Goal: Task Accomplishment & Management: Complete application form

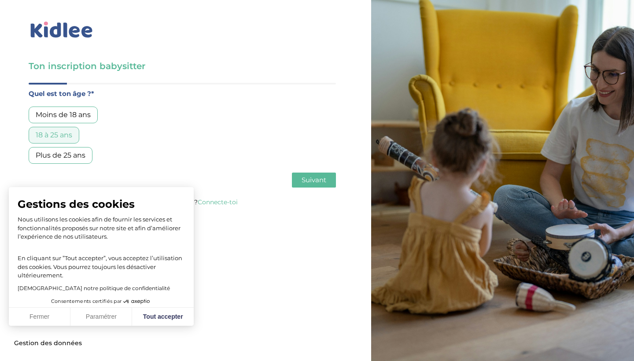
click at [308, 177] on span "Suivant" at bounding box center [313, 180] width 25 height 8
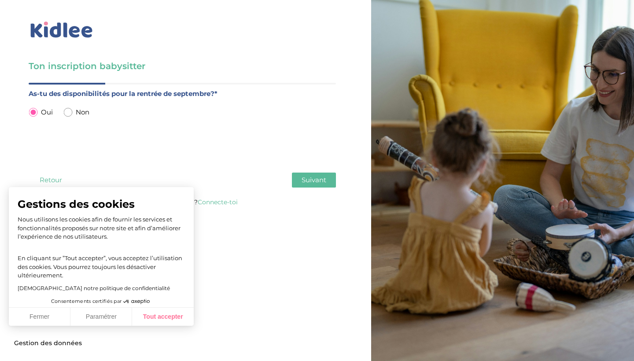
click at [160, 313] on button "Tout accepter" at bounding box center [163, 317] width 62 height 18
checkbox input "true"
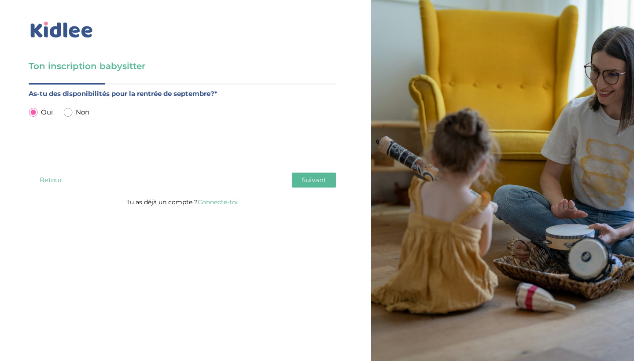
click at [297, 183] on button "Suivant" at bounding box center [314, 179] width 44 height 15
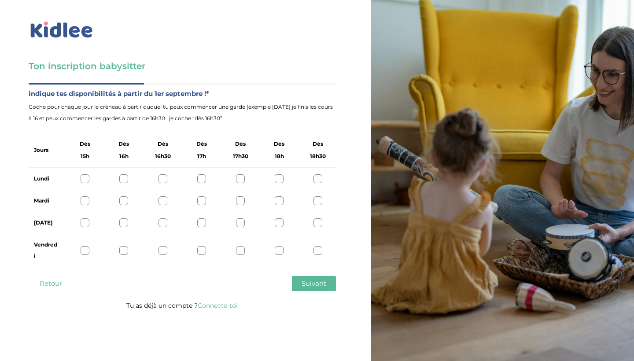
click at [282, 178] on div at bounding box center [279, 178] width 9 height 9
click at [280, 202] on div at bounding box center [279, 200] width 9 height 9
click at [280, 220] on div at bounding box center [279, 222] width 9 height 9
click at [281, 247] on div at bounding box center [279, 250] width 9 height 9
click at [320, 250] on div at bounding box center [317, 250] width 9 height 9
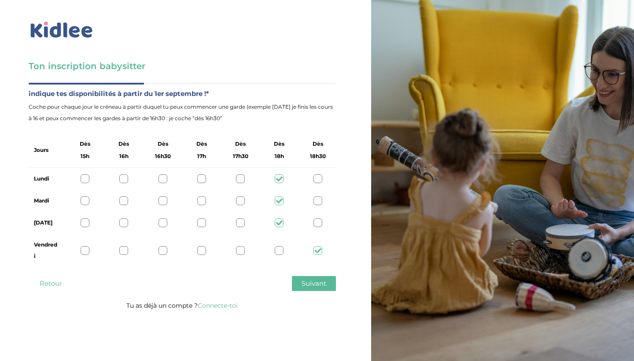
click at [320, 224] on div at bounding box center [317, 222] width 9 height 9
click at [319, 195] on div "Mardi" at bounding box center [182, 201] width 307 height 22
click at [319, 182] on div at bounding box center [317, 178] width 9 height 9
click at [316, 194] on div "Mardi" at bounding box center [182, 201] width 307 height 22
click at [317, 202] on div at bounding box center [317, 200] width 9 height 9
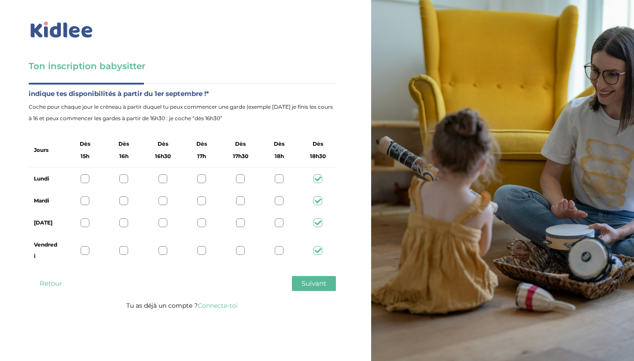
click at [314, 281] on span "Suivant" at bounding box center [313, 283] width 25 height 8
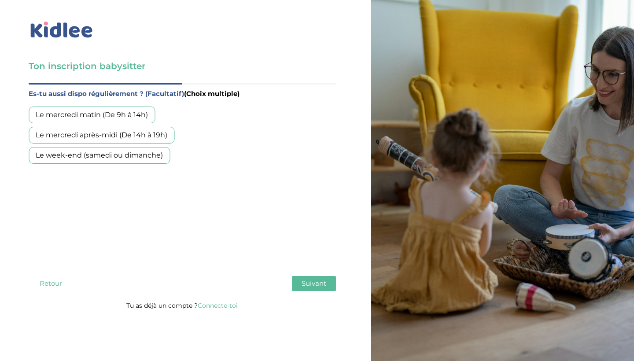
click at [81, 161] on div "Le week-end (samedi ou dimanche)" at bounding box center [99, 155] width 141 height 17
click at [299, 285] on button "Suivant" at bounding box center [314, 283] width 44 height 15
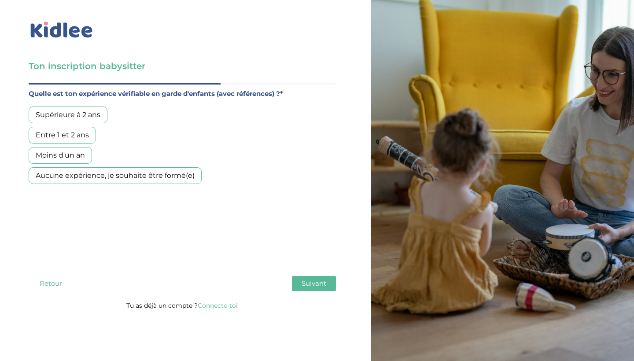
click at [72, 138] on div "Entre 1 et 2 ans" at bounding box center [62, 135] width 67 height 17
click at [304, 286] on span "Suivant" at bounding box center [313, 283] width 25 height 8
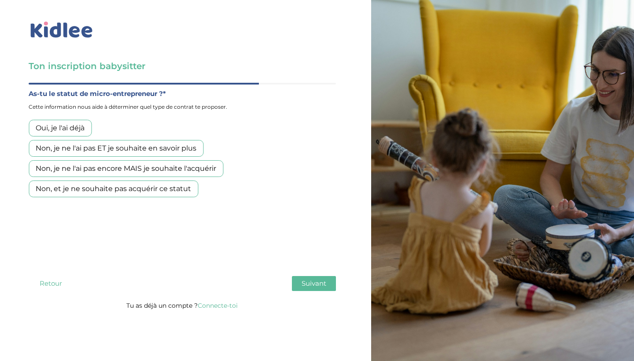
click at [49, 277] on button "Retour" at bounding box center [51, 283] width 44 height 15
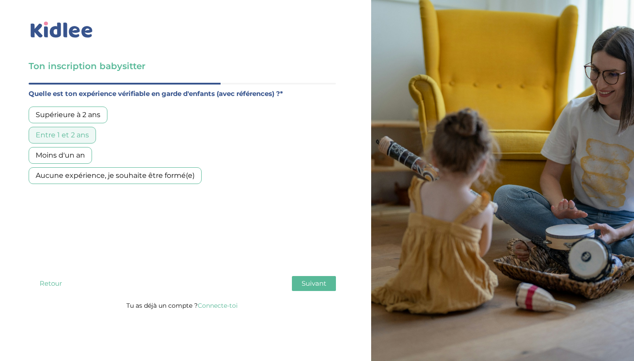
click at [72, 109] on div "Supérieure à 2 ans" at bounding box center [68, 114] width 79 height 17
click at [319, 283] on span "Suivant" at bounding box center [313, 283] width 25 height 8
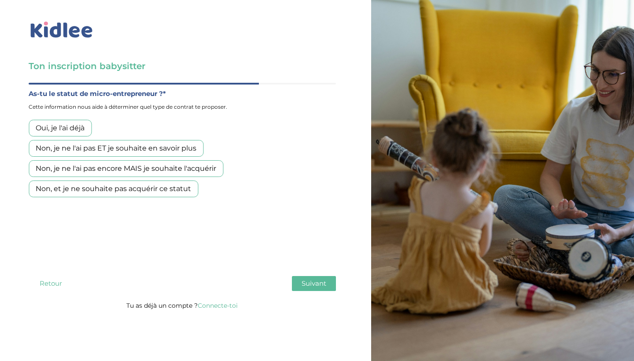
click at [98, 150] on div "Non, je ne l'ai pas ET je souhaite en savoir plus" at bounding box center [116, 148] width 175 height 17
click at [313, 279] on span "Suivant" at bounding box center [313, 283] width 25 height 8
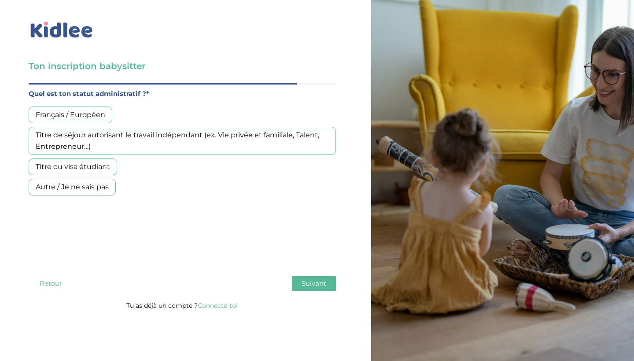
click at [102, 120] on div "Français / Européen" at bounding box center [71, 114] width 84 height 17
click at [305, 288] on button "Suivant" at bounding box center [314, 283] width 44 height 15
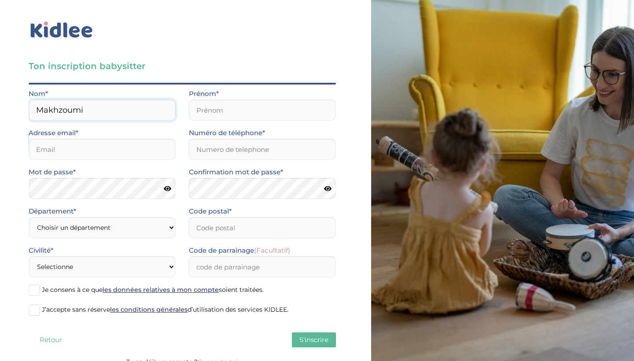
type input "Makhzoumi"
type input "[EMAIL_ADDRESS][DOMAIN_NAME]"
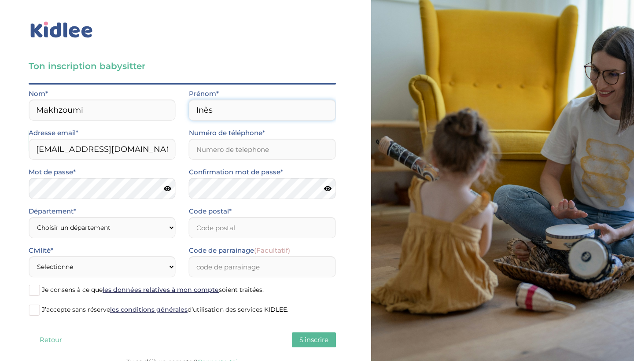
type input "Inès"
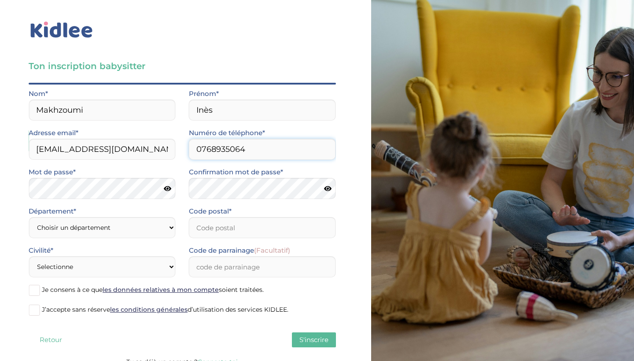
type input "0768935064"
click at [169, 189] on icon at bounding box center [167, 188] width 7 height 7
click at [168, 191] on icon at bounding box center [167, 188] width 8 height 7
click at [330, 189] on icon at bounding box center [327, 188] width 7 height 7
click at [330, 189] on icon at bounding box center [327, 188] width 8 height 7
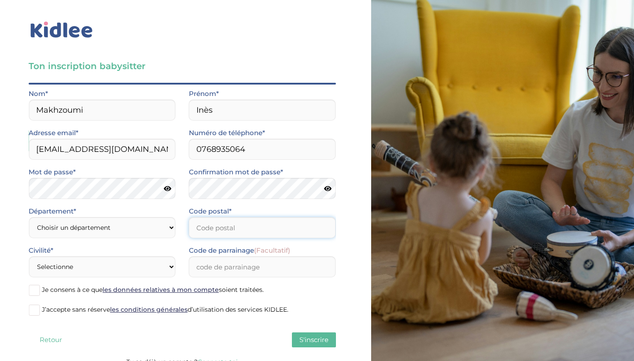
click at [225, 227] on input "Code postal*" at bounding box center [262, 227] width 147 height 21
type input "92340"
select select "75"
select select "1"
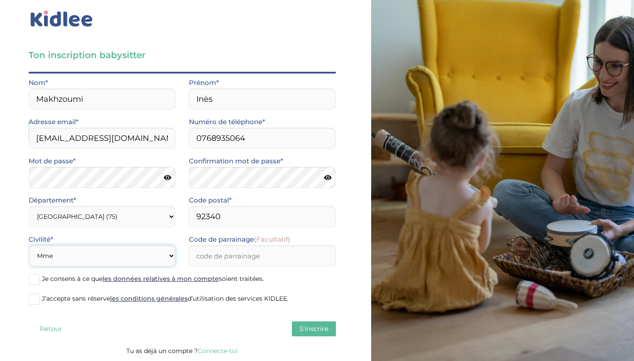
scroll to position [11, 0]
click at [37, 277] on span at bounding box center [34, 279] width 11 height 11
click at [0, 0] on input "Je consens à ce que les données relatives à mon compte soient traitées." at bounding box center [0, 0] width 0 height 0
click at [33, 297] on span at bounding box center [34, 298] width 11 height 11
click at [0, 0] on input "J’accepte sans réserve les conditions générales d’utilisation des services KIDL…" at bounding box center [0, 0] width 0 height 0
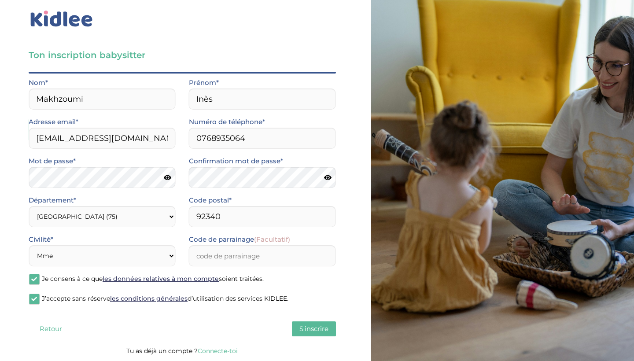
click at [302, 326] on span "S'inscrire" at bounding box center [313, 328] width 29 height 8
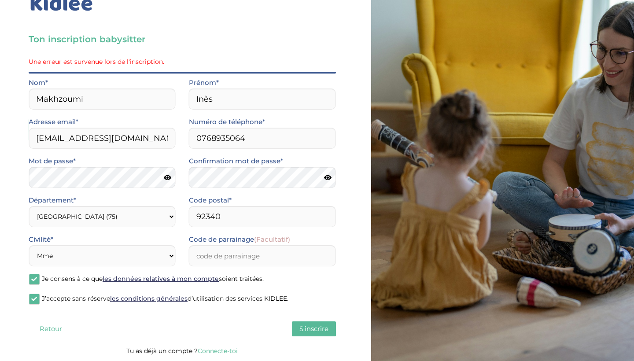
scroll to position [27, 0]
select select "92"
click at [308, 327] on span "S'inscrire" at bounding box center [313, 328] width 29 height 8
click at [304, 327] on span "S'inscrire" at bounding box center [313, 328] width 29 height 8
click at [225, 220] on input "92340" at bounding box center [262, 216] width 147 height 21
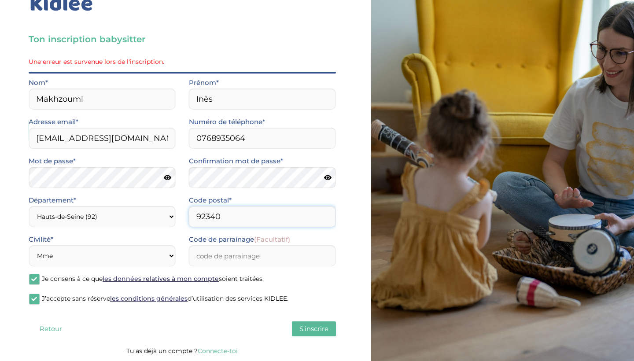
drag, startPoint x: 225, startPoint y: 220, endPoint x: 234, endPoint y: 217, distance: 9.2
click at [234, 217] on input "92340" at bounding box center [262, 216] width 147 height 21
click at [241, 262] on input "Code de parrainage (Facultatif)" at bounding box center [262, 255] width 147 height 21
click at [307, 325] on span "S'inscrire" at bounding box center [313, 328] width 29 height 8
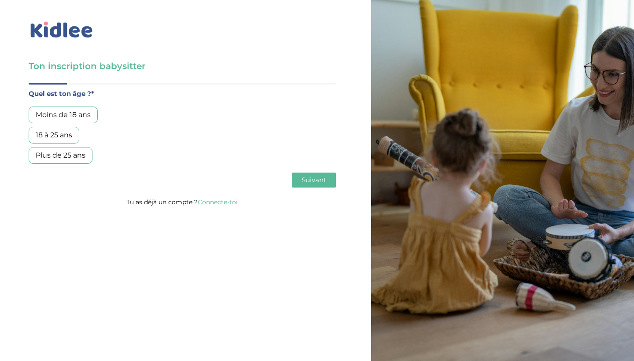
click at [68, 137] on div "18 à 25 ans" at bounding box center [54, 135] width 51 height 17
click at [304, 177] on span "Suivant" at bounding box center [313, 180] width 25 height 8
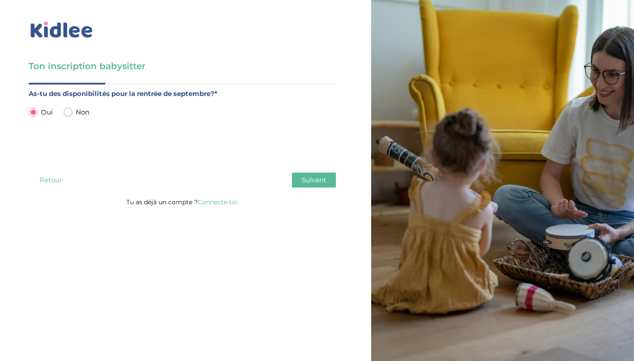
click at [349, 189] on div "Ton inscription babysitter Merci de vérifier que tous les champs sont remplis a…" at bounding box center [182, 106] width 378 height 212
click at [323, 185] on button "Suivant" at bounding box center [314, 179] width 44 height 15
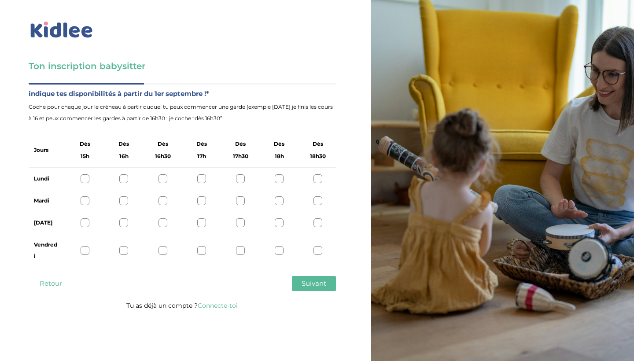
click at [314, 175] on div at bounding box center [317, 178] width 9 height 9
click at [325, 198] on div "Mardi" at bounding box center [182, 201] width 307 height 22
click at [323, 198] on div "Mardi" at bounding box center [182, 201] width 307 height 22
click at [281, 178] on div at bounding box center [279, 178] width 9 height 9
click at [280, 200] on div at bounding box center [279, 200] width 9 height 9
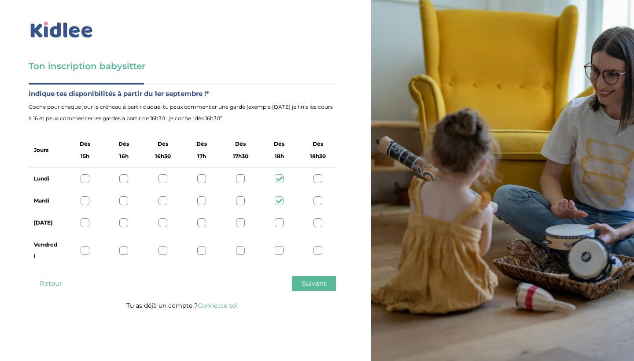
click at [280, 220] on div at bounding box center [279, 222] width 9 height 9
click at [279, 251] on div at bounding box center [279, 250] width 9 height 9
click at [315, 289] on button "Suivant" at bounding box center [314, 283] width 44 height 15
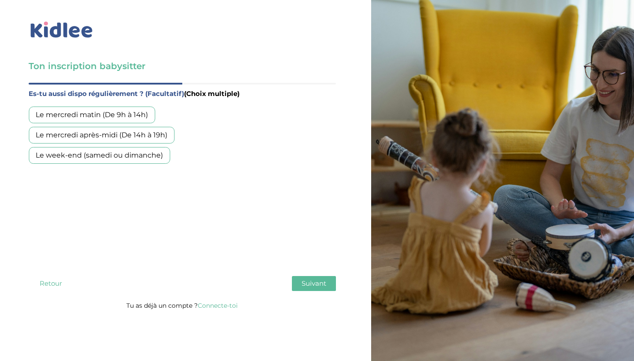
click at [159, 149] on div "Le week-end (samedi ou dimanche)" at bounding box center [99, 155] width 141 height 17
click at [310, 286] on span "Suivant" at bounding box center [313, 283] width 25 height 8
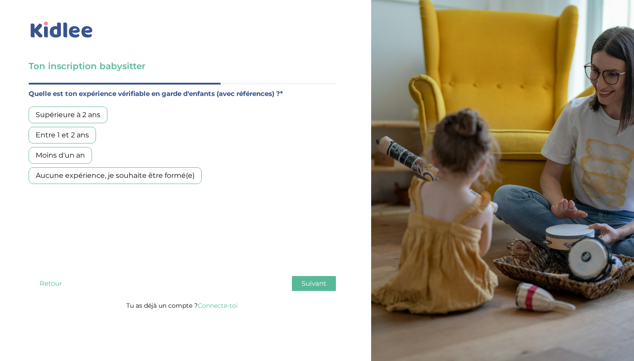
click at [71, 117] on div "Supérieure à 2 ans" at bounding box center [68, 114] width 79 height 17
click at [303, 285] on span "Suivant" at bounding box center [313, 283] width 25 height 8
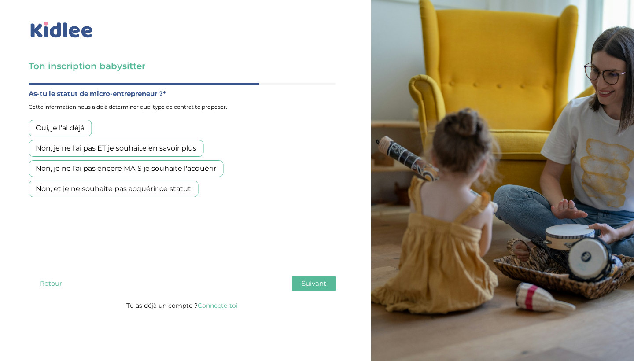
click at [89, 151] on div "Non, je ne l'ai pas ET je souhaite en savoir plus" at bounding box center [116, 148] width 175 height 17
click at [297, 280] on button "Suivant" at bounding box center [314, 283] width 44 height 15
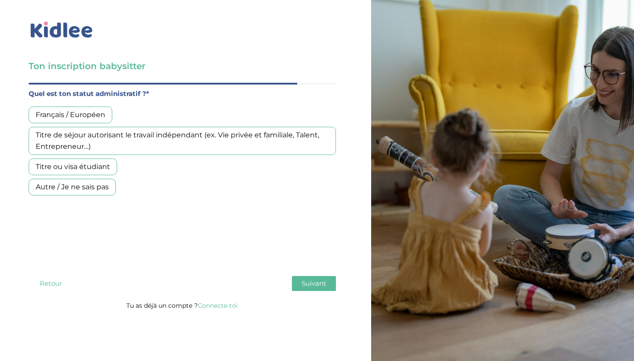
click at [75, 119] on div "Français / Européen" at bounding box center [71, 114] width 84 height 17
click at [310, 282] on span "Suivant" at bounding box center [313, 283] width 25 height 8
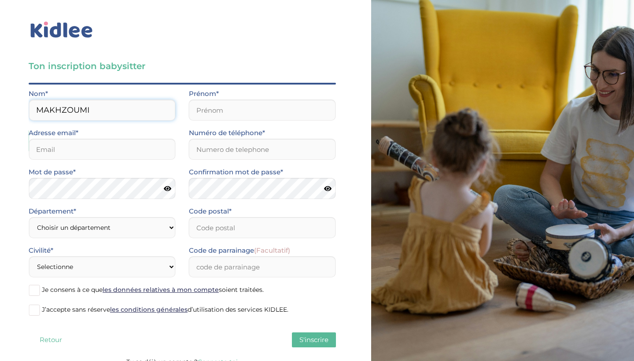
type input "MAKHZOUMI"
type input "INÈS"
type input "[EMAIL_ADDRESS][DOMAIN_NAME]"
click at [224, 157] on input "Numéro de téléphone*" at bounding box center [262, 149] width 147 height 21
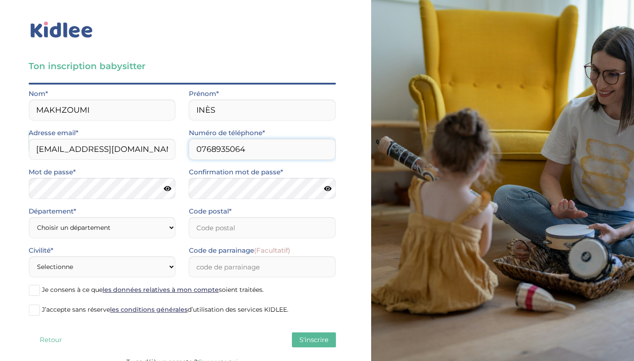
type input "0768935064"
select select "92"
click at [195, 224] on input "Code postal*" at bounding box center [262, 227] width 147 height 21
type input "0"
type input "92340"
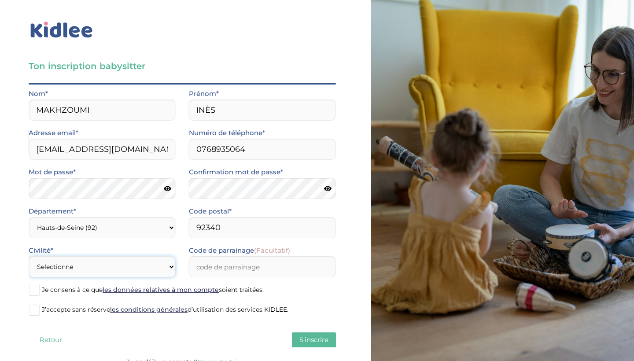
select select "1"
click at [37, 293] on span at bounding box center [34, 290] width 11 height 11
click at [0, 0] on input "Je consens à ce que les données relatives à mon compte soient traitées." at bounding box center [0, 0] width 0 height 0
click at [37, 314] on span at bounding box center [34, 309] width 11 height 11
click at [0, 0] on input "J’accepte sans réserve les conditions générales d’utilisation des services KIDL…" at bounding box center [0, 0] width 0 height 0
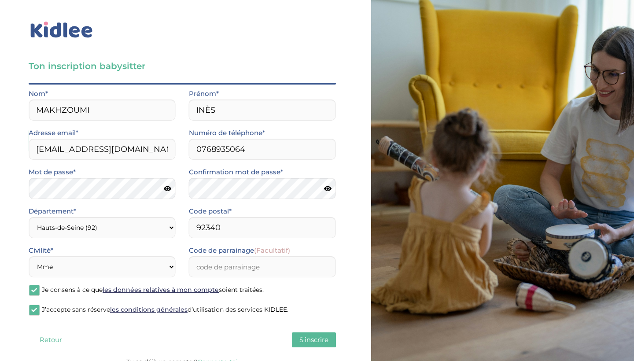
click at [311, 346] on button "S'inscrire" at bounding box center [314, 339] width 44 height 15
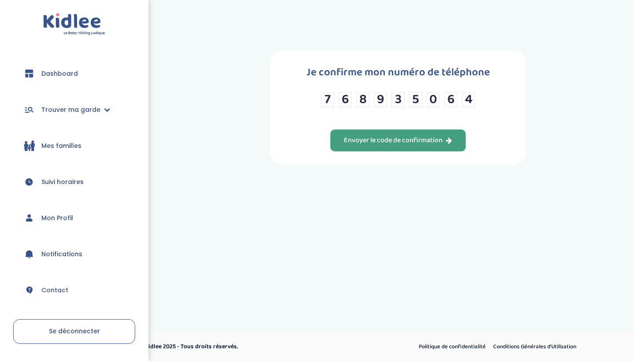
click at [439, 144] on div "Envoyer le code de confirmation" at bounding box center [398, 141] width 108 height 10
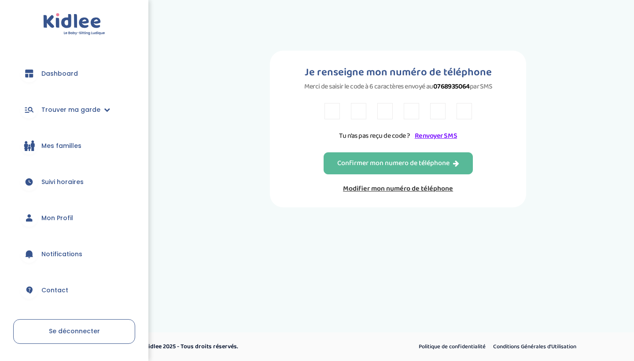
click at [326, 110] on input "text" at bounding box center [331, 111] width 15 height 16
type input "R"
type input "X"
type input "A"
type input "E"
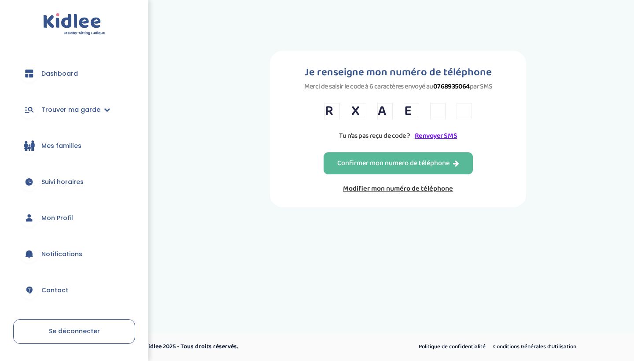
type input "7"
type input "Y"
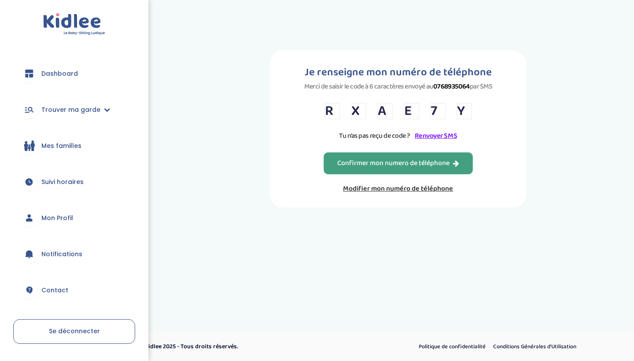
click at [363, 174] on button "Confirmer mon numero de téléphone" at bounding box center [397, 163] width 149 height 22
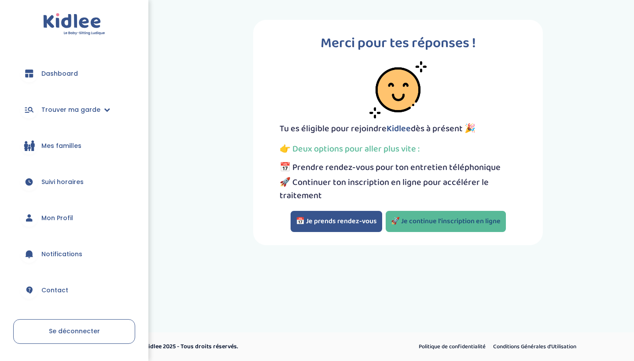
click at [404, 218] on link "🚀 Je continue l'inscription en ligne" at bounding box center [445, 221] width 120 height 21
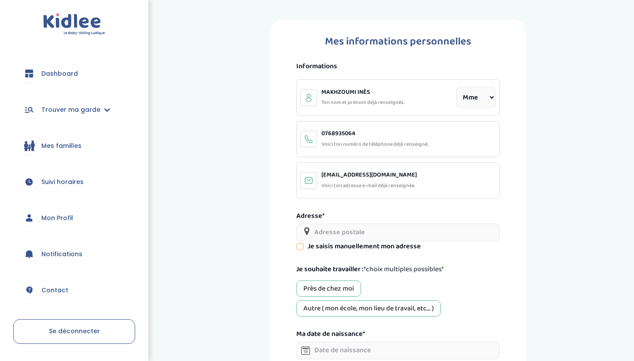
select select "1"
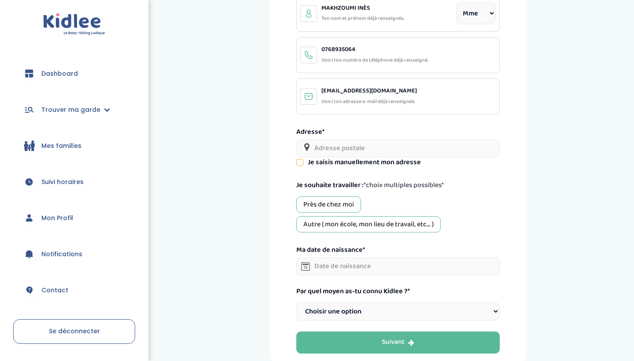
scroll to position [88, 0]
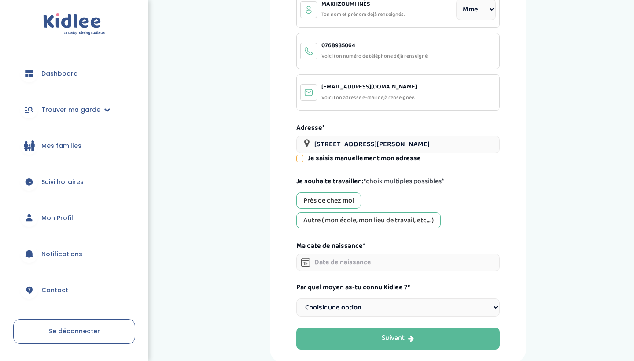
click at [441, 142] on input "[STREET_ADDRESS][PERSON_NAME]" at bounding box center [397, 145] width 203 height 18
click at [446, 143] on input "[STREET_ADDRESS][PERSON_NAME]" at bounding box center [397, 145] width 203 height 18
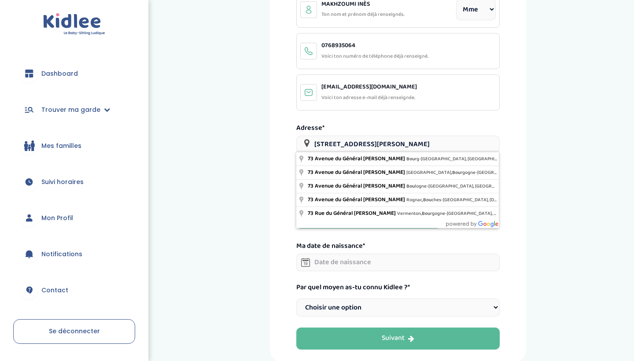
type input "[STREET_ADDRESS][PERSON_NAME]"
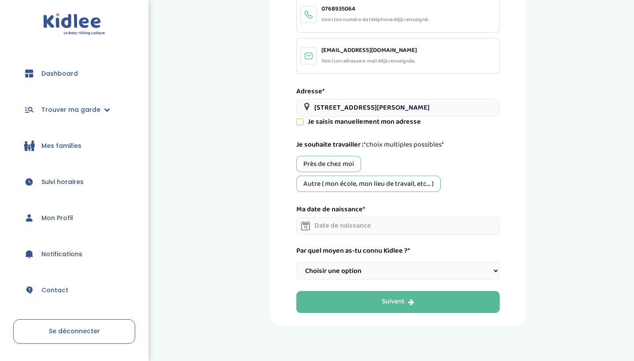
scroll to position [132, 0]
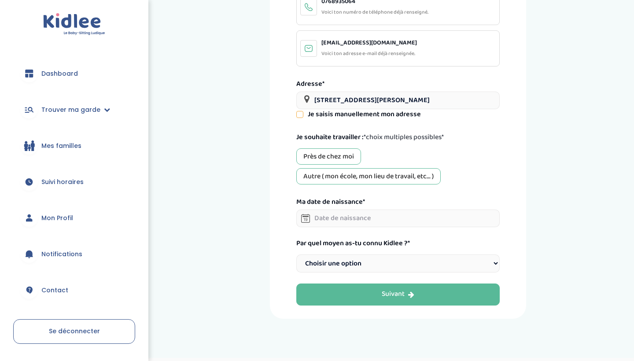
click at [327, 163] on div "Près de chez moi [GEOGRAPHIC_DATA] ( mon école, mon lieu de travail, etc... )" at bounding box center [397, 166] width 203 height 36
click at [329, 158] on div "Près de chez moi" at bounding box center [328, 156] width 65 height 16
click at [325, 176] on div "Autre ( mon école, mon lieu de travail, etc... )" at bounding box center [368, 176] width 144 height 16
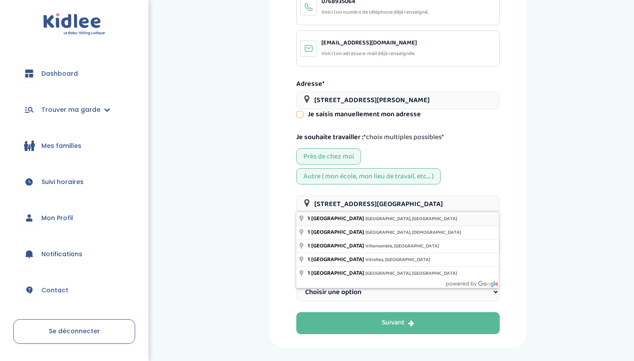
type input "[STREET_ADDRESS]"
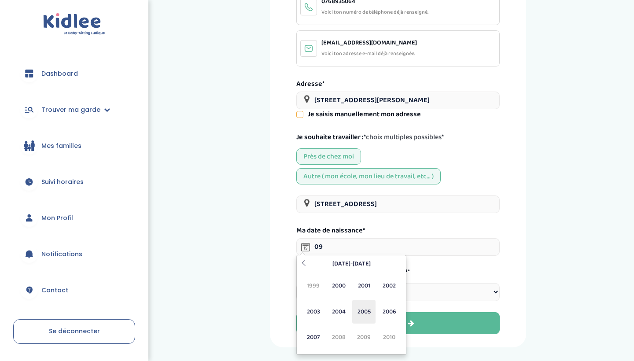
click at [364, 308] on span "2005" at bounding box center [363, 312] width 23 height 24
click at [366, 288] on span "Mar" at bounding box center [363, 286] width 23 height 24
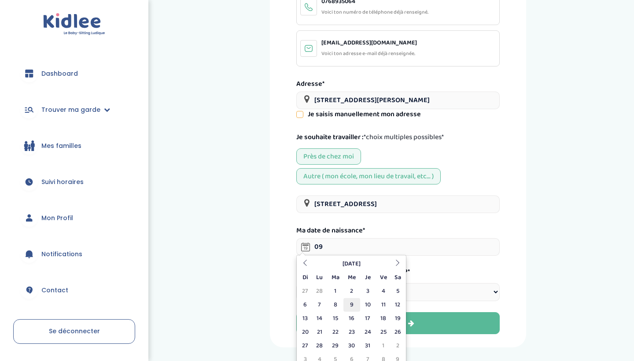
click at [349, 303] on td "9" at bounding box center [351, 305] width 16 height 14
type input "[DATE]"
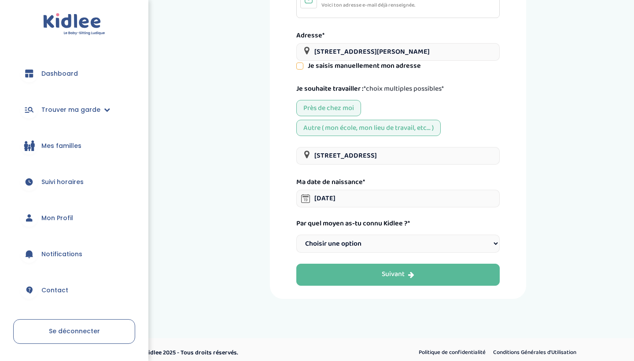
scroll to position [180, 0]
select select "2"
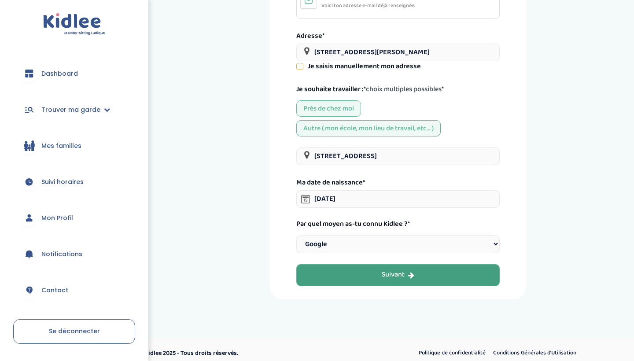
click at [350, 269] on button "Suivant" at bounding box center [397, 275] width 203 height 22
click at [355, 264] on button "Suivant" at bounding box center [397, 275] width 203 height 22
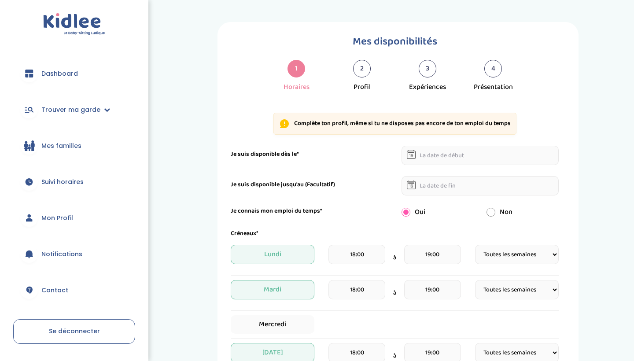
select select "1"
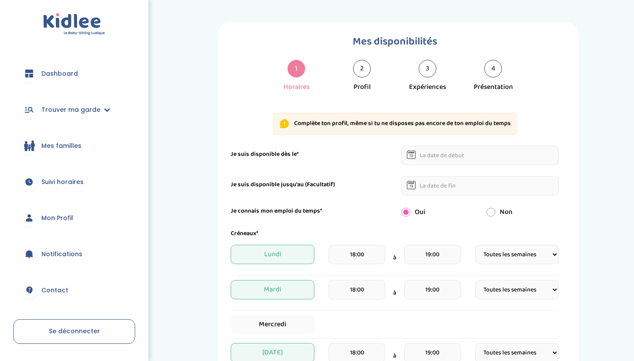
select select "1"
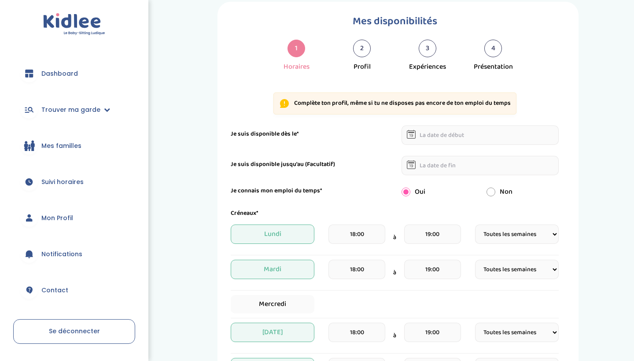
scroll to position [21, 0]
click at [452, 134] on input "text" at bounding box center [480, 134] width 158 height 19
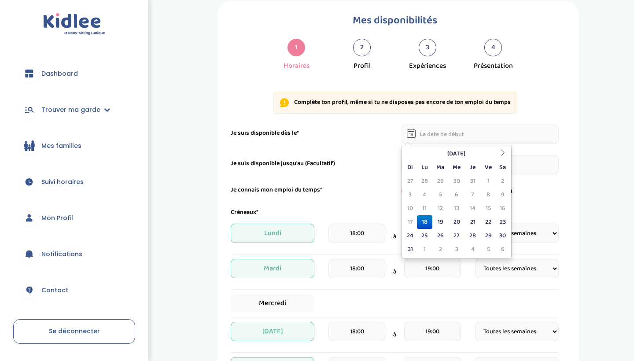
click at [426, 222] on td "18" at bounding box center [424, 222] width 15 height 14
type input "18-08-2025"
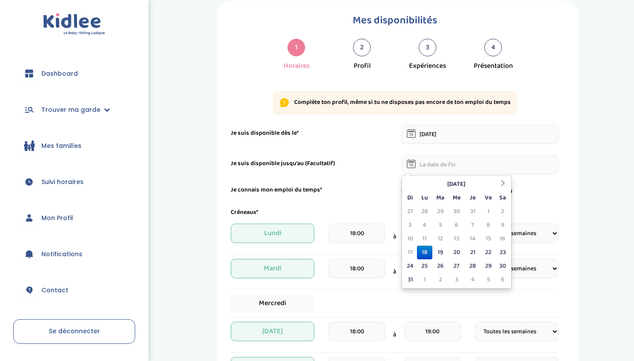
click at [426, 169] on input "text" at bounding box center [480, 164] width 158 height 19
click at [377, 180] on form "Je suis disponible dès le* 18-08-2025 Je suis disponible jusqu'au (Facultatif) …" at bounding box center [395, 354] width 328 height 458
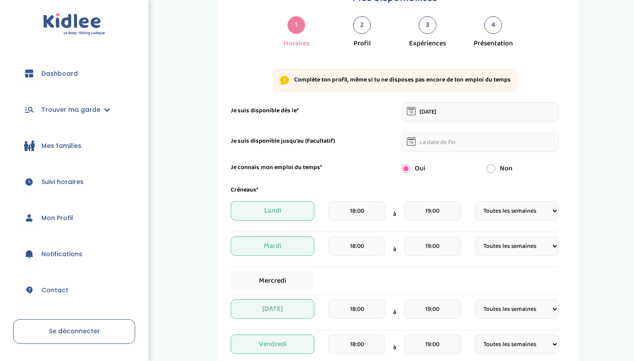
scroll to position [47, 0]
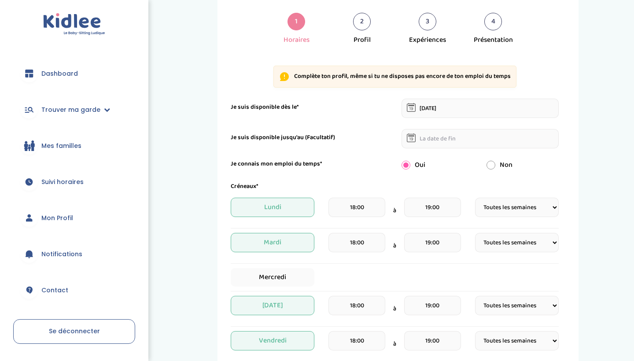
click at [488, 166] on input "radio" at bounding box center [490, 165] width 9 height 9
radio input "true"
radio input "false"
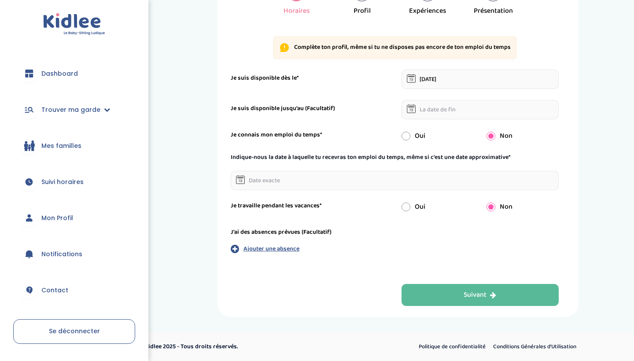
scroll to position [76, 0]
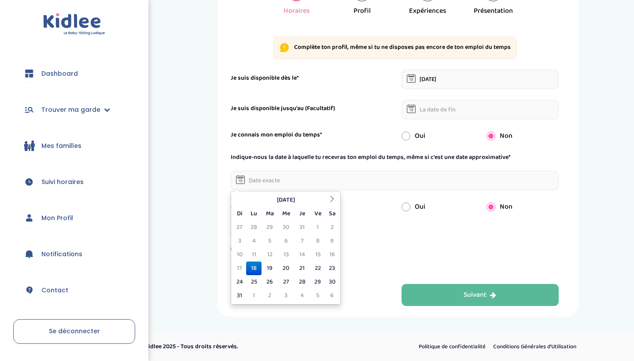
click at [363, 180] on input "text" at bounding box center [395, 180] width 328 height 19
click at [332, 199] on icon at bounding box center [332, 199] width 6 height 6
click at [251, 254] on td "15" at bounding box center [253, 255] width 15 height 14
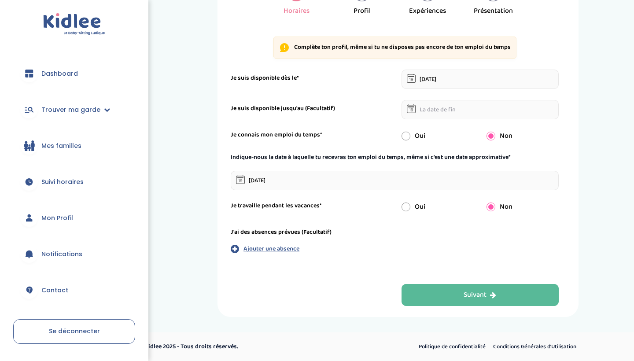
click at [401, 180] on input "15-09-2025" at bounding box center [395, 180] width 328 height 19
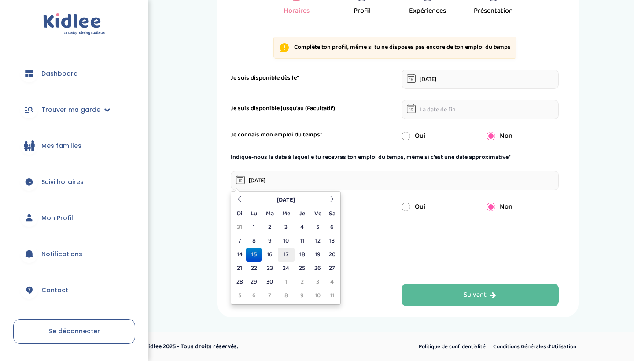
click at [285, 257] on td "17" at bounding box center [286, 255] width 16 height 14
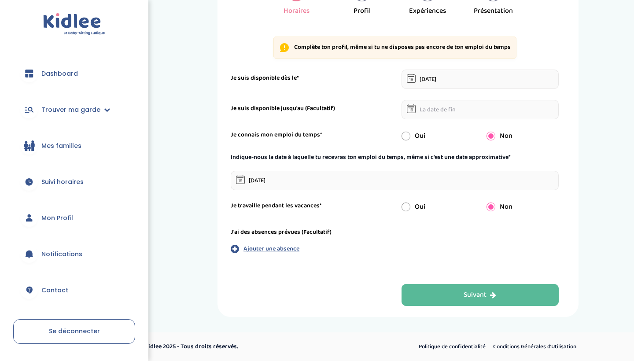
click at [422, 183] on input "17-09-2025" at bounding box center [395, 180] width 328 height 19
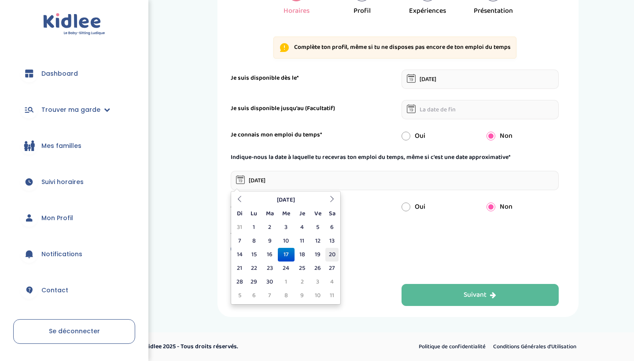
click at [329, 251] on td "20" at bounding box center [331, 255] width 13 height 14
type input "20-09-2025"
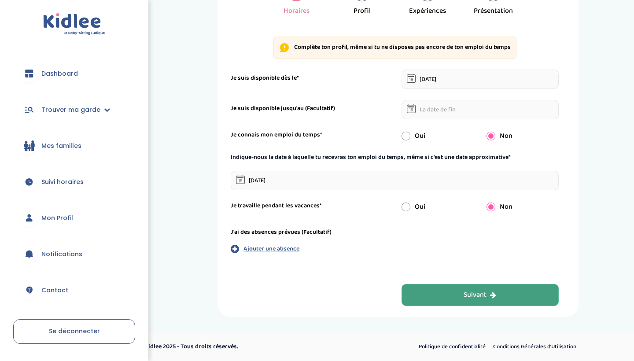
click at [420, 292] on button "Suivant" at bounding box center [480, 295] width 158 height 22
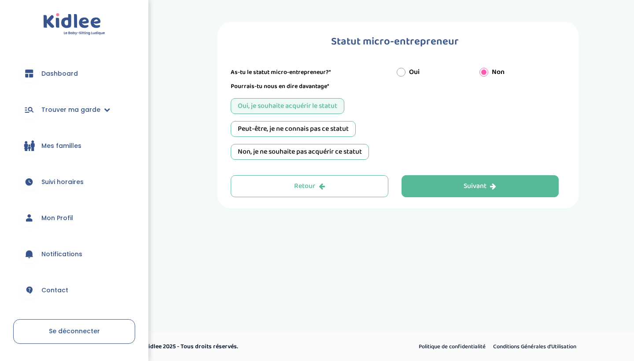
scroll to position [0, 0]
click at [341, 132] on div "Peut-être, je ne connais pas ce statut" at bounding box center [293, 129] width 125 height 16
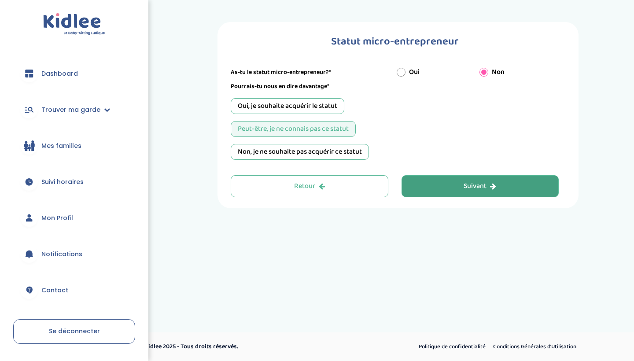
click at [440, 191] on button "Suivant" at bounding box center [480, 186] width 158 height 22
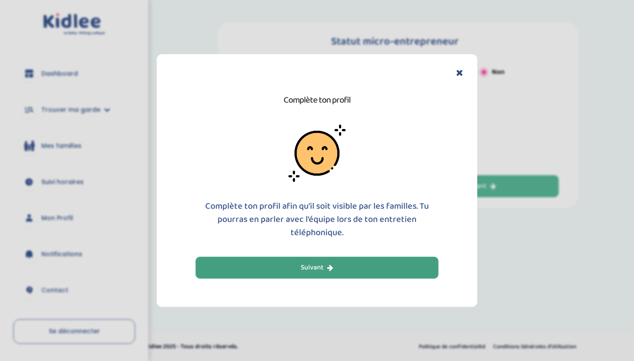
click at [354, 269] on button "Suivant" at bounding box center [316, 268] width 243 height 22
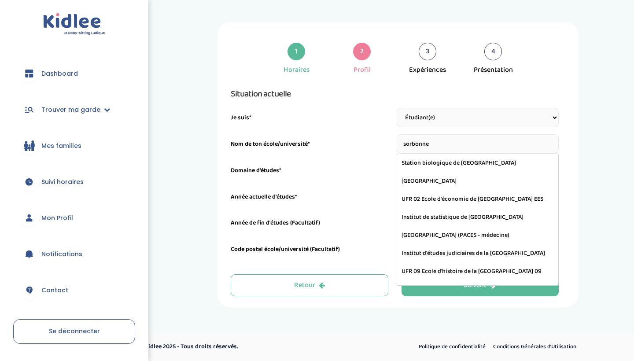
drag, startPoint x: 445, startPoint y: 139, endPoint x: 385, endPoint y: 138, distance: 59.9
click at [385, 138] on div "Nom de ton école/université* sorbonne Station biologique de Roscoff - Sorbonne …" at bounding box center [395, 143] width 328 height 19
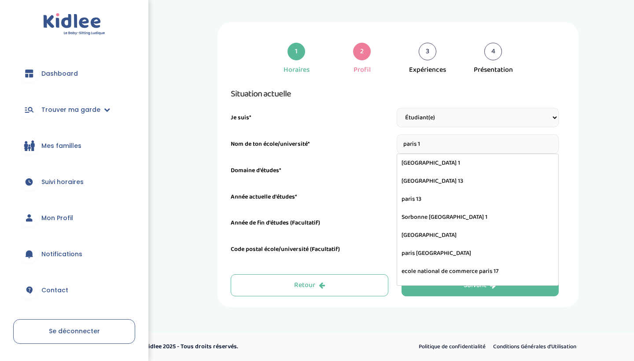
type input "Université Panthéon-Sorbonne - Paris 1"
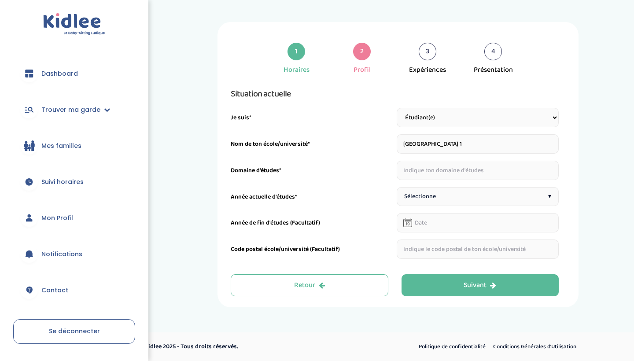
click at [411, 174] on input "text" at bounding box center [477, 170] width 162 height 19
type input "d"
type input "Droit"
click at [424, 187] on div "Sélectionne ▾" at bounding box center [477, 196] width 162 height 19
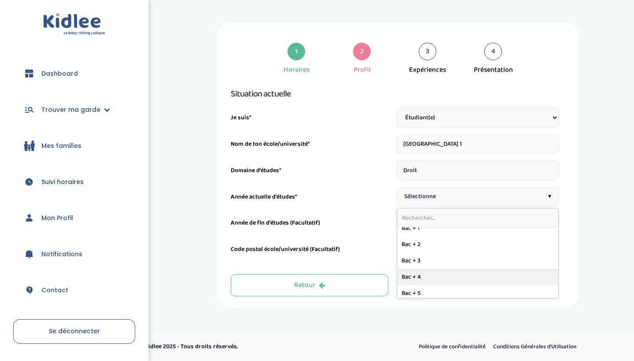
scroll to position [121, 0]
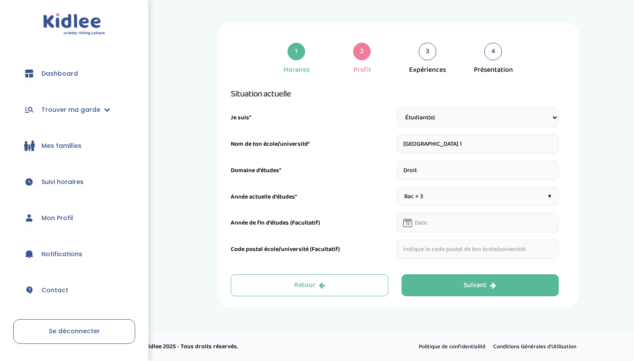
click at [434, 198] on div "Bac + 3 ▾" at bounding box center [477, 196] width 162 height 19
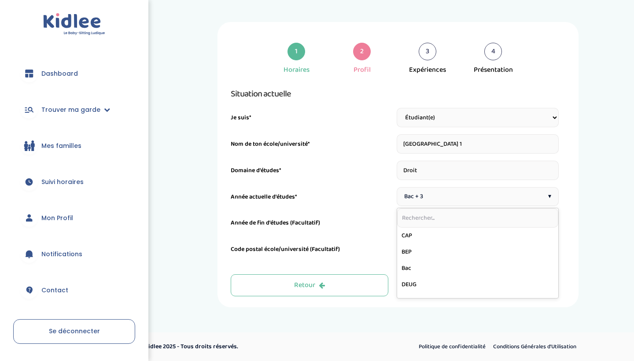
click at [366, 220] on div "Année de fin d'études (Facultatif)" at bounding box center [312, 225] width 162 height 14
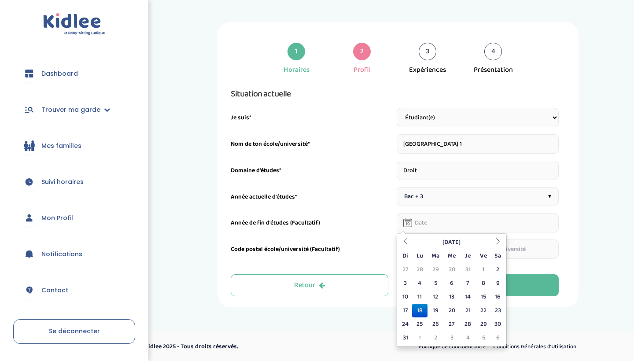
click at [429, 224] on input "text" at bounding box center [477, 222] width 162 height 19
click at [492, 242] on th at bounding box center [497, 242] width 13 height 14
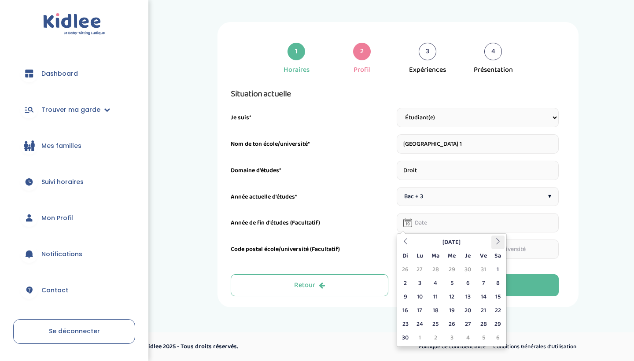
click at [492, 242] on th at bounding box center [497, 242] width 13 height 14
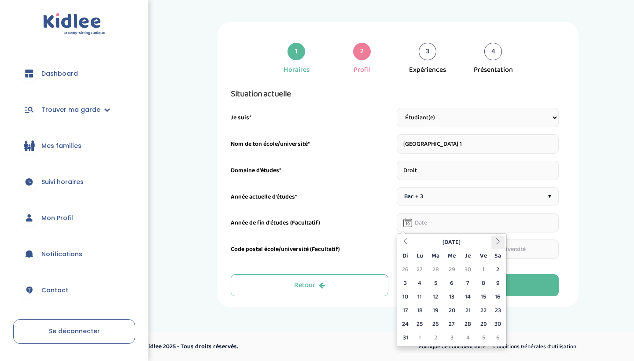
click at [492, 242] on th at bounding box center [497, 242] width 13 height 14
click at [439, 323] on td "30" at bounding box center [435, 324] width 16 height 14
type input "30-06-2026"
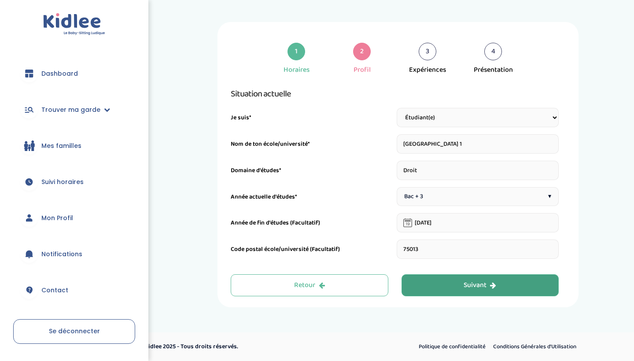
type input "75013"
click at [439, 282] on button "Suivant" at bounding box center [480, 285] width 158 height 22
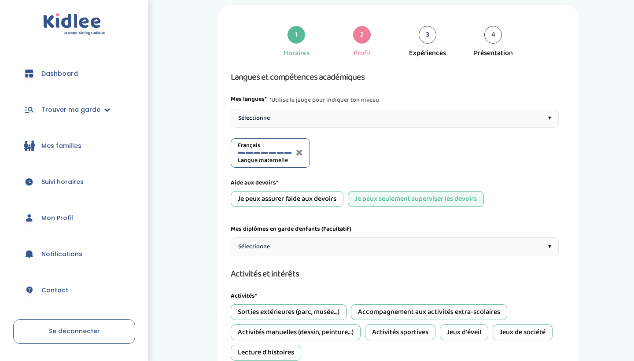
scroll to position [17, 0]
click at [371, 116] on div "Sélectionne ▾" at bounding box center [395, 117] width 328 height 19
click at [337, 154] on div "Anglais A1" at bounding box center [348, 152] width 54 height 24
click at [340, 153] on div "Anglais A1" at bounding box center [348, 152] width 54 height 24
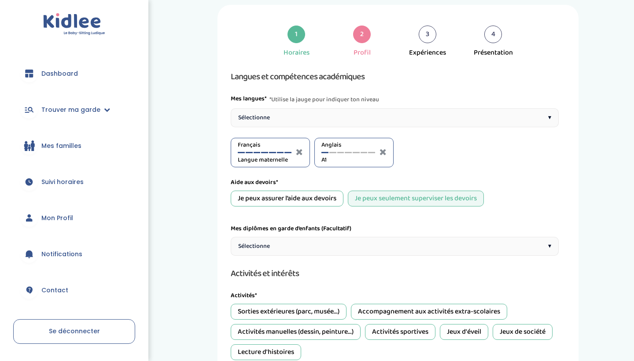
click at [327, 151] on div "Anglais A1" at bounding box center [348, 152] width 54 height 24
click at [334, 151] on div "Anglais A1" at bounding box center [348, 152] width 54 height 24
click at [326, 152] on div at bounding box center [324, 152] width 7 height 1
click at [352, 152] on div at bounding box center [355, 152] width 7 height 1
click at [363, 152] on div at bounding box center [363, 152] width 7 height 1
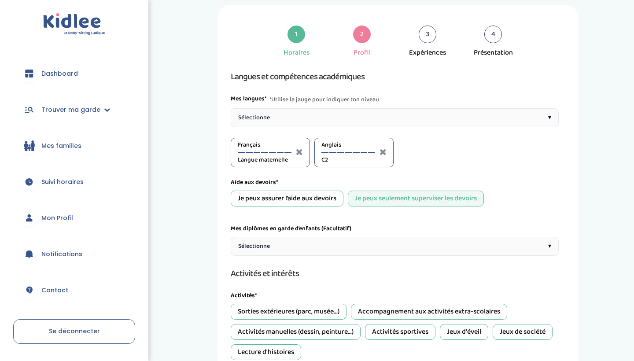
click at [372, 153] on div at bounding box center [371, 152] width 7 height 1
click at [363, 153] on div at bounding box center [363, 152] width 7 height 1
click at [367, 121] on div "Sélectionne ▾" at bounding box center [395, 117] width 328 height 19
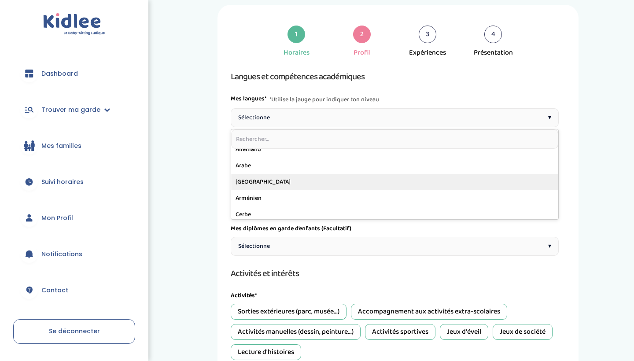
scroll to position [6, 0]
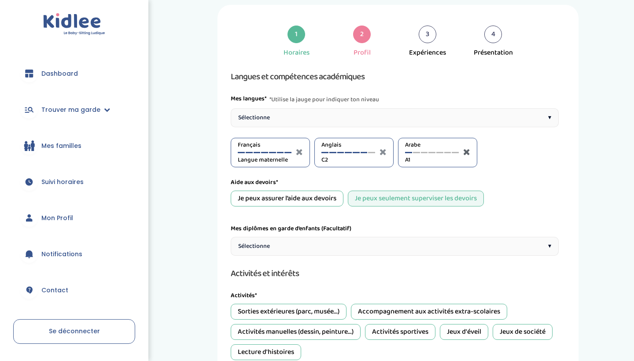
click at [464, 153] on icon at bounding box center [466, 151] width 7 height 9
click at [443, 124] on div "Sélectionne ▾" at bounding box center [395, 117] width 328 height 19
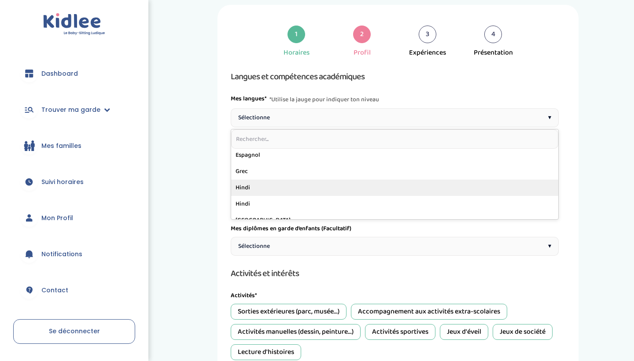
scroll to position [128, 0]
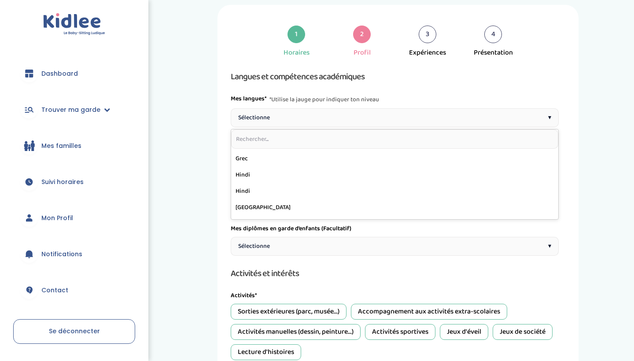
click at [354, 137] on input "text" at bounding box center [394, 138] width 327 height 19
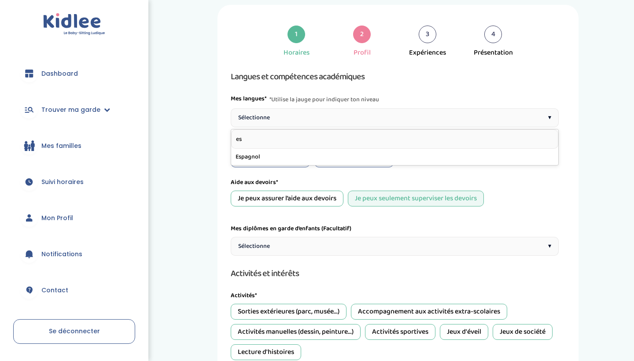
scroll to position [0, 0]
type input "espa"
click at [418, 154] on div "Espagnol A1" at bounding box center [432, 152] width 54 height 24
click at [418, 152] on div at bounding box center [416, 152] width 7 height 1
click at [425, 153] on div at bounding box center [424, 152] width 7 height 1
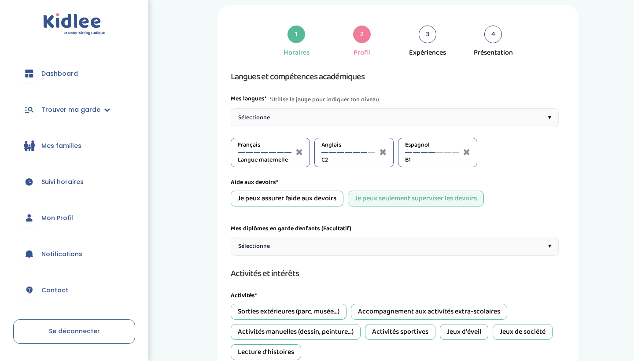
click at [430, 153] on div at bounding box center [431, 152] width 7 height 1
click at [426, 153] on div at bounding box center [424, 152] width 7 height 1
click at [430, 154] on div "Espagnol B1" at bounding box center [432, 152] width 54 height 24
click at [432, 153] on div at bounding box center [431, 152] width 7 height 1
click at [428, 167] on div "Espagnol B2" at bounding box center [437, 152] width 79 height 29
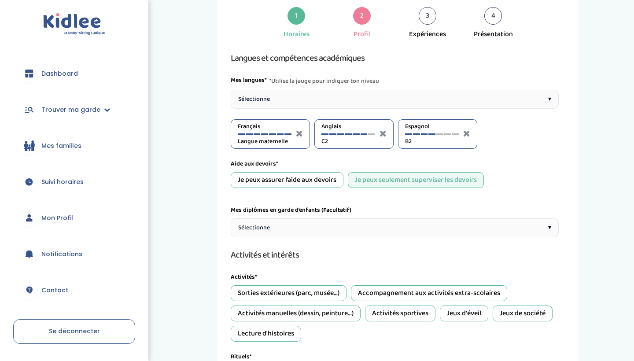
scroll to position [42, 0]
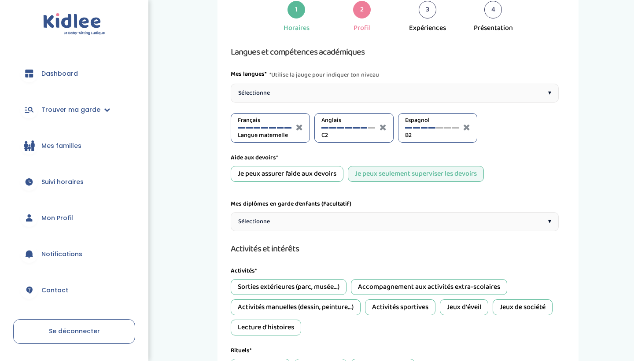
click at [274, 175] on div "Je peux assurer l’aide aux devoirs" at bounding box center [287, 174] width 113 height 16
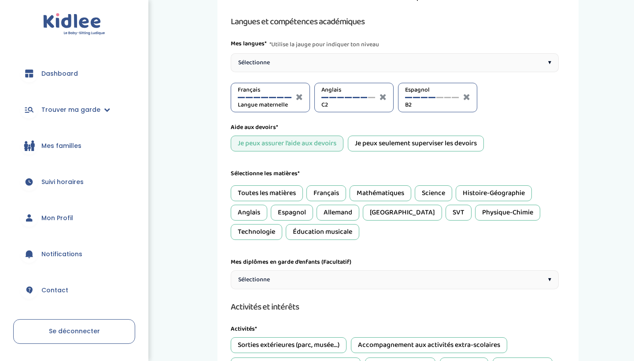
scroll to position [79, 0]
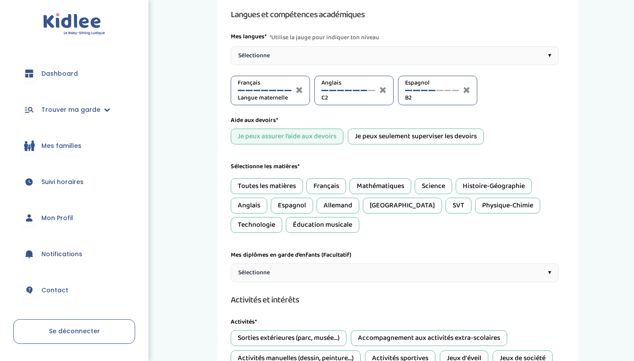
click at [335, 188] on div "Français" at bounding box center [326, 186] width 40 height 16
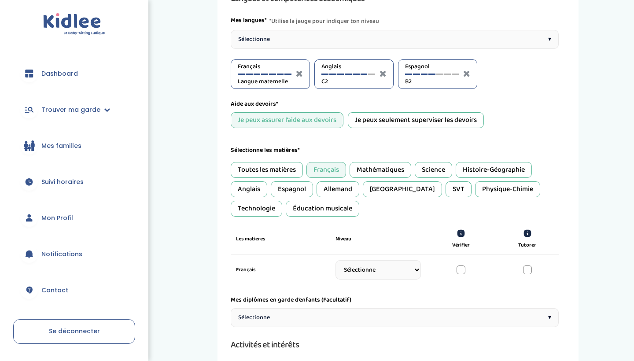
scroll to position [98, 0]
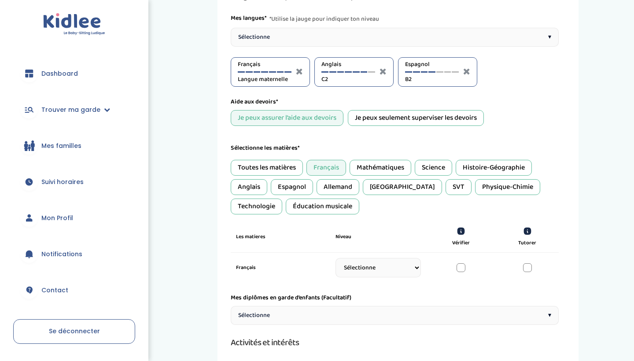
click at [262, 185] on div "Anglais" at bounding box center [249, 187] width 37 height 16
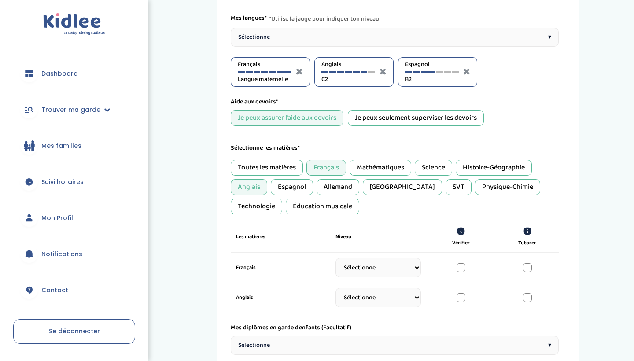
click at [299, 188] on div "Espagnol" at bounding box center [292, 187] width 42 height 16
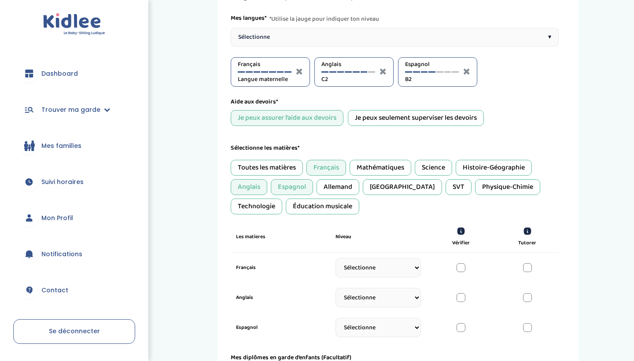
click at [492, 167] on div "Histoire-Géographie" at bounding box center [493, 168] width 76 height 16
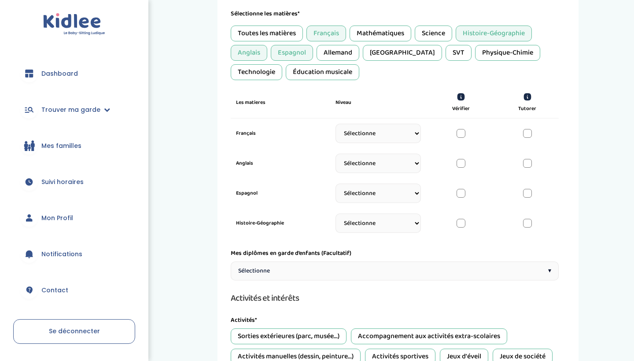
scroll to position [234, 0]
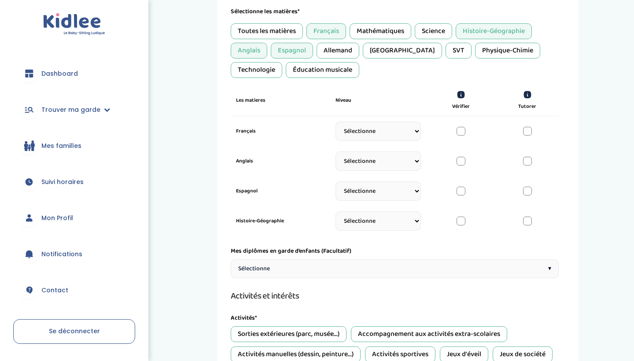
click at [462, 133] on div at bounding box center [460, 131] width 9 height 9
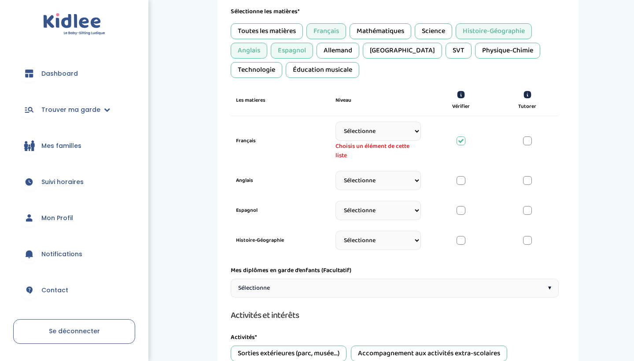
click at [528, 143] on div at bounding box center [527, 140] width 9 height 9
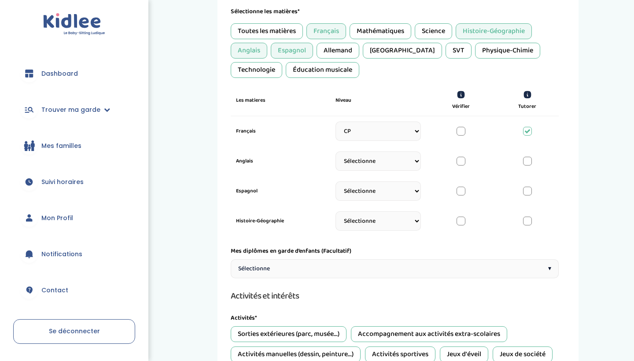
select select "CP"
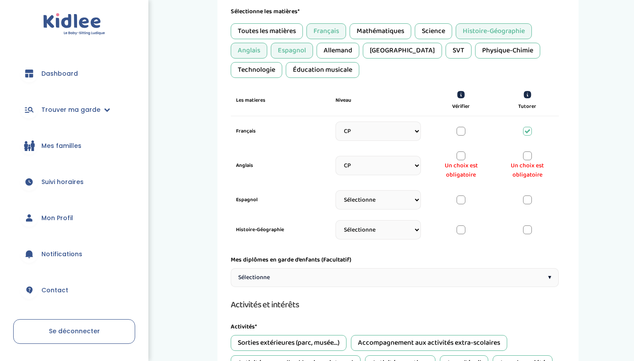
click at [403, 190] on div "Espagnol Sélectionne CP CE1 CE2 CM1 CM2 6eme 5eme 4eme 3eme Seconde Prémière Te…" at bounding box center [395, 200] width 328 height 30
select select "CP"
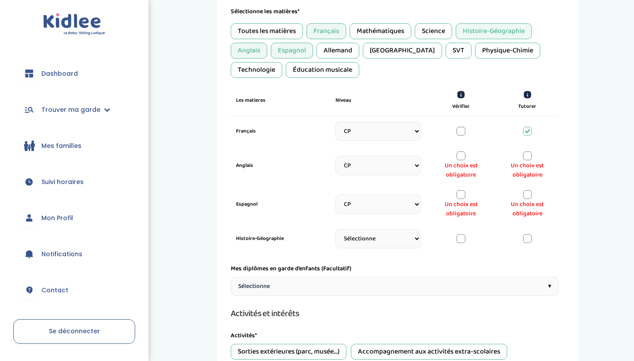
select select "CP"
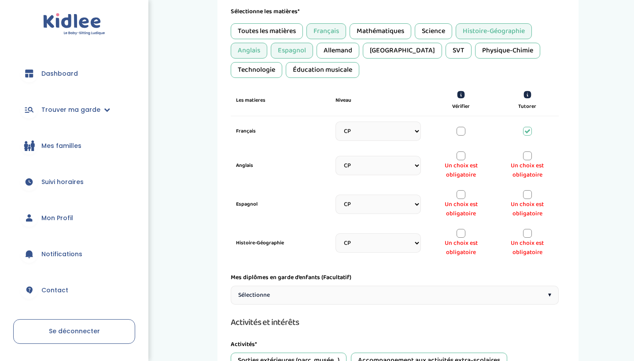
click at [528, 158] on div at bounding box center [527, 155] width 9 height 9
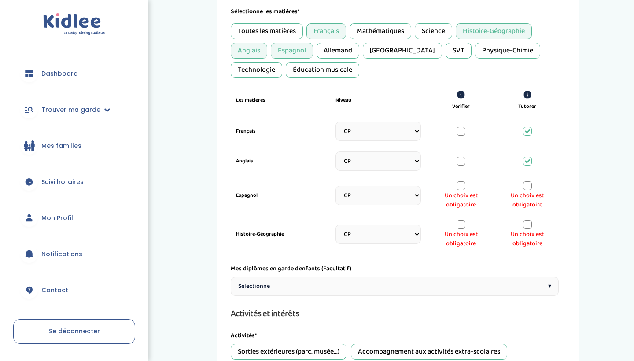
click at [530, 188] on div at bounding box center [527, 185] width 9 height 9
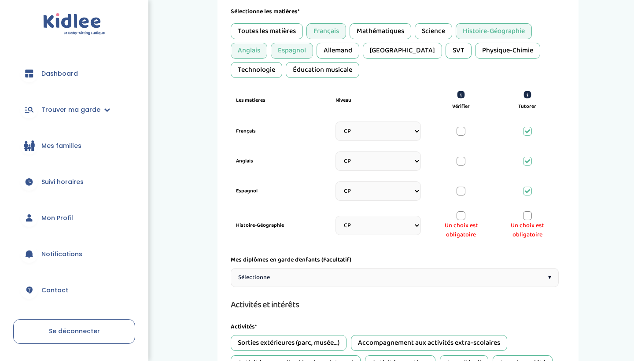
click at [527, 216] on div at bounding box center [527, 215] width 9 height 9
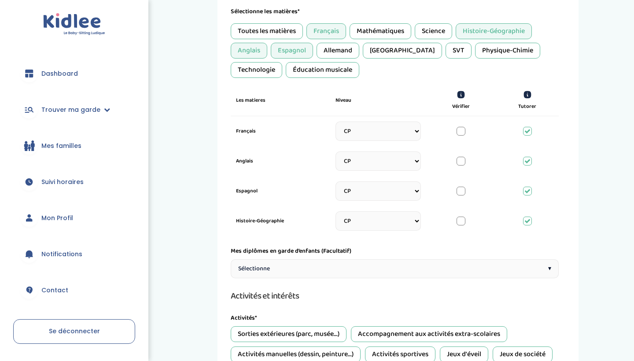
click at [392, 32] on div "Mathématiques" at bounding box center [380, 31] width 62 height 16
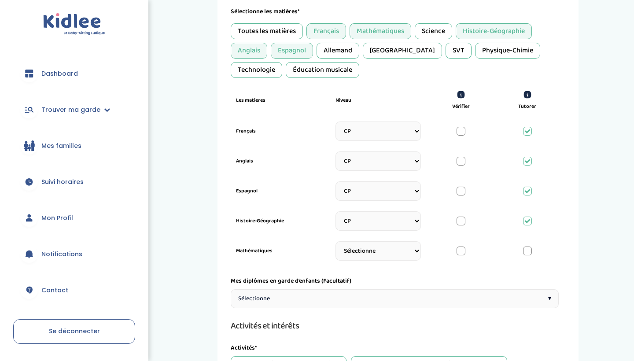
select select "CP"
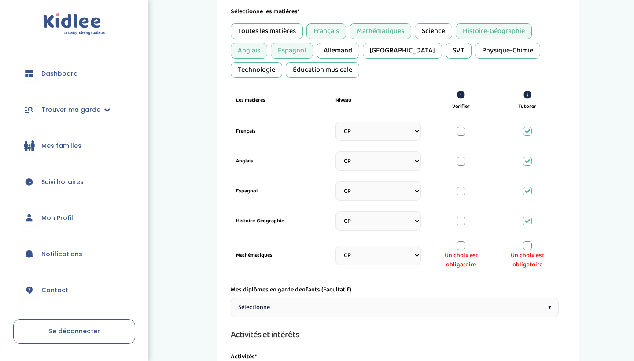
click at [527, 247] on div at bounding box center [527, 245] width 9 height 9
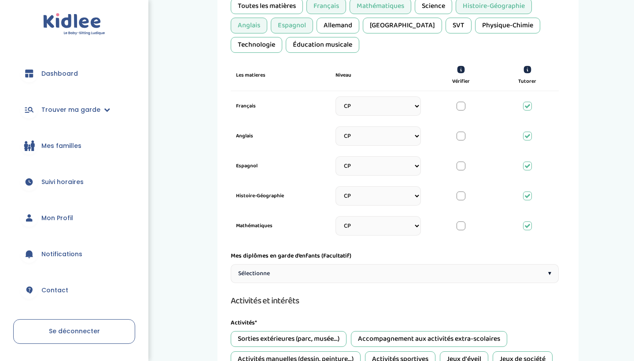
scroll to position [262, 0]
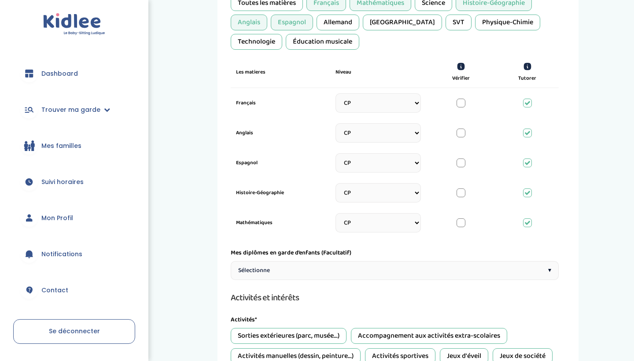
click at [411, 238] on div "Langues et compétences académiques Mes langues* *Utilise la jauge pour indiquer…" at bounding box center [395, 187] width 328 height 726
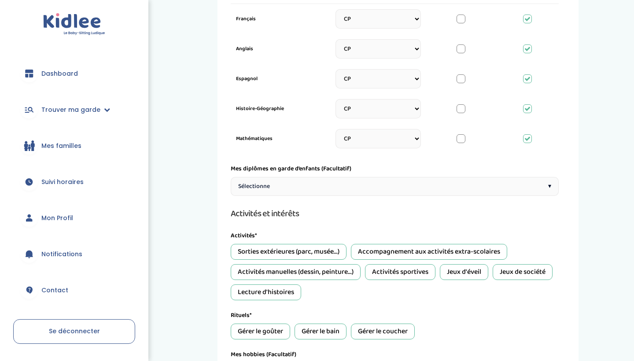
scroll to position [352, 0]
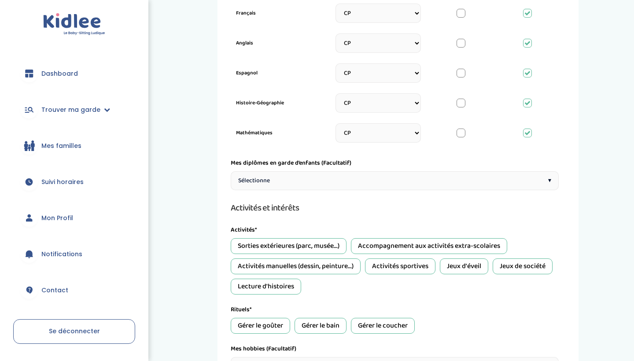
click at [407, 167] on div "Mes diplômes en garde d’enfants (Facultatif)" at bounding box center [395, 162] width 328 height 9
click at [409, 178] on div "Sélectionne ▾" at bounding box center [395, 180] width 328 height 19
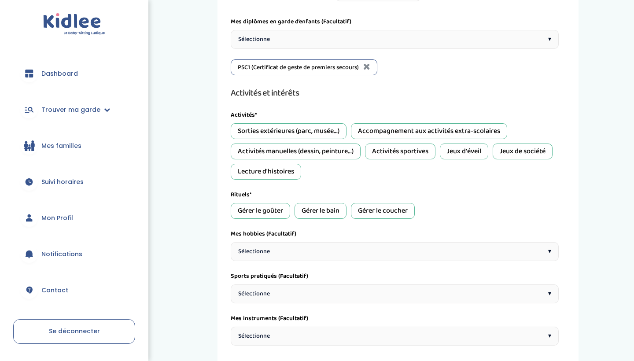
scroll to position [492, 0]
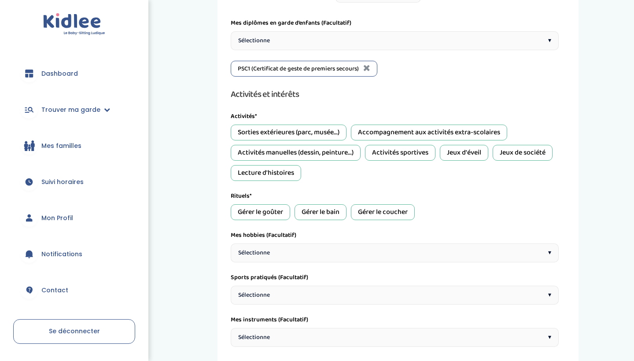
click at [328, 131] on div "Sorties extérieures (parc, musée...)" at bounding box center [289, 133] width 116 height 16
click at [359, 135] on div "Accompagnement aux activités extra-scolaires" at bounding box center [429, 133] width 156 height 16
click at [320, 157] on div "Activités manuelles (dessin, peinture...)" at bounding box center [296, 153] width 130 height 16
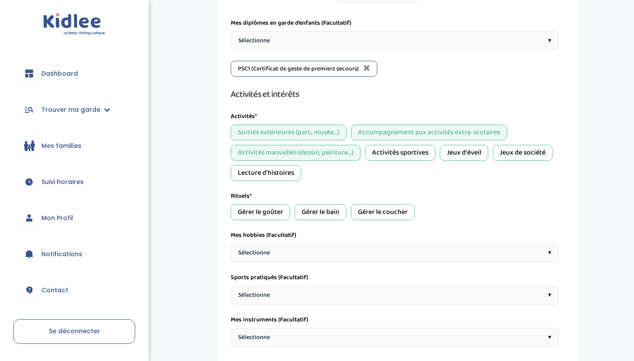
click at [386, 154] on div "Activités sportives" at bounding box center [400, 153] width 70 height 16
click at [503, 154] on div "Jeux de société" at bounding box center [522, 153] width 60 height 16
click at [443, 154] on div "Jeux d'éveil" at bounding box center [464, 153] width 48 height 16
click at [291, 171] on div "Lecture d'histoires" at bounding box center [266, 173] width 70 height 16
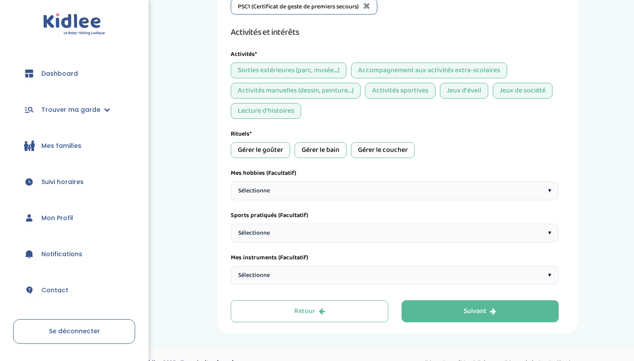
scroll to position [555, 0]
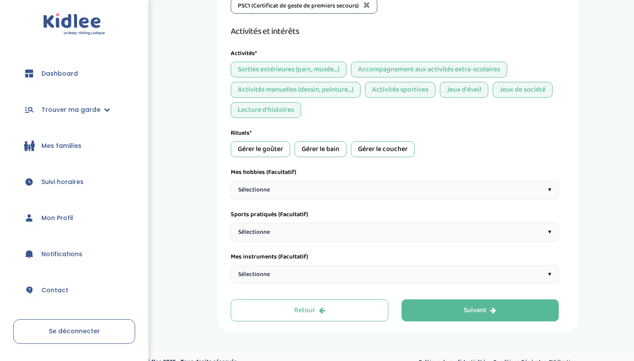
click at [272, 153] on div "Gérer le goûter" at bounding box center [260, 149] width 59 height 16
click at [376, 150] on div "Gérer le coucher" at bounding box center [383, 149] width 64 height 16
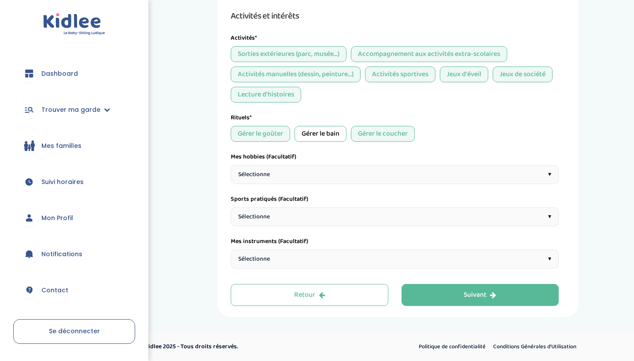
scroll to position [570, 0]
click at [312, 172] on div "Sélectionne ▾" at bounding box center [395, 174] width 328 height 19
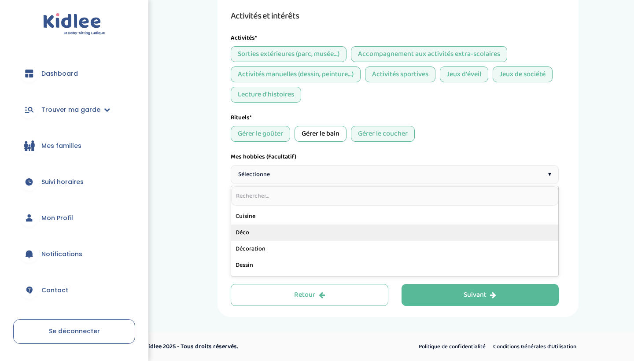
scroll to position [166, 0]
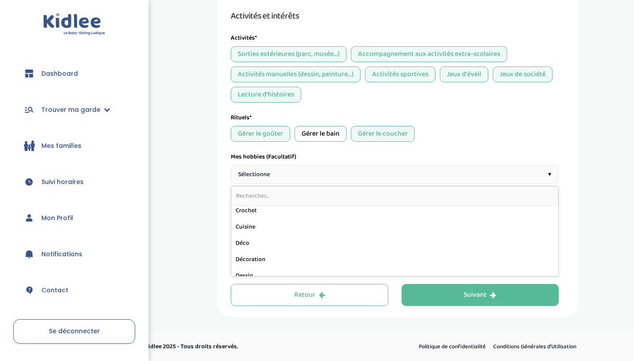
click at [480, 130] on div "Gérer le goûter Gérer le bain Gérer le coucher" at bounding box center [395, 134] width 328 height 16
click at [268, 213] on span "Sélectionne" at bounding box center [254, 216] width 32 height 9
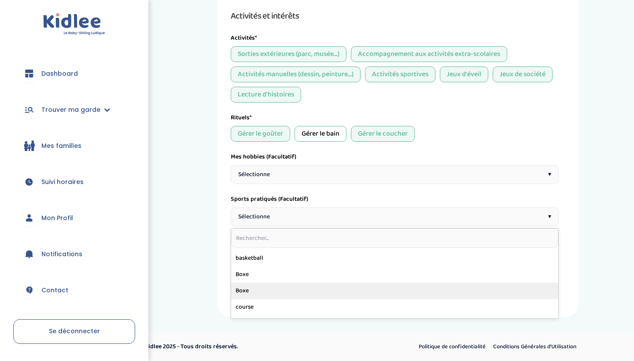
scroll to position [30, 0]
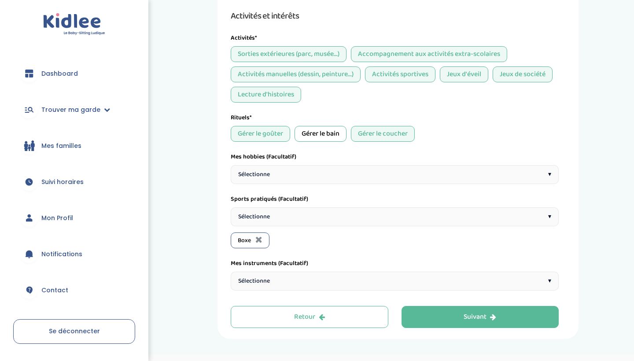
click at [300, 218] on div "Sélectionne ▾" at bounding box center [395, 216] width 328 height 19
click at [326, 216] on div "Sélectionne ▾" at bounding box center [395, 216] width 328 height 19
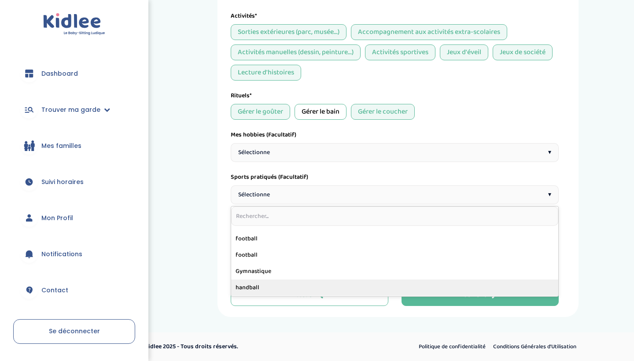
scroll to position [123, 0]
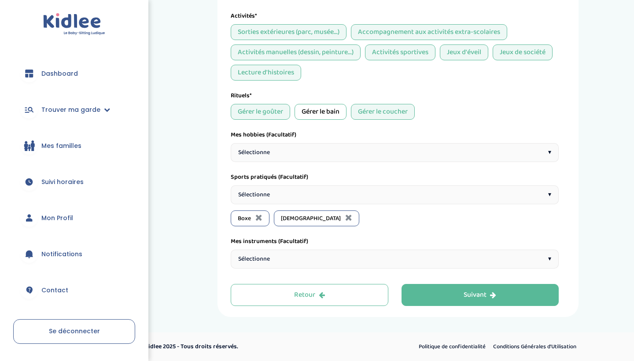
click at [294, 259] on div "Sélectionne ▾" at bounding box center [395, 258] width 328 height 19
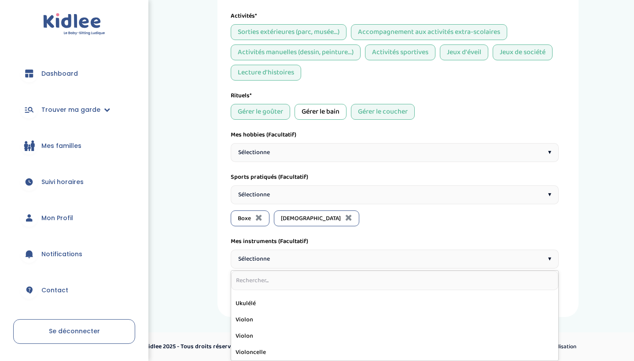
scroll to position [592, 0]
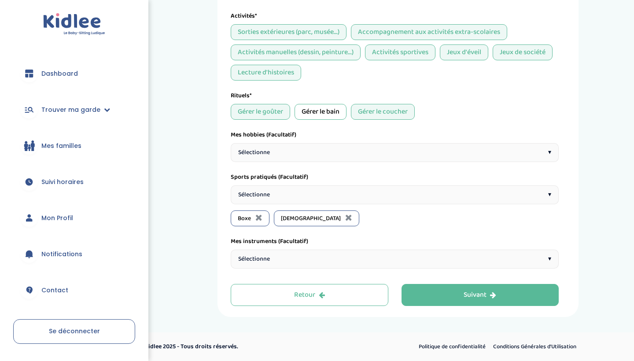
click at [296, 146] on div "Sélectionne ▾" at bounding box center [395, 152] width 328 height 19
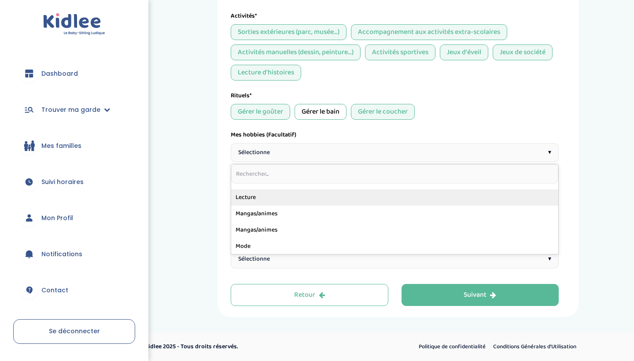
scroll to position [323, 0]
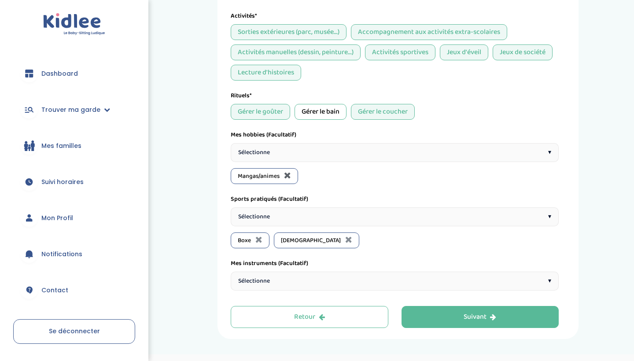
click at [289, 176] on icon at bounding box center [287, 175] width 7 height 9
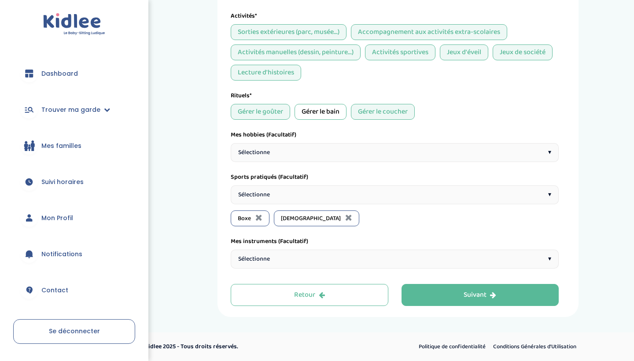
click at [288, 161] on div "Sélectionne ▾" at bounding box center [395, 152] width 328 height 19
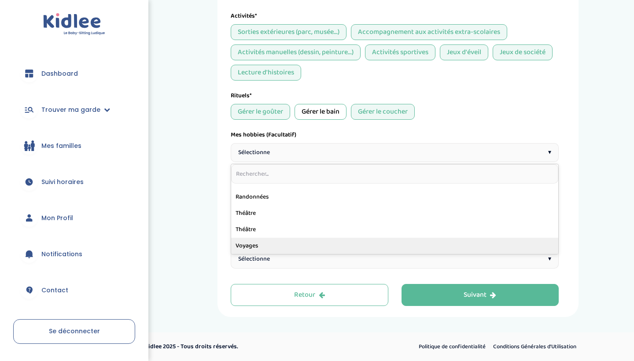
scroll to position [592, 0]
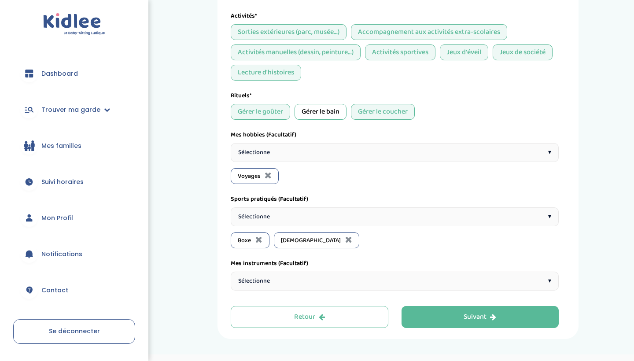
click at [316, 147] on div "Sélectionne ▾" at bounding box center [395, 152] width 328 height 19
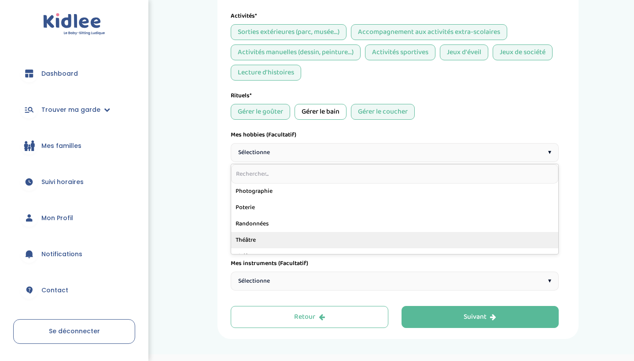
scroll to position [472, 0]
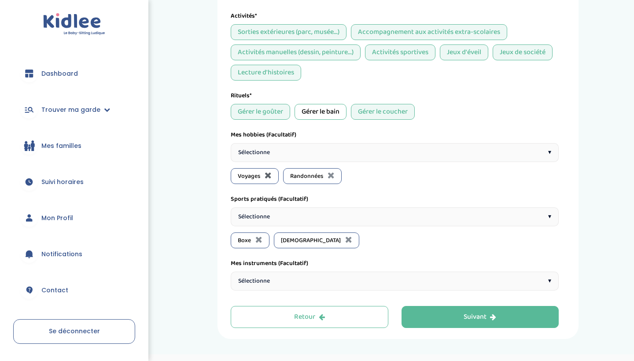
click at [267, 176] on icon at bounding box center [267, 175] width 7 height 9
click at [276, 159] on div "Sélectionne ▾" at bounding box center [395, 152] width 328 height 19
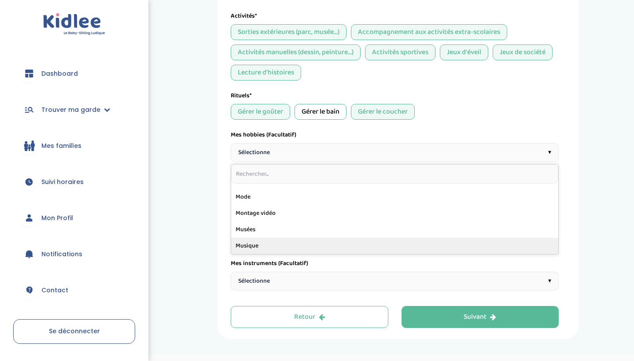
scroll to position [385, 0]
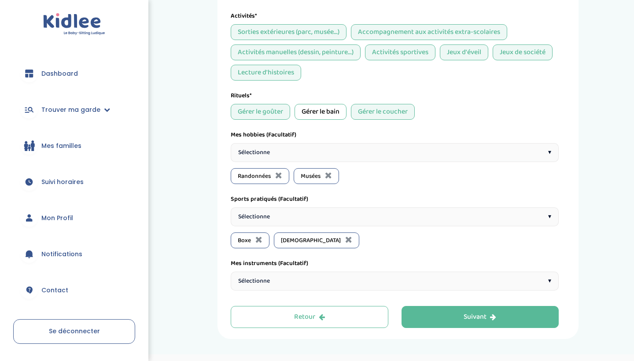
click at [307, 152] on div "Sélectionne ▾" at bounding box center [395, 152] width 328 height 19
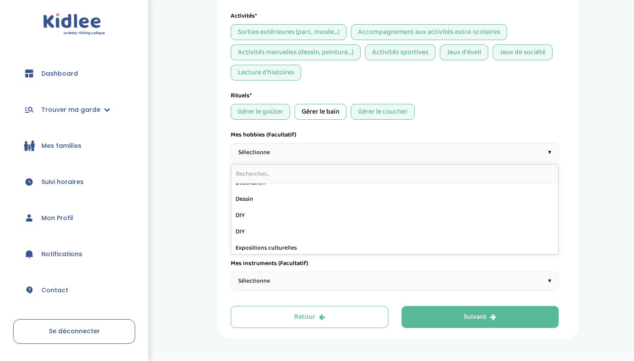
scroll to position [215, 0]
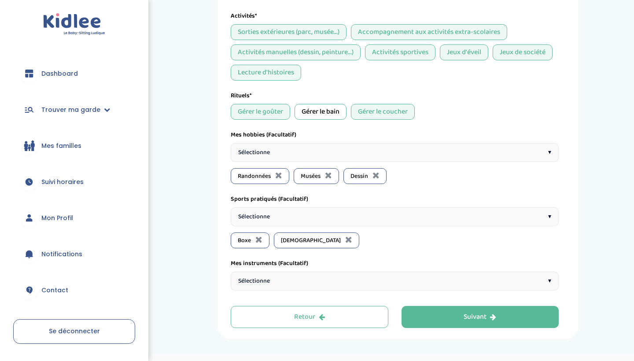
click at [315, 155] on div "Sélectionne ▾" at bounding box center [395, 152] width 328 height 19
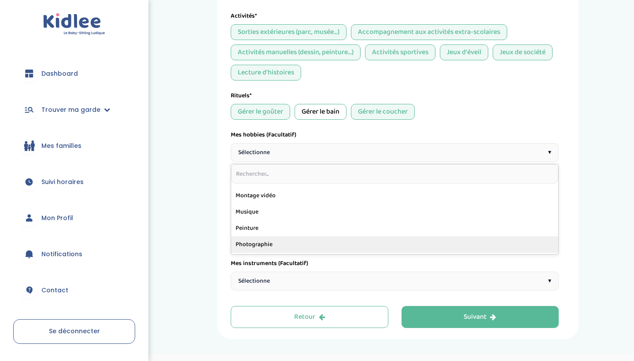
scroll to position [380, 0]
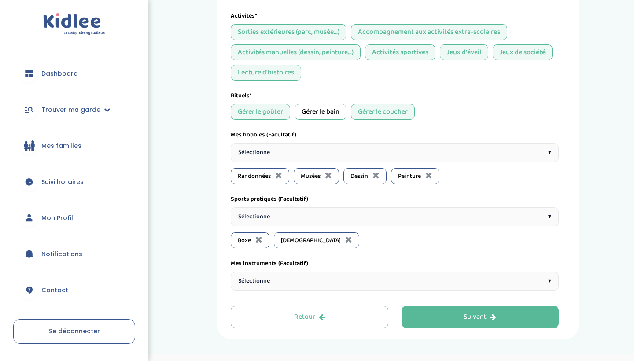
click at [311, 150] on div "Sélectionne ▾" at bounding box center [395, 152] width 328 height 19
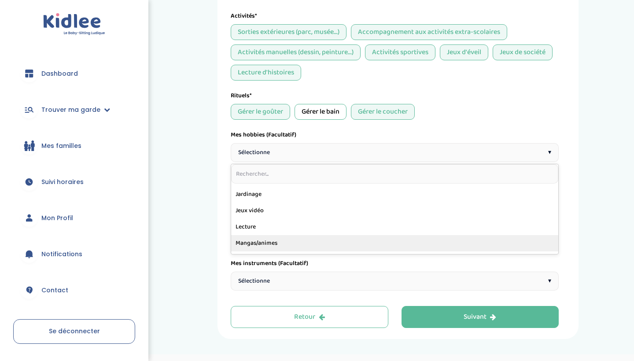
scroll to position [275, 0]
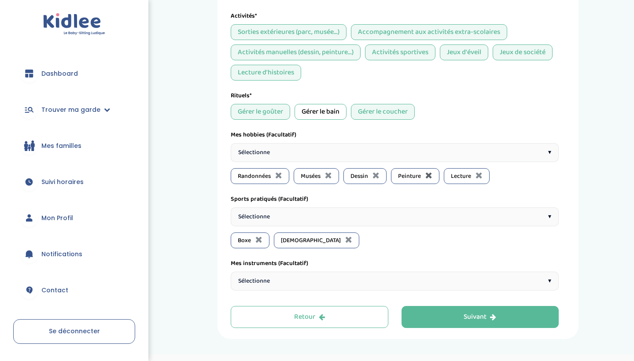
click at [431, 176] on icon at bounding box center [428, 175] width 7 height 9
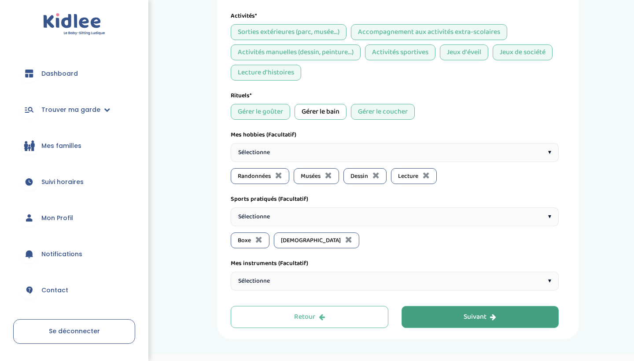
click at [443, 320] on button "Suivant" at bounding box center [480, 317] width 158 height 22
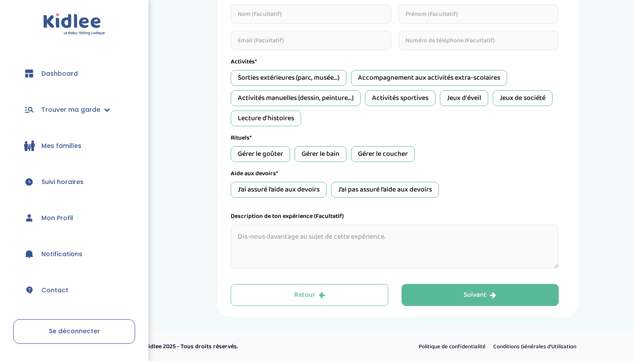
scroll to position [323, 0]
click at [270, 159] on div "Gérer le goûter" at bounding box center [260, 154] width 59 height 16
click at [337, 157] on div "Gérer le bain" at bounding box center [320, 154] width 52 height 16
click at [371, 154] on div "Gérer le coucher" at bounding box center [383, 154] width 64 height 16
click at [291, 192] on div "J’ai assuré l’aide aux devoirs" at bounding box center [279, 190] width 96 height 16
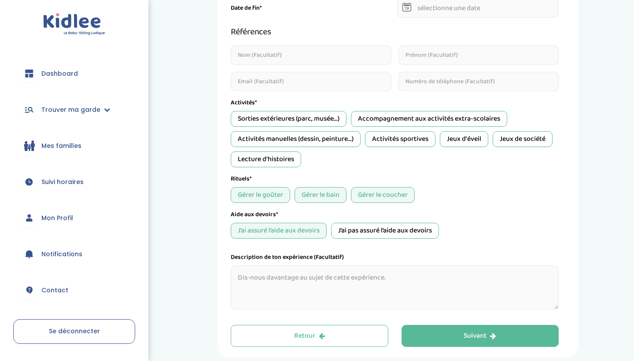
scroll to position [281, 0]
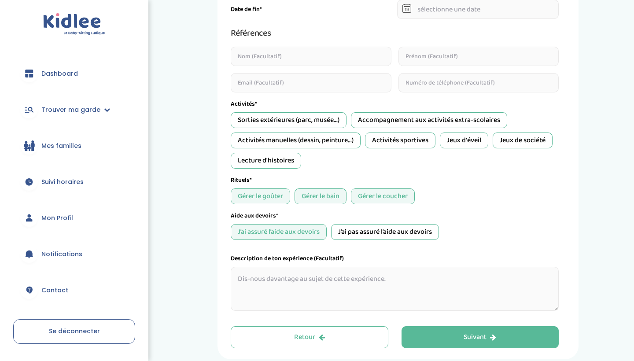
click at [319, 120] on div "Sorties extérieures (parc, musée...)" at bounding box center [289, 120] width 116 height 16
click at [282, 158] on div "Lecture d'histoires" at bounding box center [266, 161] width 70 height 16
click at [312, 139] on div "Activités manuelles (dessin, peinture...)" at bounding box center [296, 140] width 130 height 16
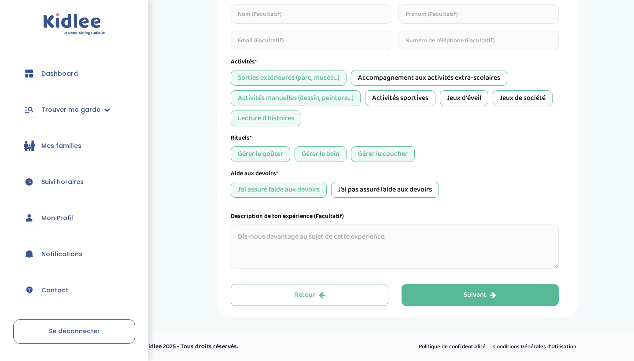
scroll to position [323, 0]
click at [397, 103] on div "Activités sportives" at bounding box center [400, 98] width 70 height 16
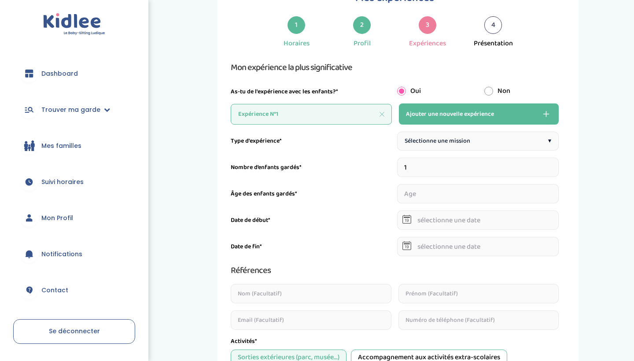
scroll to position [46, 0]
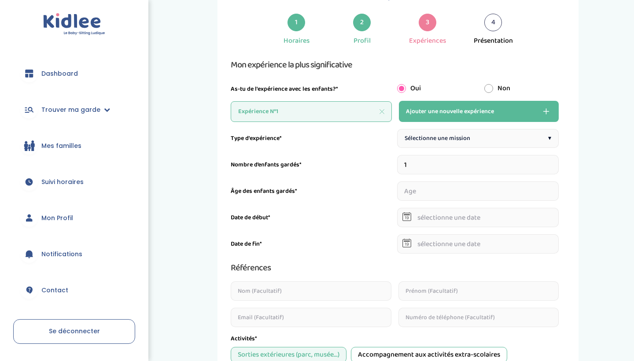
click at [481, 141] on div "Sélectionne une mission ▾" at bounding box center [478, 138] width 162 height 19
click at [487, 143] on div "Baby-sitting le week-end ▾" at bounding box center [478, 138] width 162 height 19
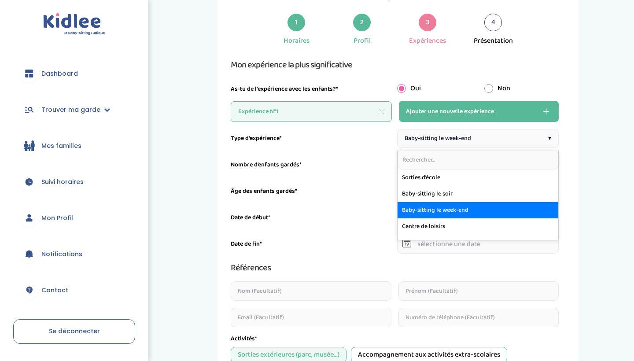
click at [487, 146] on div "Baby-sitting le week-end ▾" at bounding box center [478, 138] width 162 height 19
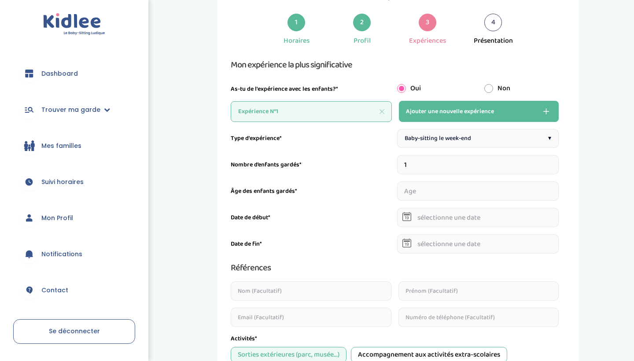
click at [486, 158] on input "1" at bounding box center [478, 164] width 162 height 19
click at [484, 167] on input "1" at bounding box center [478, 164] width 162 height 19
type input "2"
type input "5"
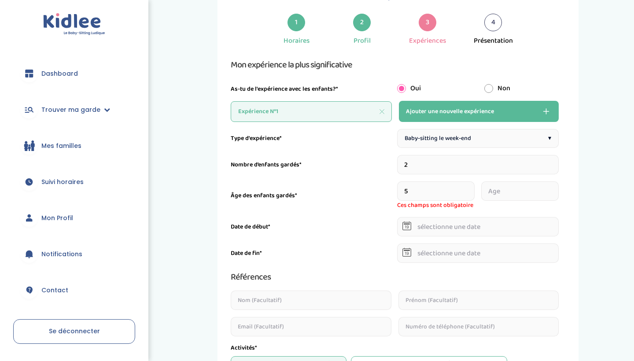
click at [507, 191] on input "number" at bounding box center [519, 190] width 77 height 19
type input "8"
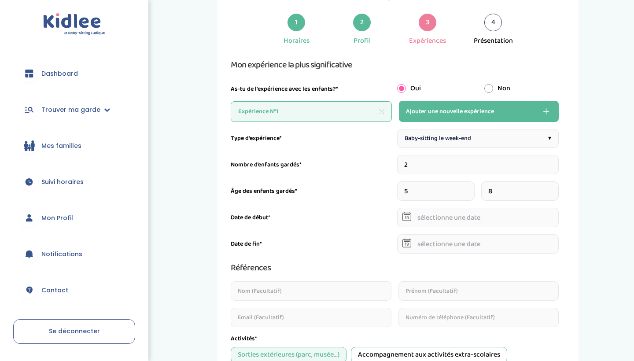
click at [383, 214] on div "Type d'expérience* Baby-sitting le week-end ▾ Nombre d’enfants gardés* 2 Âge de…" at bounding box center [395, 337] width 328 height 416
click at [439, 220] on input "text" at bounding box center [478, 217] width 162 height 19
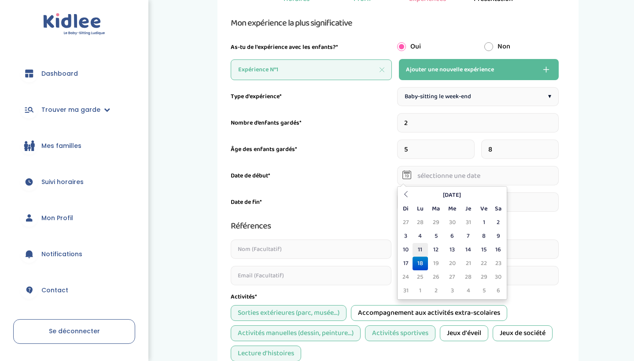
scroll to position [89, 0]
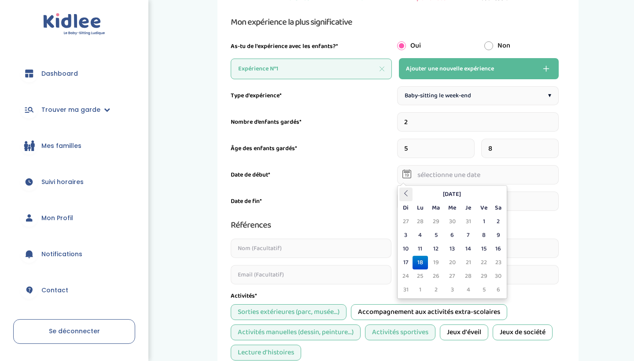
click at [406, 191] on icon at bounding box center [406, 193] width 6 height 6
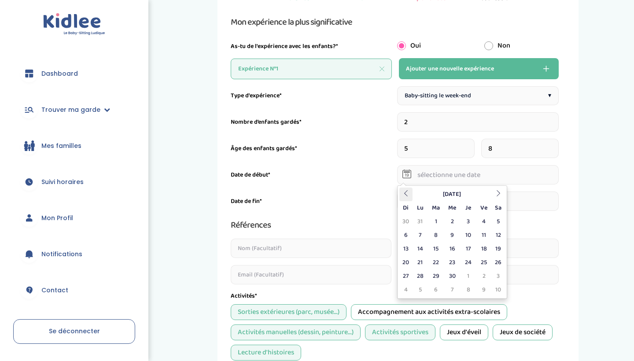
click at [406, 191] on icon at bounding box center [406, 193] width 6 height 6
click at [407, 192] on icon at bounding box center [406, 193] width 6 height 6
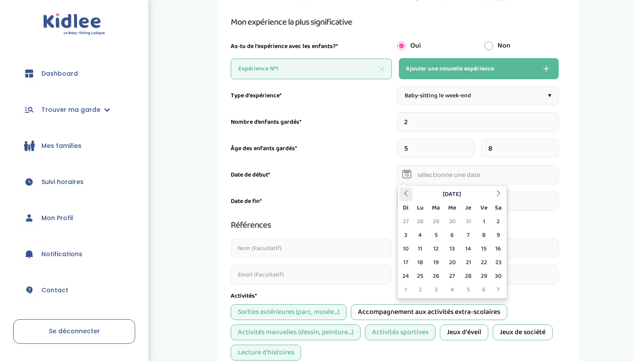
click at [407, 192] on icon at bounding box center [406, 193] width 6 height 6
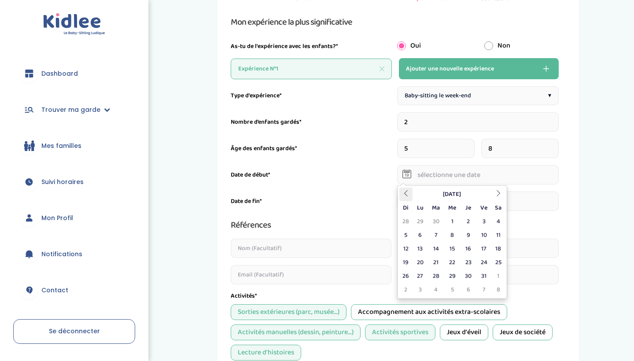
click at [406, 192] on icon at bounding box center [406, 193] width 6 height 6
click at [437, 233] on td "5" at bounding box center [436, 235] width 16 height 14
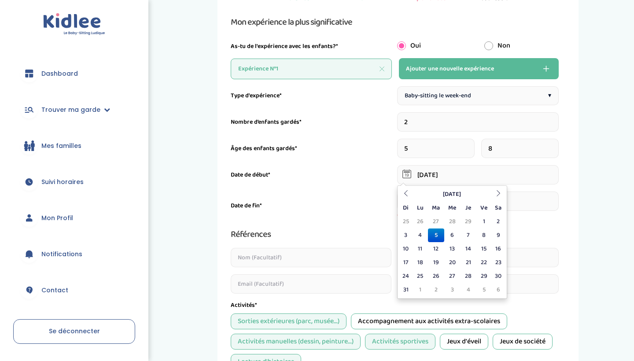
click at [435, 175] on input "05-03-2024" at bounding box center [478, 174] width 162 height 19
click at [426, 173] on input "05-03-2024" at bounding box center [478, 174] width 162 height 19
click at [409, 191] on icon at bounding box center [406, 193] width 6 height 6
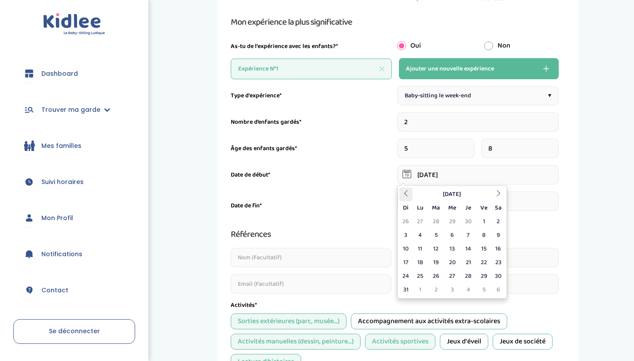
click at [409, 191] on icon at bounding box center [406, 193] width 6 height 6
click at [479, 221] on td "1" at bounding box center [483, 222] width 15 height 14
type input "01-09-2023"
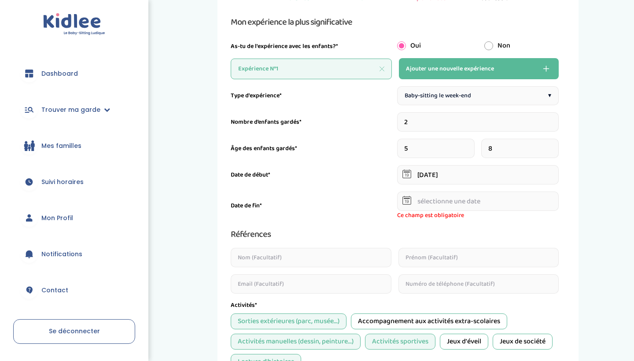
click at [466, 198] on input "text" at bounding box center [478, 200] width 162 height 19
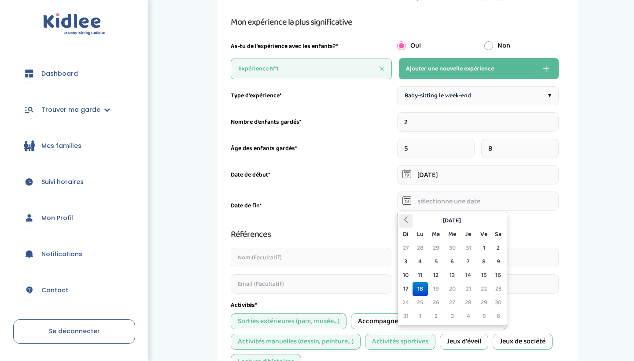
click at [409, 220] on icon at bounding box center [406, 219] width 6 height 6
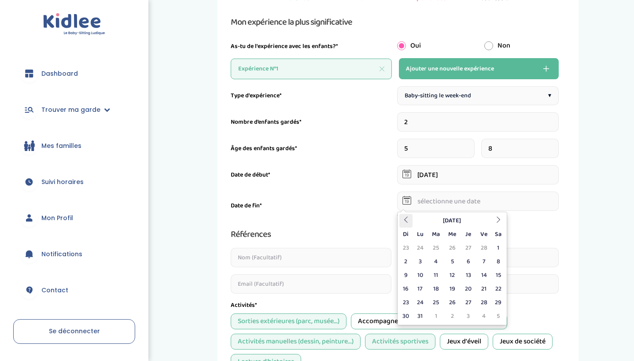
click at [409, 220] on icon at bounding box center [406, 219] width 6 height 6
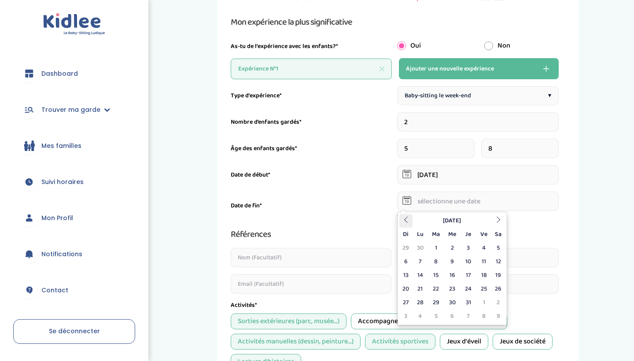
click at [409, 220] on icon at bounding box center [406, 219] width 6 height 6
click at [410, 220] on th at bounding box center [405, 221] width 13 height 14
click at [409, 316] on td "30" at bounding box center [405, 316] width 13 height 14
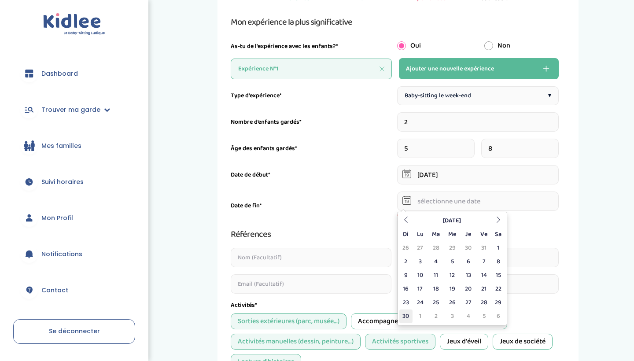
type input "30-06-2024"
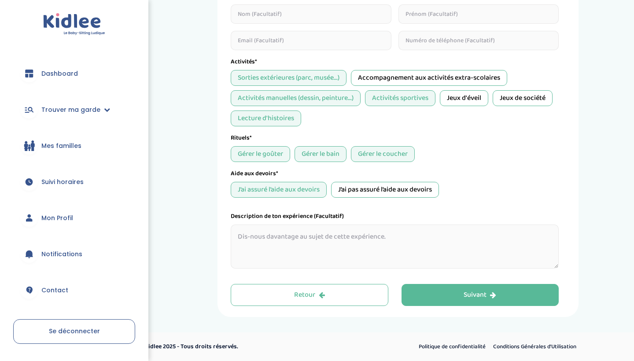
scroll to position [323, 0]
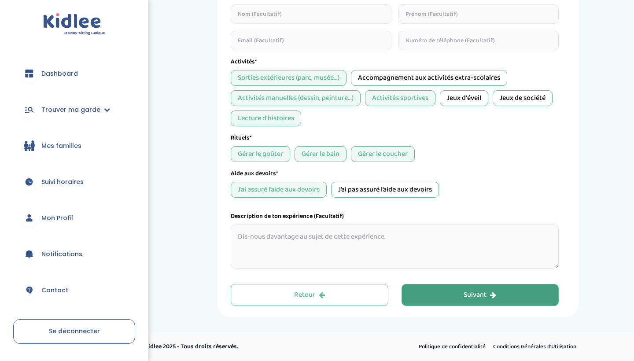
click at [422, 300] on button "Suivant" at bounding box center [480, 295] width 158 height 22
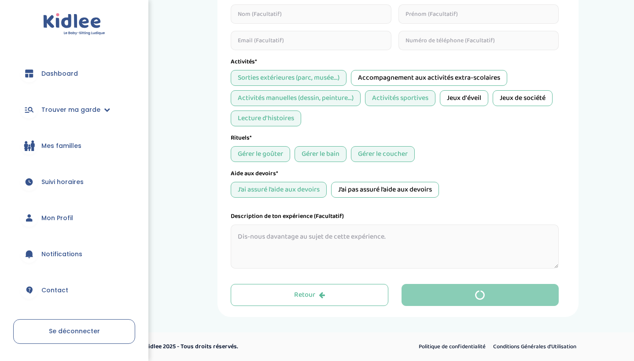
scroll to position [0, 0]
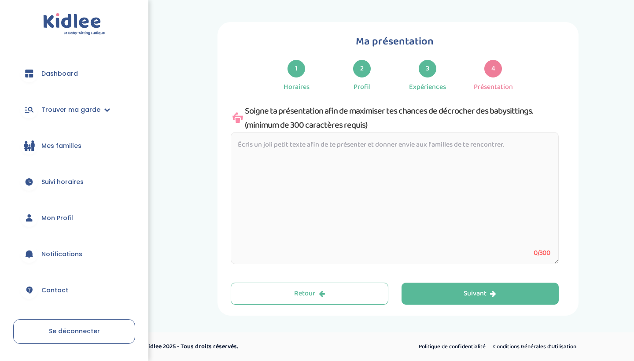
click at [315, 168] on textarea at bounding box center [395, 198] width 328 height 132
click at [285, 187] on textarea at bounding box center [395, 198] width 328 height 132
click at [294, 140] on textarea at bounding box center [395, 198] width 328 height 132
paste textarea "Bonjour, Je m’appelle [Prénom], étudiante en 3ᵉ année de droit à l’Université P…"
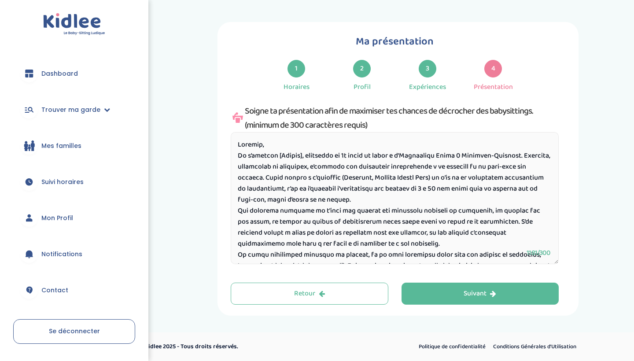
drag, startPoint x: 304, startPoint y: 156, endPoint x: 274, endPoint y: 156, distance: 29.5
click at [274, 156] on textarea at bounding box center [395, 198] width 328 height 132
click at [292, 157] on textarea at bounding box center [395, 198] width 328 height 132
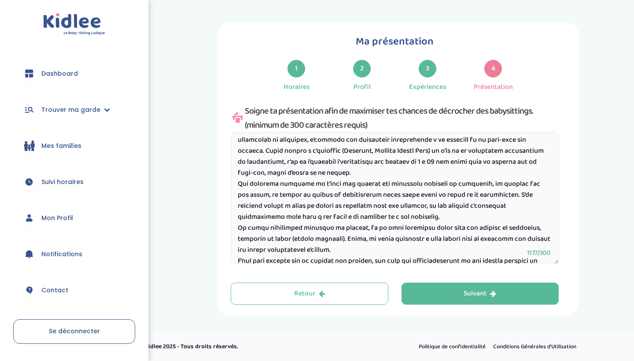
scroll to position [28, 0]
click at [376, 169] on textarea at bounding box center [395, 198] width 328 height 132
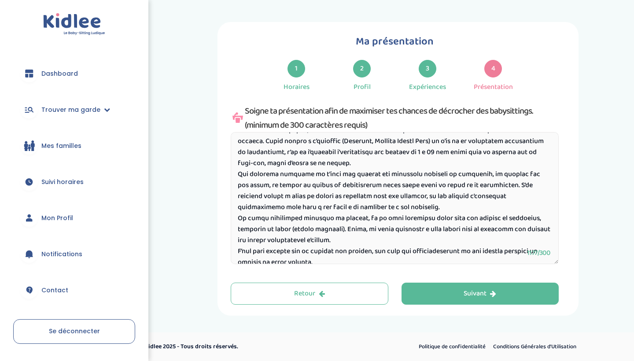
scroll to position [40, 0]
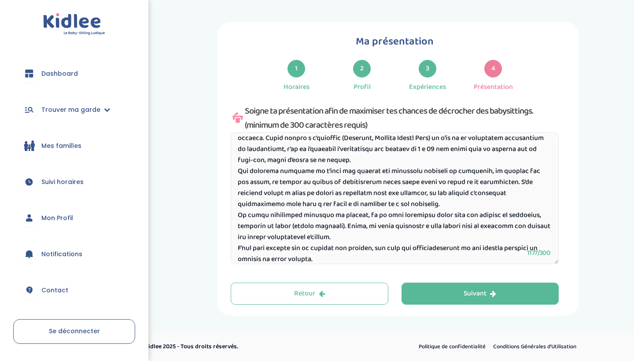
click at [236, 172] on textarea at bounding box center [395, 198] width 328 height 132
click at [346, 183] on textarea at bounding box center [395, 198] width 328 height 132
drag, startPoint x: 365, startPoint y: 183, endPoint x: 304, endPoint y: 181, distance: 60.3
click at [304, 181] on textarea at bounding box center [395, 198] width 328 height 132
click at [469, 183] on textarea at bounding box center [395, 198] width 328 height 132
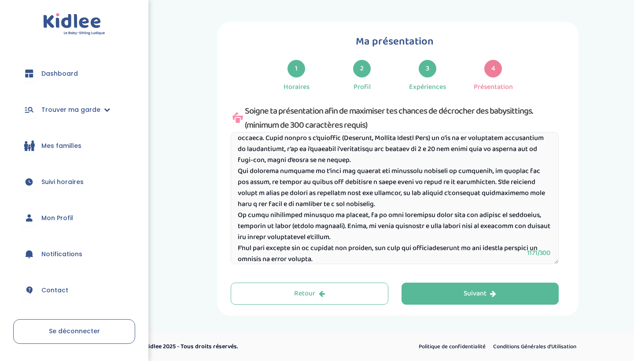
drag, startPoint x: 341, startPoint y: 183, endPoint x: 308, endPoint y: 183, distance: 33.0
click at [308, 183] on textarea at bounding box center [395, 198] width 328 height 132
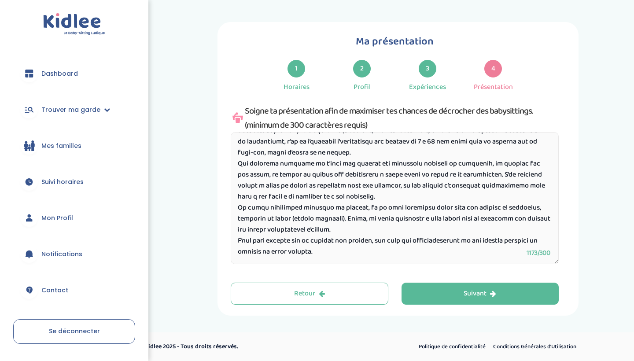
scroll to position [47, 0]
click at [368, 195] on textarea at bounding box center [395, 198] width 328 height 132
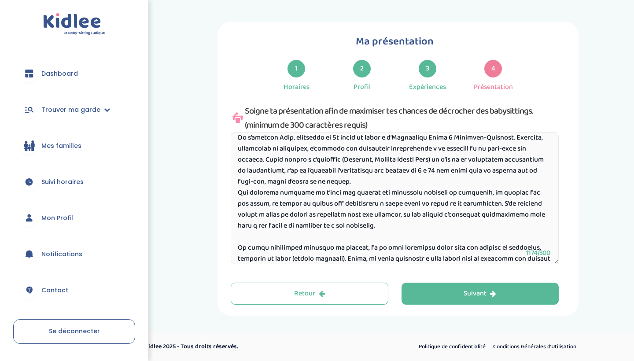
scroll to position [10, 0]
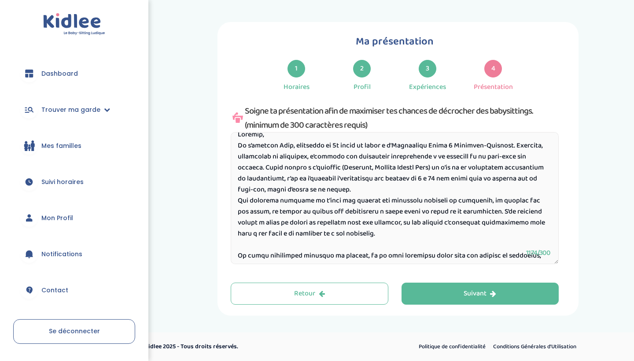
click at [352, 191] on textarea at bounding box center [395, 198] width 328 height 132
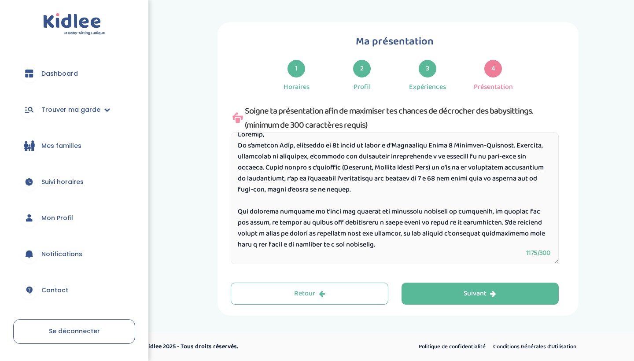
scroll to position [0, 0]
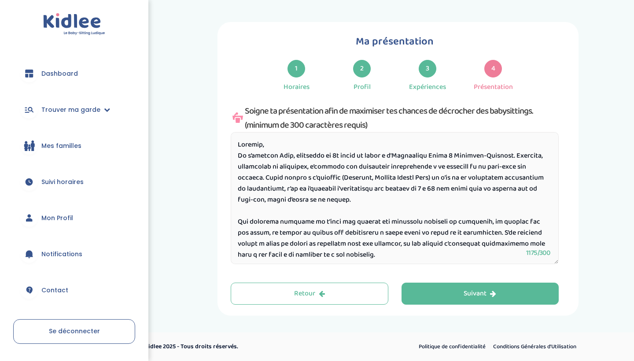
click at [287, 142] on textarea at bounding box center [395, 198] width 328 height 132
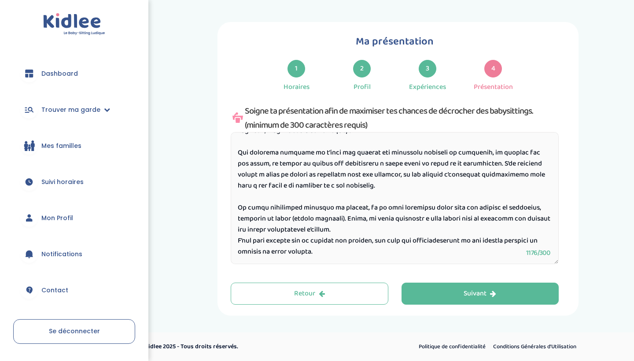
scroll to position [80, 0]
click at [359, 227] on textarea at bounding box center [395, 198] width 328 height 132
click at [378, 235] on textarea at bounding box center [395, 198] width 328 height 132
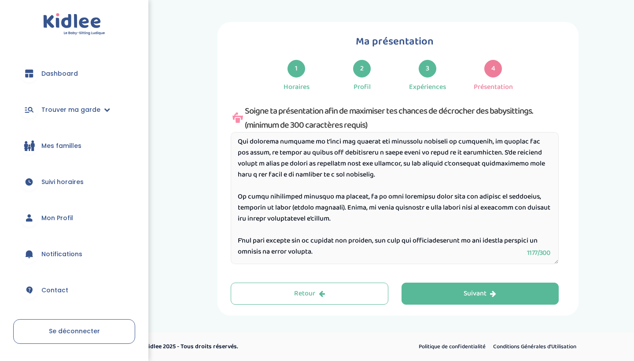
scroll to position [91, 0]
click at [365, 249] on textarea at bounding box center [395, 198] width 328 height 132
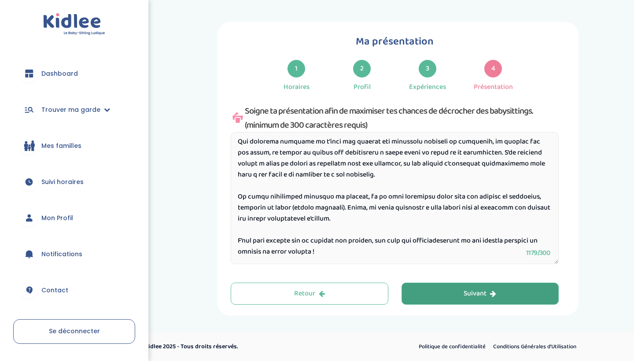
type textarea "Bonjour, Je m’appelle Inès, étudiante en 3ᵉ année de droit à l’Université Paris…"
click at [444, 293] on button "Suivant" at bounding box center [480, 293] width 158 height 22
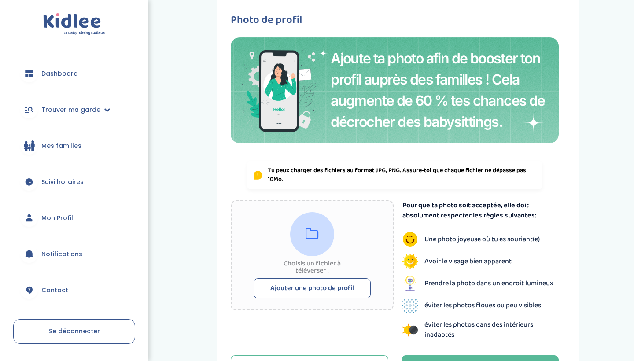
scroll to position [40, 0]
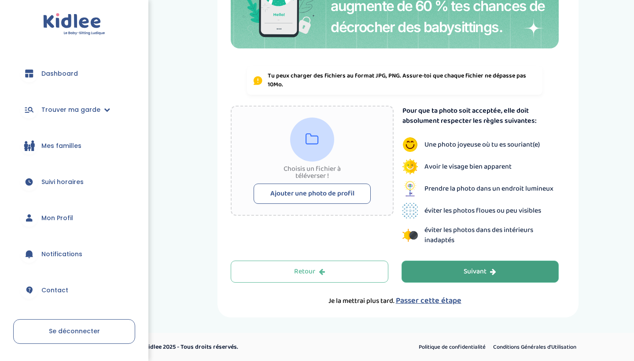
click at [425, 266] on button "Suivant" at bounding box center [480, 271] width 158 height 22
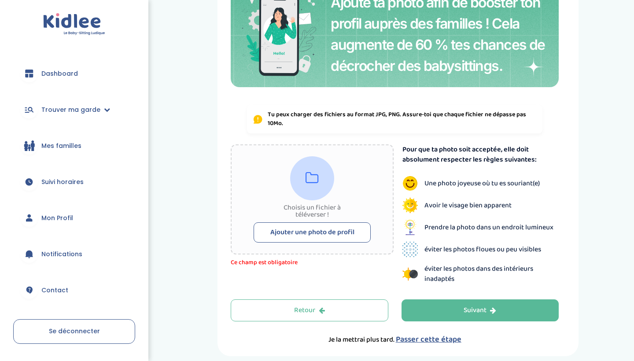
scroll to position [95, 0]
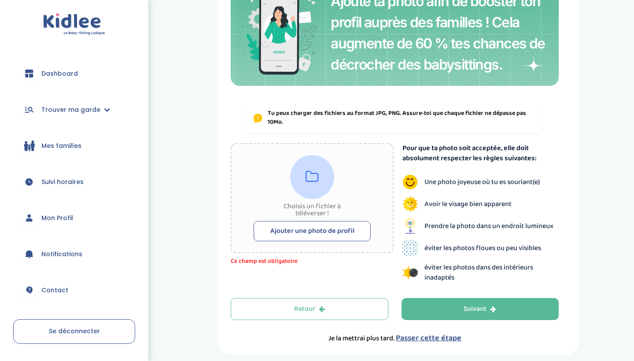
click at [324, 229] on button "Ajouter une photo de profil" at bounding box center [311, 231] width 117 height 20
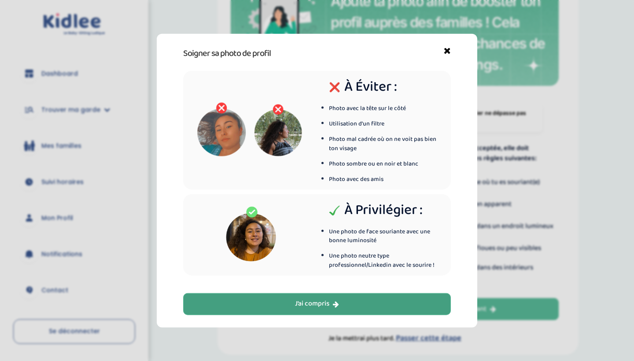
click at [343, 303] on button "J’ai compris" at bounding box center [317, 304] width 268 height 22
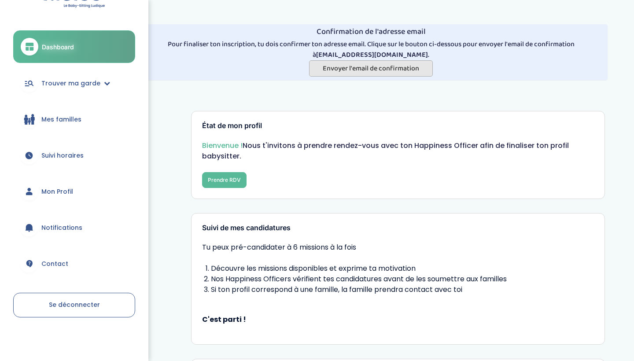
click at [363, 73] on span "Envoyer l'email de confirmation" at bounding box center [371, 68] width 96 height 11
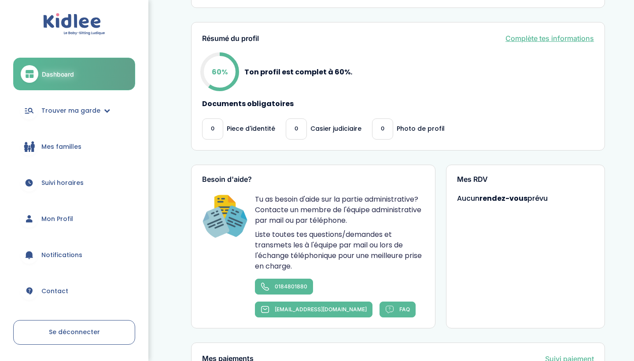
scroll to position [363, 0]
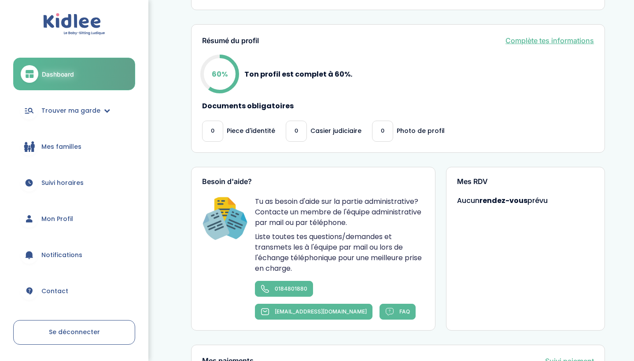
click at [515, 42] on link "Complète tes informations" at bounding box center [549, 40] width 88 height 11
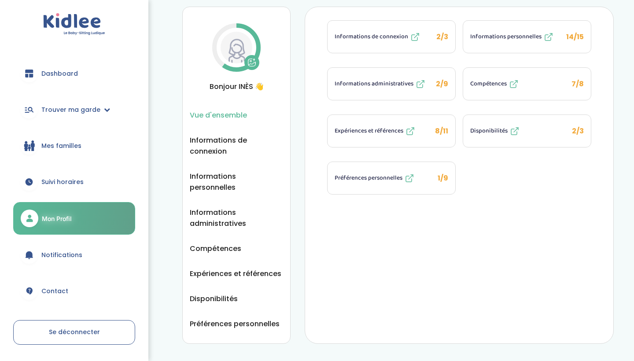
scroll to position [101, 0]
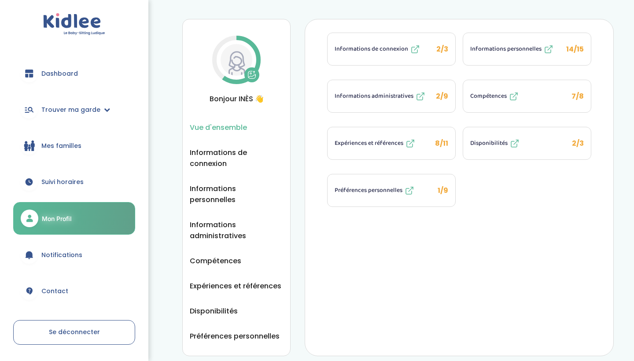
click at [367, 198] on button "Préférences personnelles 1/9" at bounding box center [391, 190] width 128 height 32
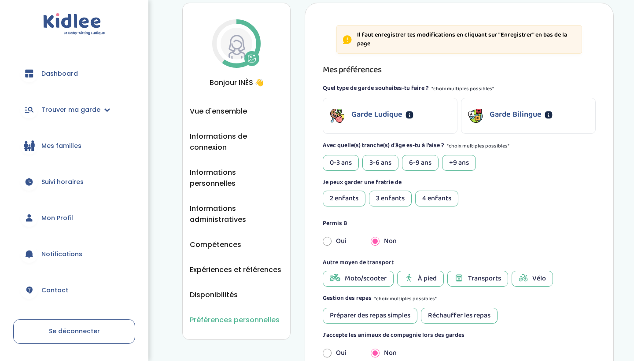
scroll to position [127, 0]
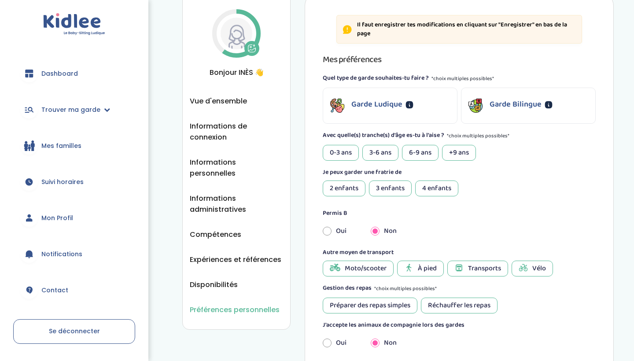
click at [474, 105] on img at bounding box center [475, 106] width 14 height 14
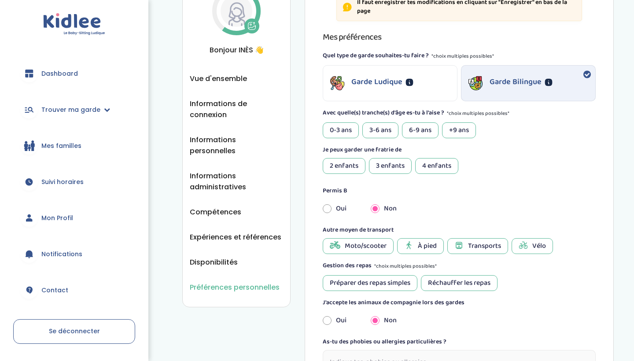
scroll to position [151, 0]
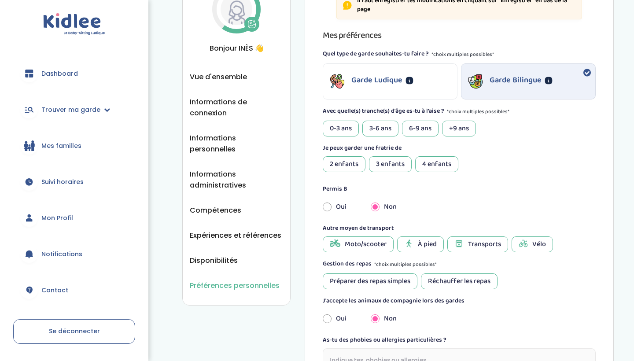
click at [394, 128] on div "3-6 ans" at bounding box center [380, 129] width 36 height 16
click at [416, 128] on div "6-9 ans" at bounding box center [420, 129] width 37 height 16
click at [343, 163] on div "2 enfants" at bounding box center [344, 164] width 43 height 16
click at [374, 163] on div "3 enfants" at bounding box center [390, 164] width 43 height 16
click at [344, 162] on div "2 enfants" at bounding box center [344, 164] width 43 height 16
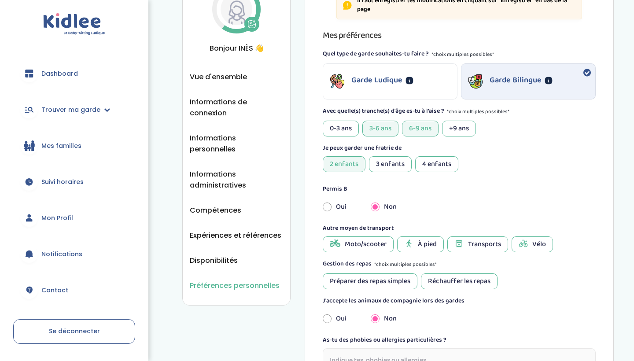
click at [462, 131] on div "+9 ans" at bounding box center [459, 129] width 34 height 16
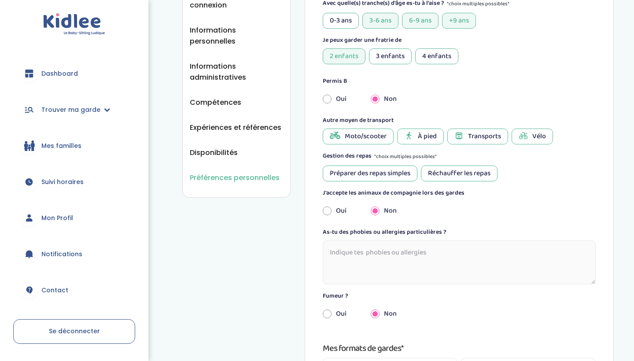
scroll to position [260, 0]
click at [428, 134] on span "À pied" at bounding box center [427, 136] width 19 height 11
click at [457, 134] on icon at bounding box center [458, 135] width 9 height 9
click at [514, 134] on div "Vélo" at bounding box center [531, 136] width 41 height 16
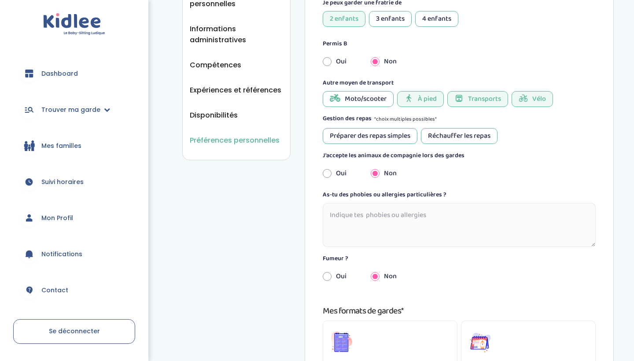
scroll to position [309, 0]
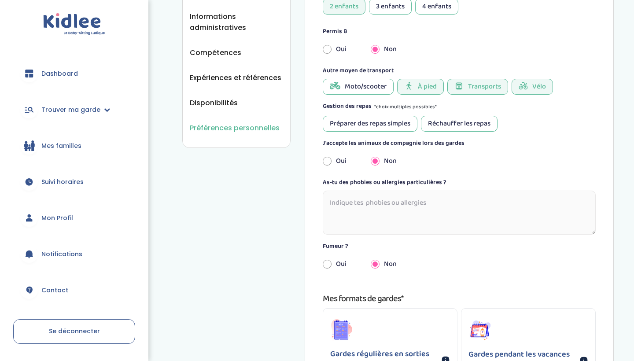
click at [436, 123] on div "Réchauffer les repas" at bounding box center [459, 124] width 77 height 16
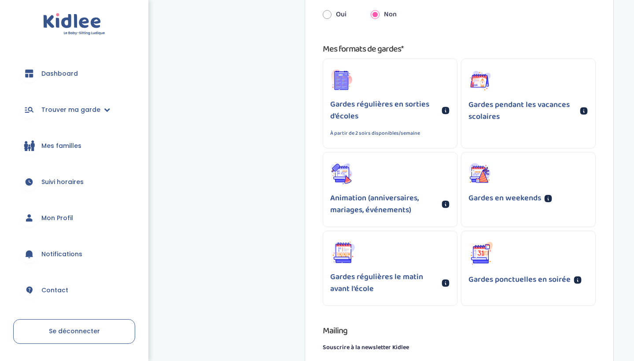
scroll to position [567, 0]
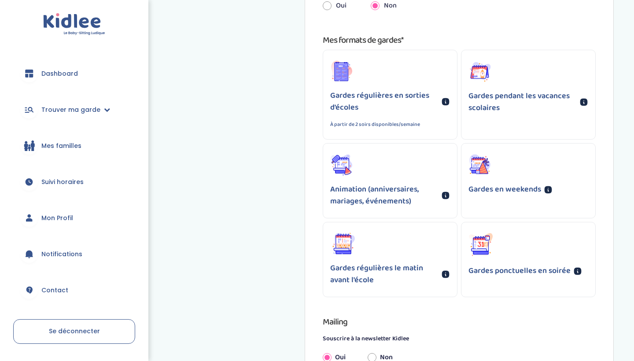
click at [406, 96] on p "Gardes régulières en sorties d'écoles" at bounding box center [384, 102] width 108 height 24
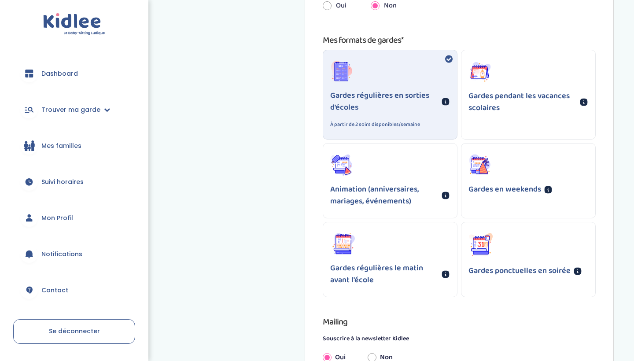
click at [466, 109] on div "Gardes pendant les vacances scolaires" at bounding box center [528, 87] width 134 height 74
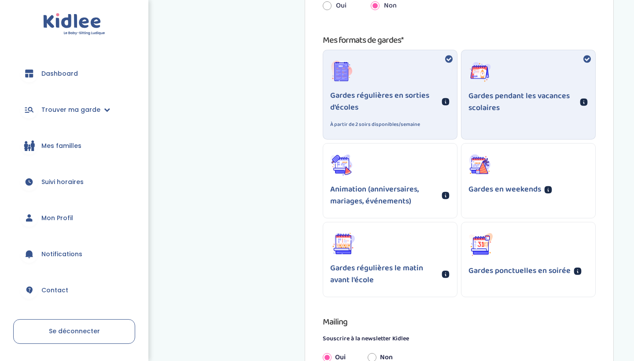
click at [483, 106] on p "Gardes pendant les vacances scolaires" at bounding box center [522, 102] width 108 height 24
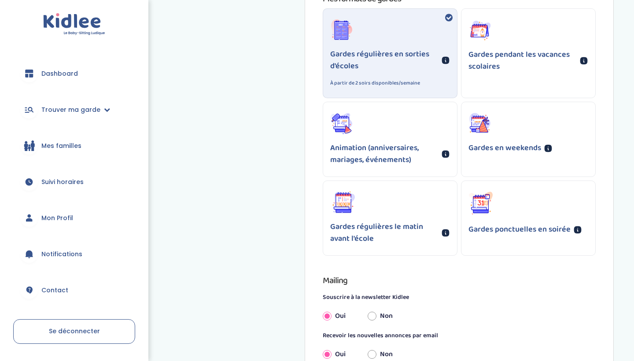
scroll to position [621, 0]
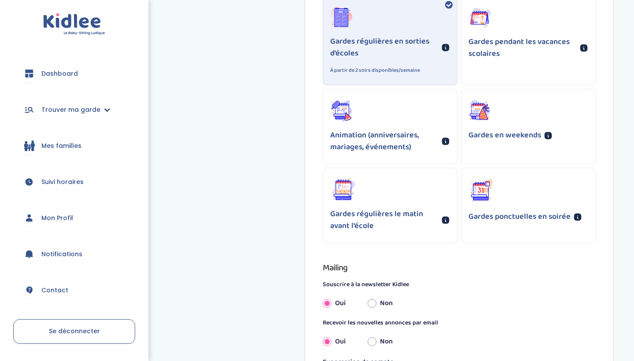
click at [478, 138] on p "Gardes en weekends" at bounding box center [504, 135] width 73 height 12
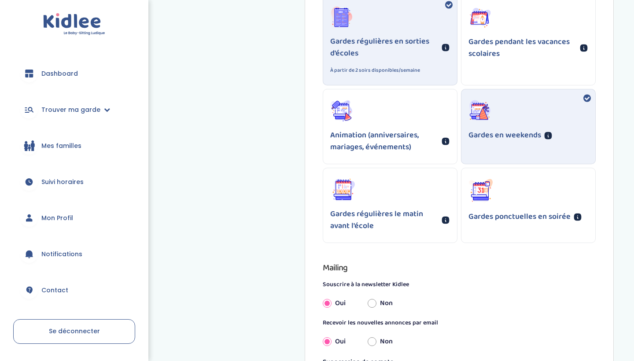
scroll to position [634, 0]
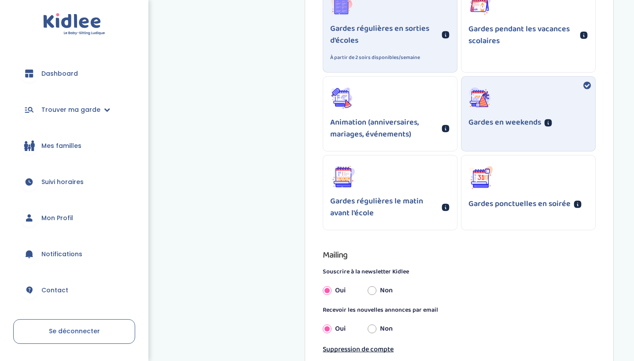
click at [487, 180] on icon at bounding box center [486, 180] width 1 height 0
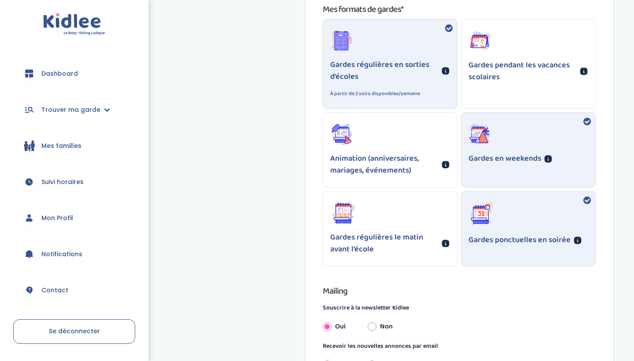
scroll to position [596, 0]
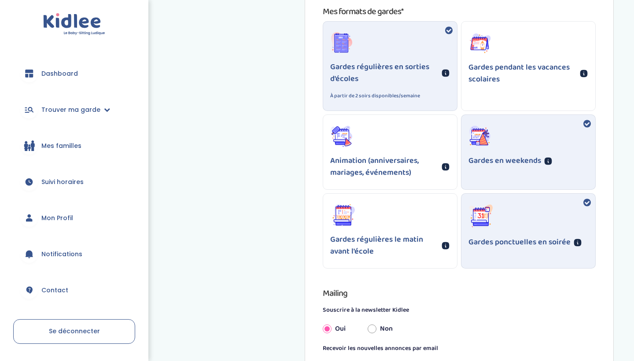
click at [407, 216] on div "Gardes régulières le matin avant l'école" at bounding box center [390, 231] width 134 height 74
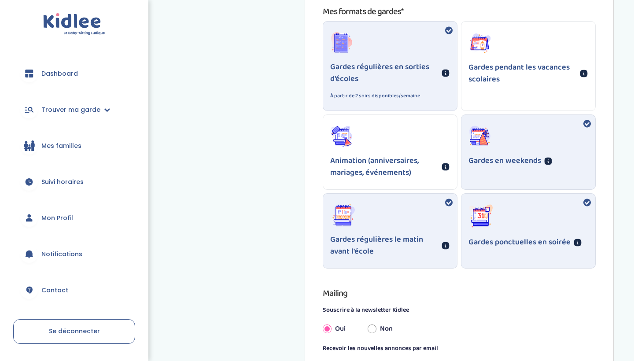
click at [415, 158] on p "Animation (anniversaires, mariages, événements)" at bounding box center [384, 167] width 108 height 24
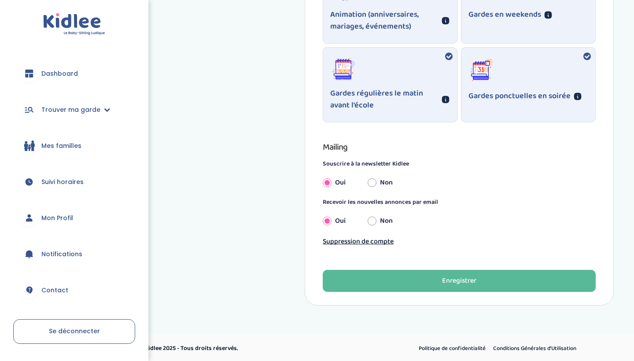
scroll to position [741, 0]
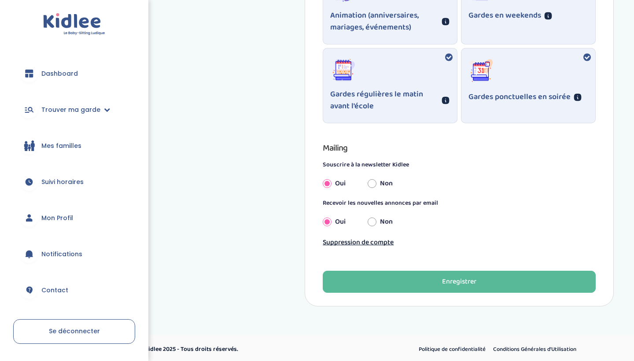
click at [372, 180] on input "Non" at bounding box center [371, 183] width 9 height 19
radio input "true"
radio input "false"
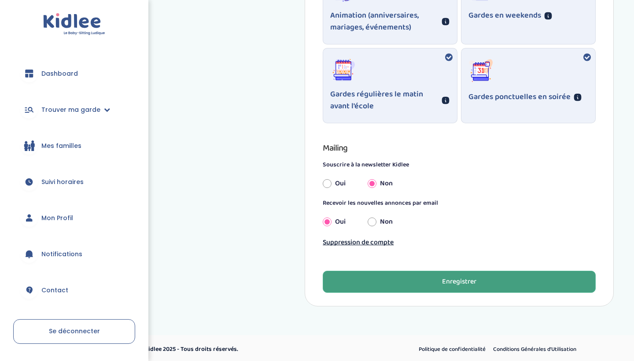
click at [399, 284] on button "Enregistrer" at bounding box center [459, 282] width 273 height 22
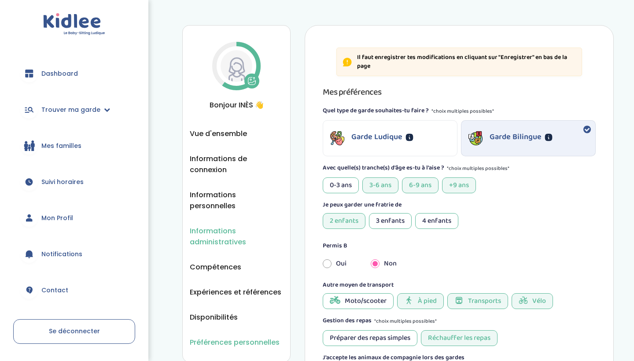
scroll to position [95, 0]
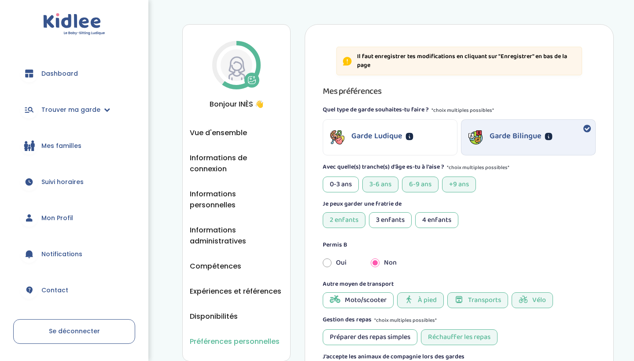
click at [234, 139] on ul "Vue d'ensemble Informations de connexion Informations personnelles Informations…" at bounding box center [236, 237] width 93 height 220
click at [235, 134] on span "Vue d'ensemble" at bounding box center [218, 132] width 57 height 11
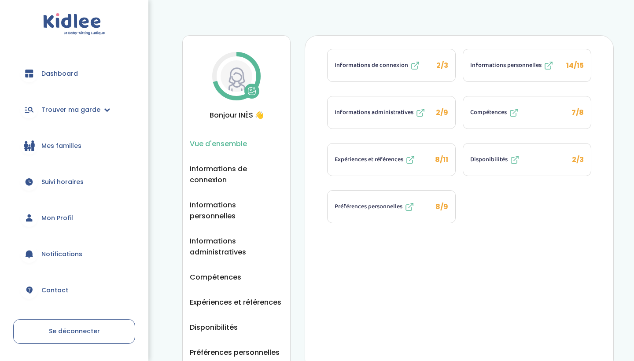
scroll to position [85, 0]
click at [481, 66] on span "Informations personnelles" at bounding box center [505, 64] width 71 height 9
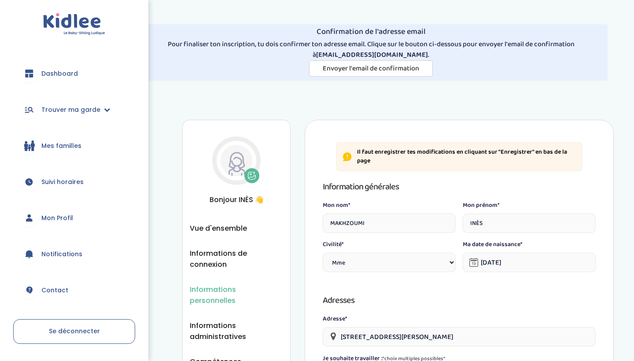
select select "1"
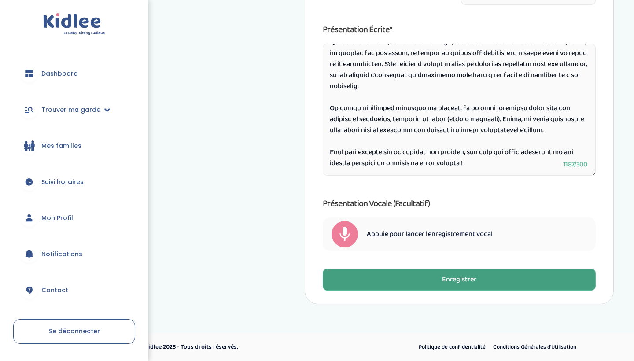
scroll to position [594, 0]
click at [355, 280] on button "Enregistrer" at bounding box center [459, 280] width 273 height 22
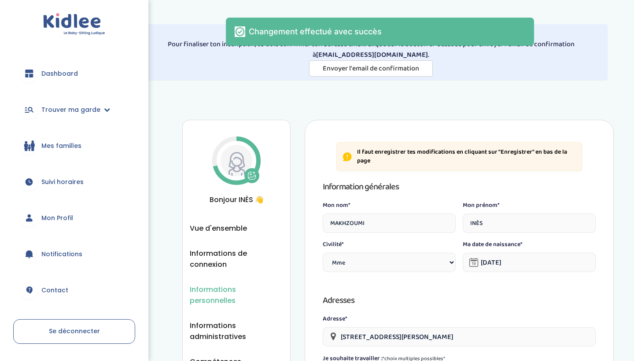
scroll to position [0, 0]
click at [228, 232] on span "Vue d'ensemble" at bounding box center [218, 228] width 57 height 11
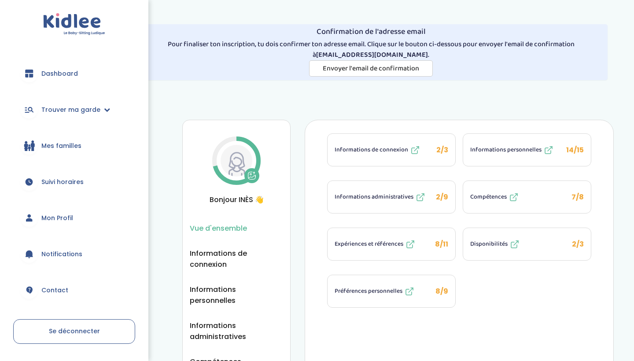
click at [339, 150] on span "Informations de connexion" at bounding box center [370, 149] width 73 height 9
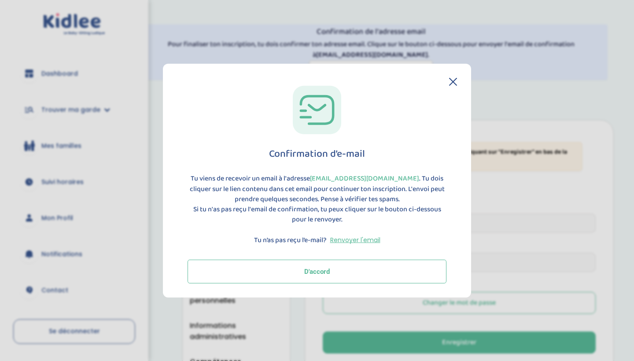
click at [358, 268] on button "D'accord" at bounding box center [316, 271] width 259 height 24
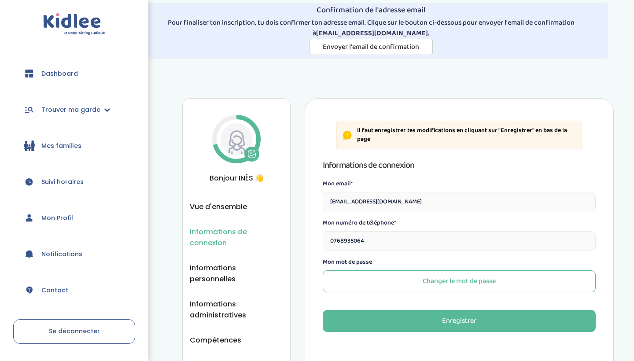
scroll to position [143, 0]
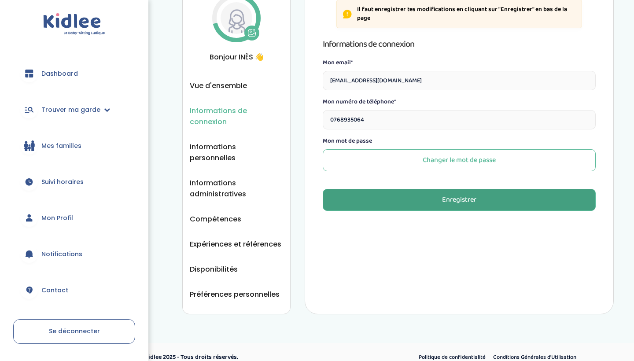
click at [352, 199] on button "Enregistrer" at bounding box center [459, 200] width 273 height 22
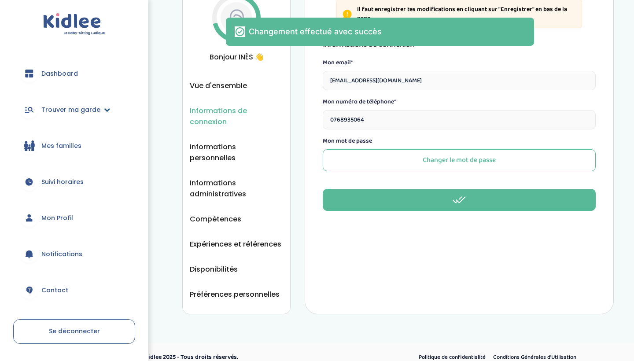
click at [68, 113] on span "Trouver ma garde" at bounding box center [70, 109] width 59 height 9
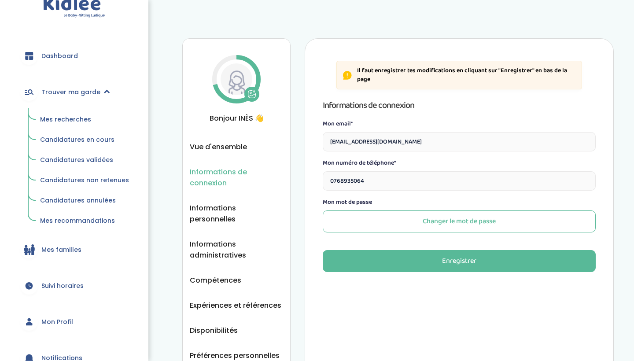
scroll to position [80, 0]
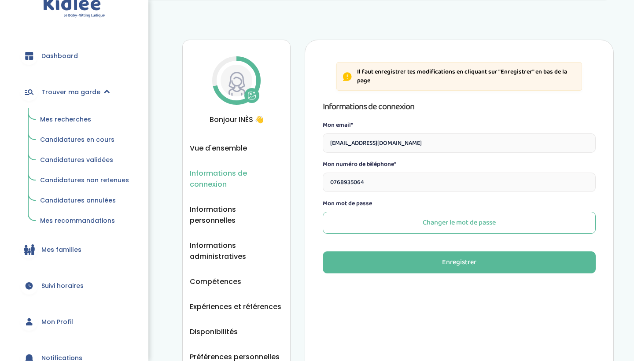
click at [69, 121] on span "Mes recherches" at bounding box center [65, 119] width 51 height 9
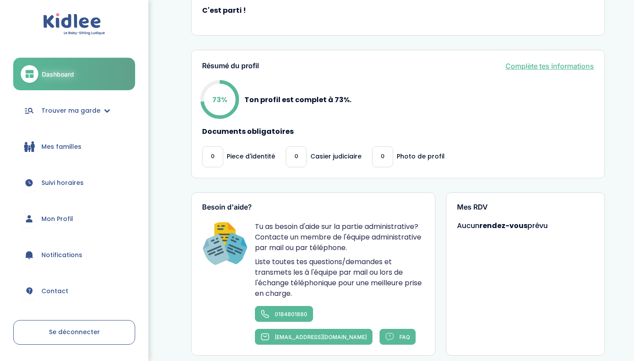
scroll to position [247, 0]
click at [514, 61] on link "Complète tes informations" at bounding box center [549, 66] width 88 height 11
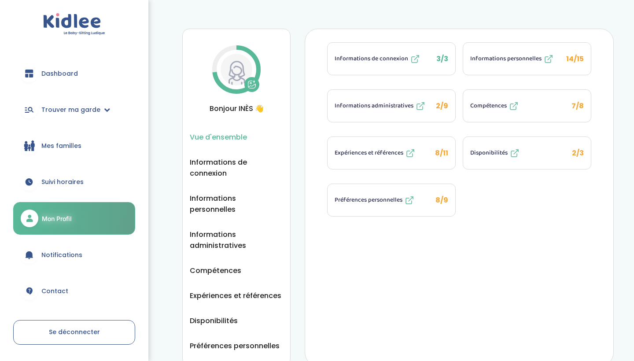
click at [502, 59] on span "Informations personnelles" at bounding box center [505, 58] width 71 height 9
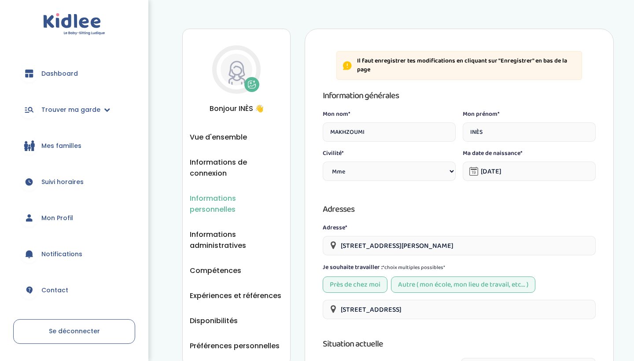
select select "1"
click at [218, 234] on span "Informations administratives" at bounding box center [236, 240] width 93 height 22
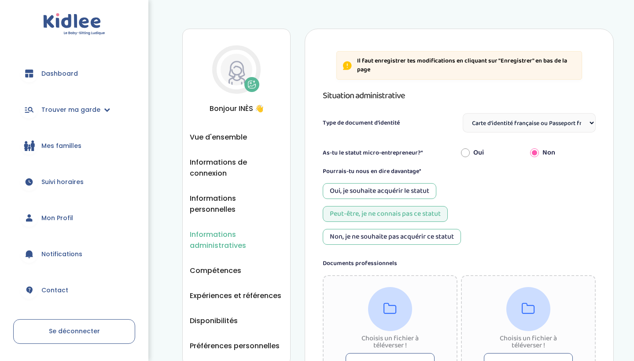
select select "Carte d'identité française ou Passeport français daté de moins de 5 ans"
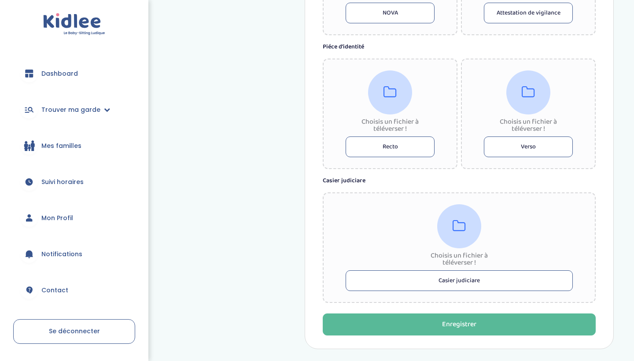
scroll to position [464, 0]
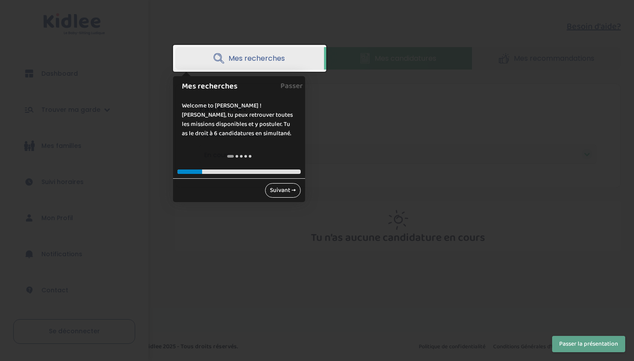
click at [287, 190] on link "Suivant →" at bounding box center [283, 190] width 36 height 15
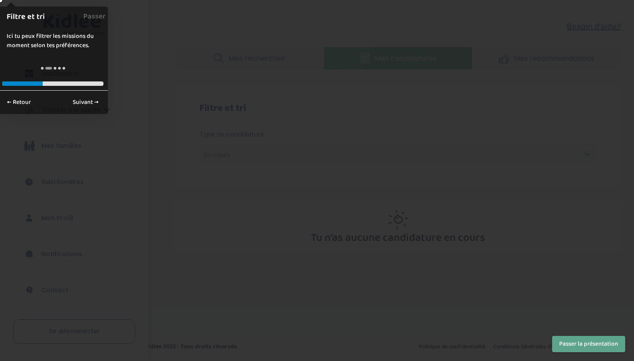
click at [287, 190] on div at bounding box center [317, 180] width 634 height 361
click at [564, 339] on button "Passer la présentation" at bounding box center [588, 344] width 73 height 16
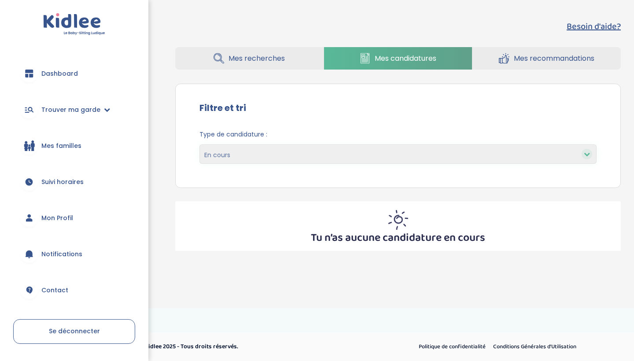
click at [296, 64] on link "Mes recherches" at bounding box center [249, 58] width 148 height 22
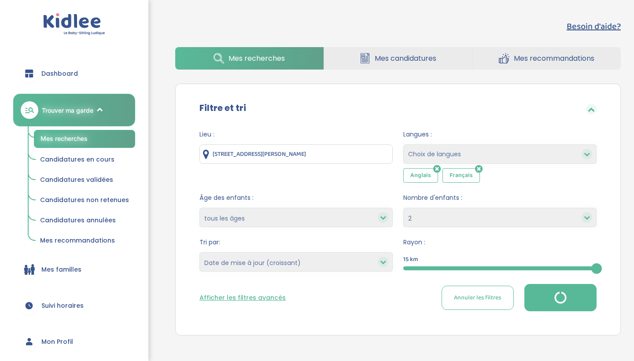
select select "2"
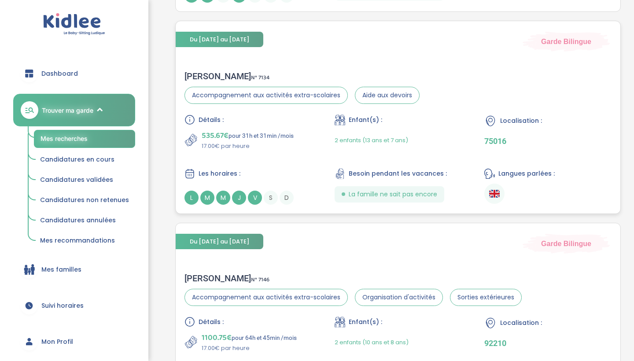
scroll to position [1747, 0]
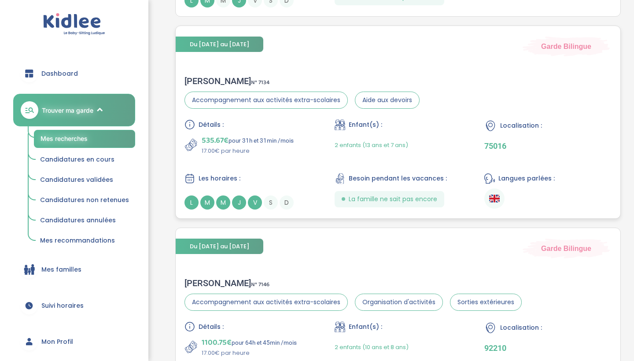
click at [317, 139] on div "Détails : 535.67€ pour 31h et 31min /mois 17.00€ par heure Enfant(s) : 2 enfant…" at bounding box center [397, 164] width 427 height 90
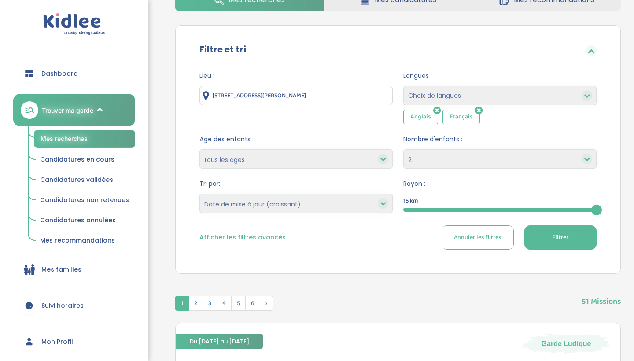
scroll to position [55, 0]
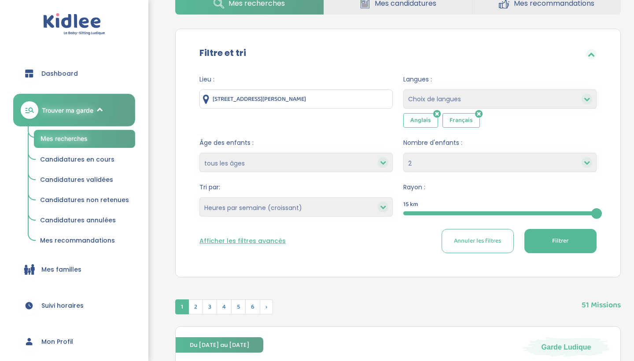
click at [543, 242] on button "Filtrer" at bounding box center [560, 241] width 72 height 24
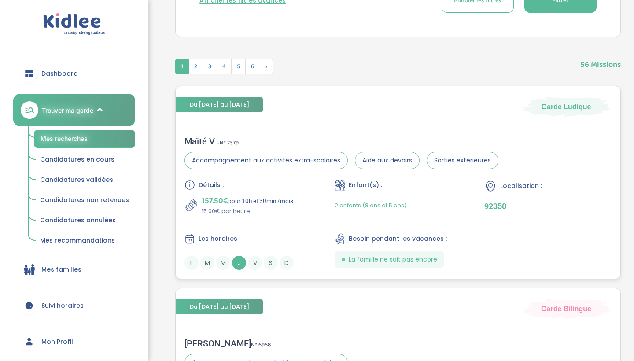
scroll to position [296, 0]
click at [282, 194] on p "157.50€ pour 10h et 30min /mois" at bounding box center [248, 200] width 92 height 12
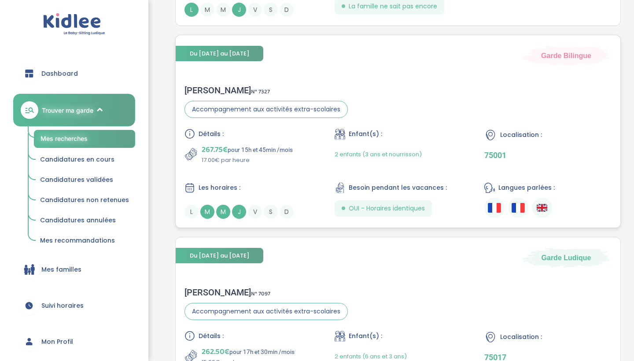
scroll to position [954, 0]
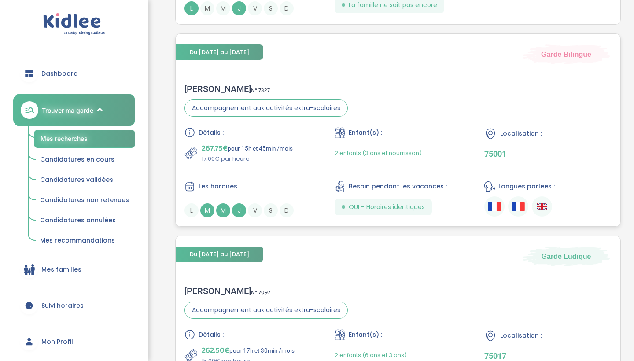
click at [229, 132] on div "Détails :" at bounding box center [247, 132] width 127 height 11
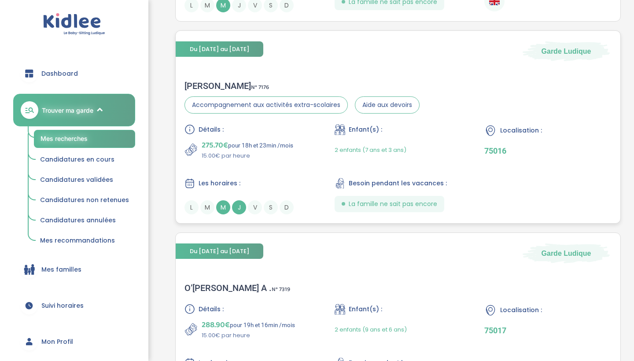
scroll to position [1562, 0]
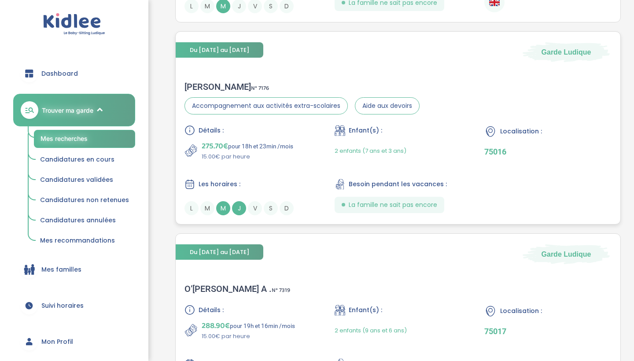
click at [250, 136] on div "Détails : 275.70€ pour 18h et 23min /mois 15.00€ par heure" at bounding box center [247, 143] width 127 height 36
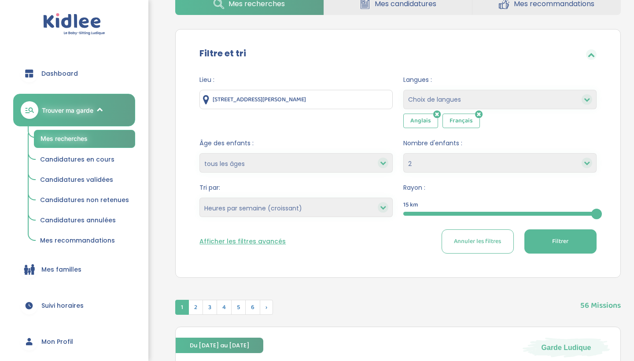
scroll to position [56, 0]
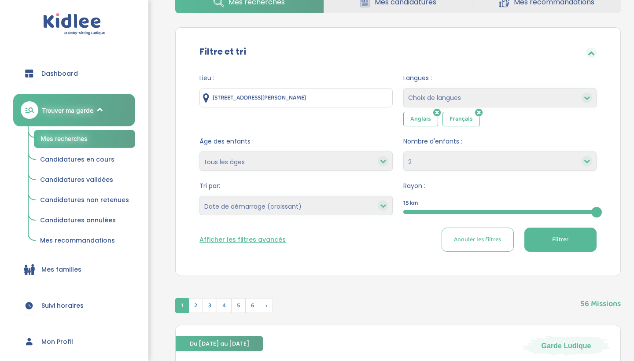
click at [542, 240] on button "Filtrer" at bounding box center [560, 239] width 72 height 24
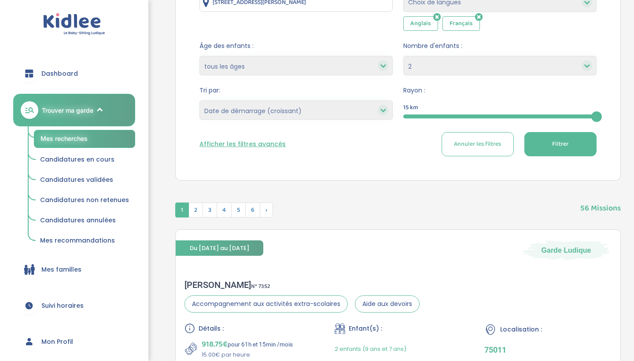
scroll to position [151, 0]
select select "salary_asc"
click at [551, 149] on button "Filtrer" at bounding box center [560, 144] width 72 height 24
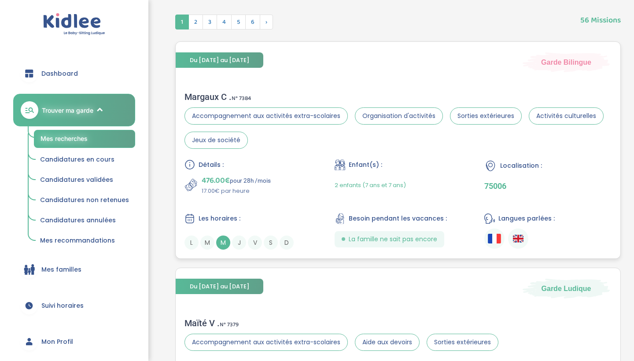
scroll to position [339, 0]
click at [287, 147] on section "Accompagnement aux activités extra-scolaires Organisation d'activités Sorties e…" at bounding box center [397, 128] width 427 height 41
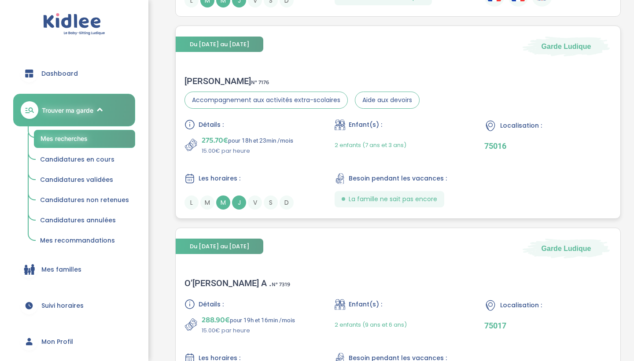
scroll to position [1585, 0]
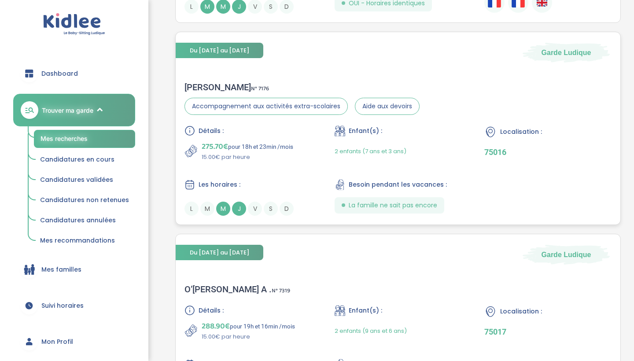
click at [293, 165] on div "Détails : 275.70€ pour 18h et 23min /mois 15.00€ par heure Enfant(s) : 2 enfant…" at bounding box center [397, 170] width 427 height 90
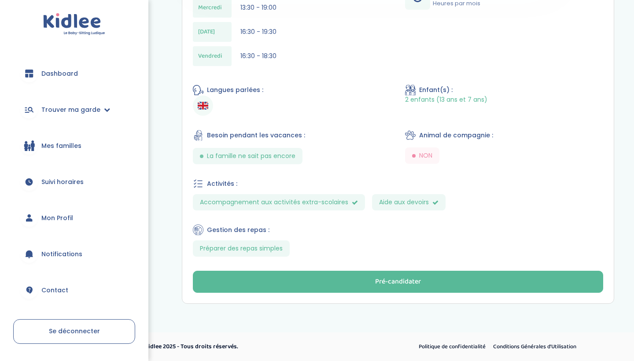
scroll to position [312, 0]
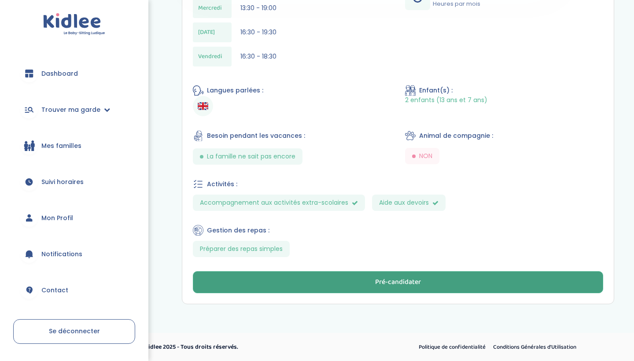
click at [317, 281] on button "Pré-candidater" at bounding box center [398, 282] width 410 height 22
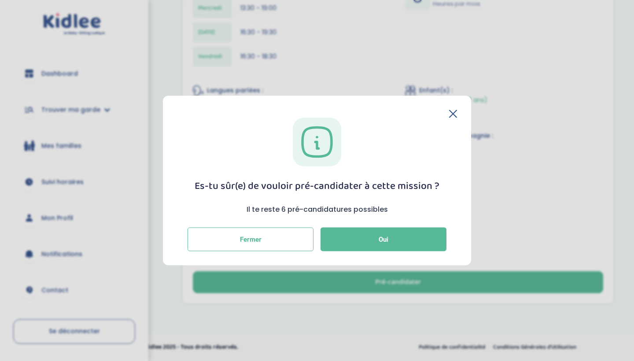
click at [0, 0] on icon at bounding box center [0, 0] width 0 height 0
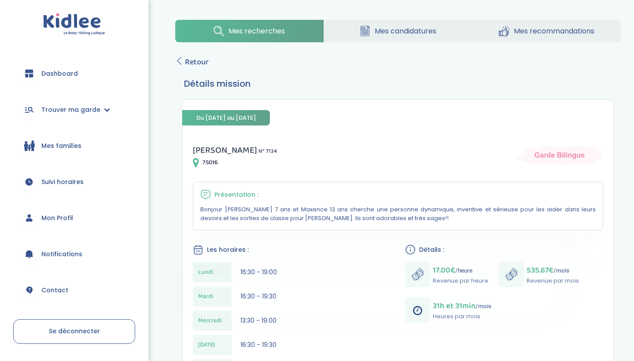
scroll to position [0, 0]
click at [187, 62] on span "Retour" at bounding box center [197, 62] width 24 height 12
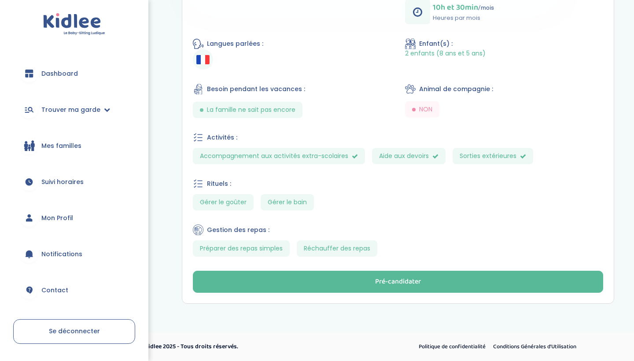
scroll to position [298, 0]
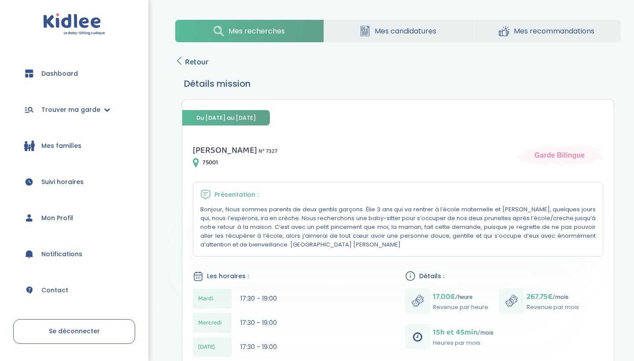
click at [180, 58] on icon at bounding box center [179, 61] width 8 height 8
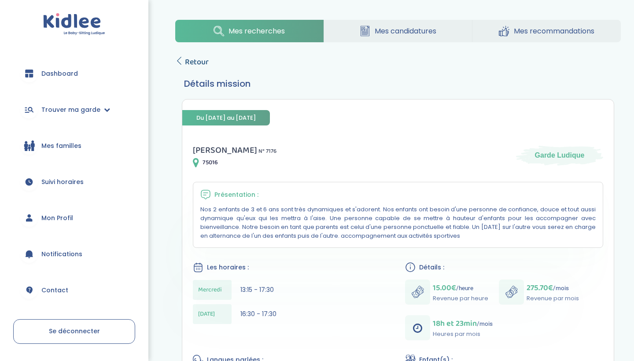
click at [182, 63] on icon at bounding box center [179, 61] width 8 height 8
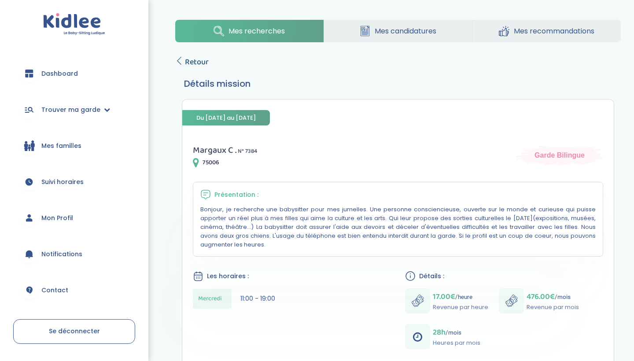
click at [182, 58] on icon at bounding box center [179, 61] width 8 height 8
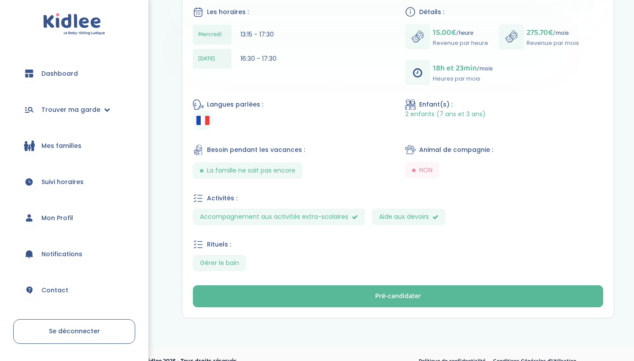
scroll to position [265, 0]
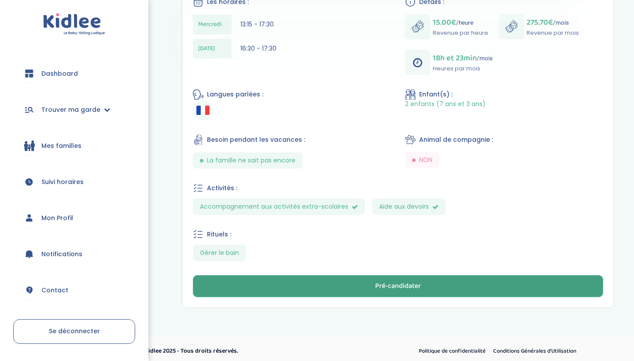
click at [310, 290] on button "Pré-candidater" at bounding box center [398, 286] width 410 height 22
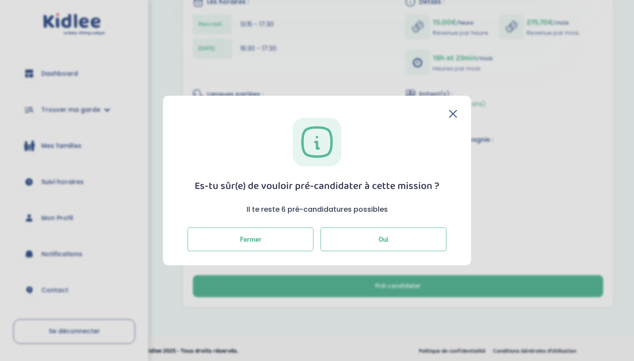
click at [338, 247] on button "Oui" at bounding box center [383, 239] width 126 height 24
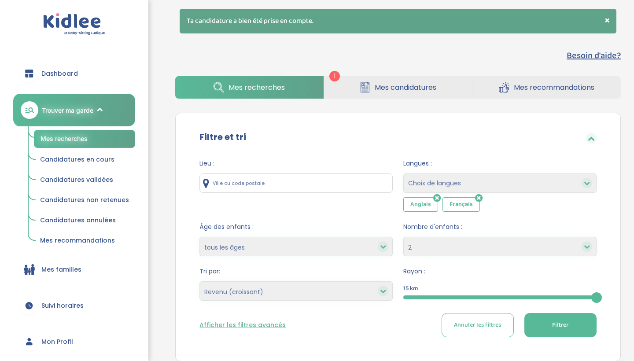
select select "2"
select select "salary_asc"
click at [375, 84] on span "Mes candidatures" at bounding box center [405, 87] width 62 height 11
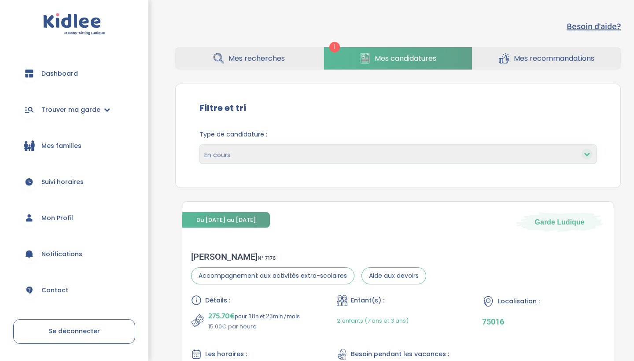
click at [277, 57] on span "Mes recherches" at bounding box center [256, 58] width 56 height 11
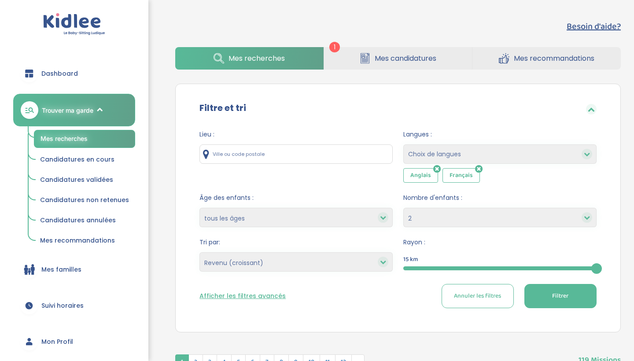
select select "2"
select select "salary_asc"
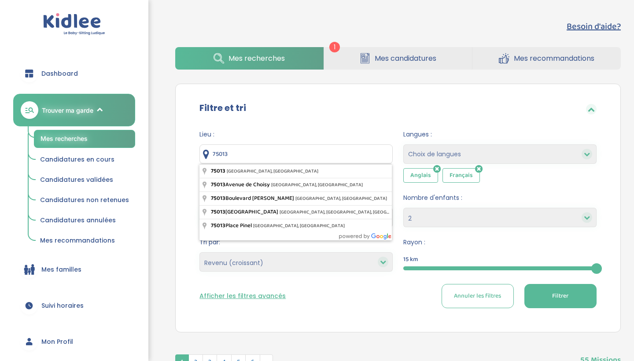
type input "75013 [GEOGRAPHIC_DATA], [GEOGRAPHIC_DATA]"
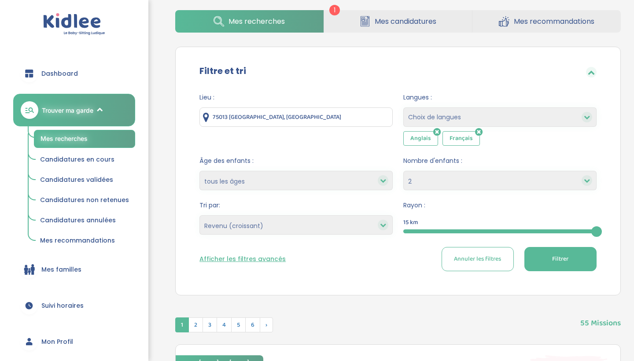
scroll to position [39, 0]
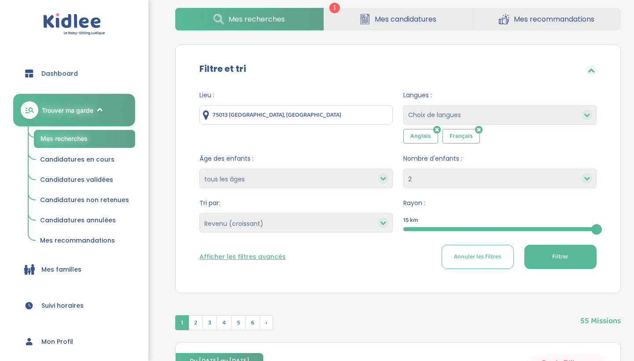
click at [548, 264] on button "Filtrer" at bounding box center [560, 257] width 72 height 24
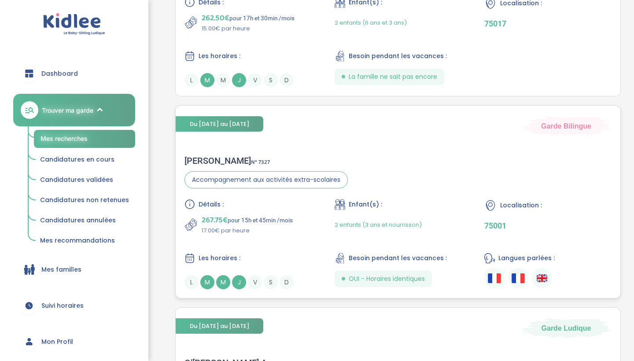
scroll to position [1108, 0]
click at [317, 229] on div "Détails : 267.75€ pour 15h et 45min /mois 17.00€ par heure Enfant(s) : 2 enfant…" at bounding box center [397, 243] width 427 height 90
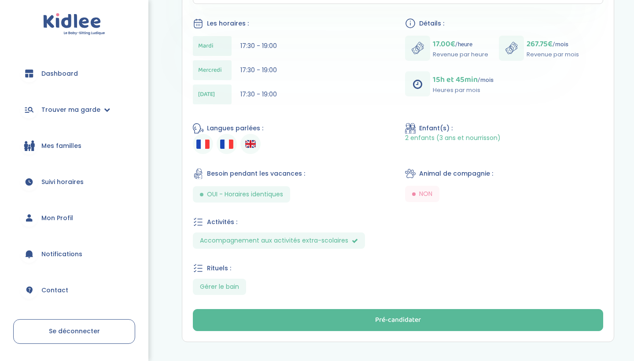
scroll to position [258, 0]
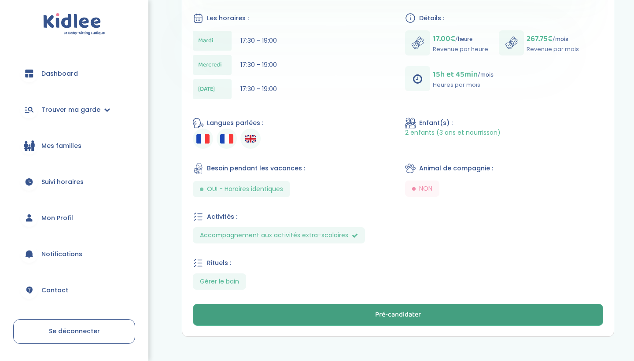
click at [318, 323] on button "Pré-candidater" at bounding box center [398, 315] width 410 height 22
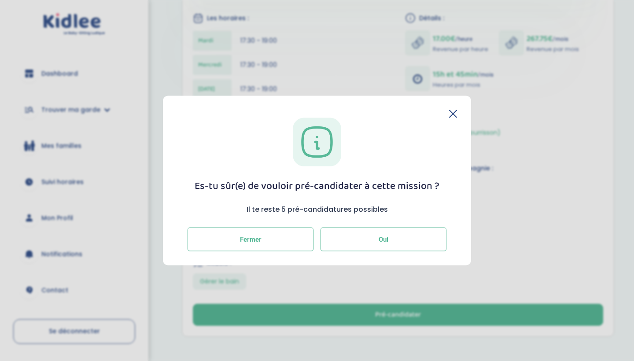
click at [353, 246] on button "Oui" at bounding box center [383, 239] width 126 height 24
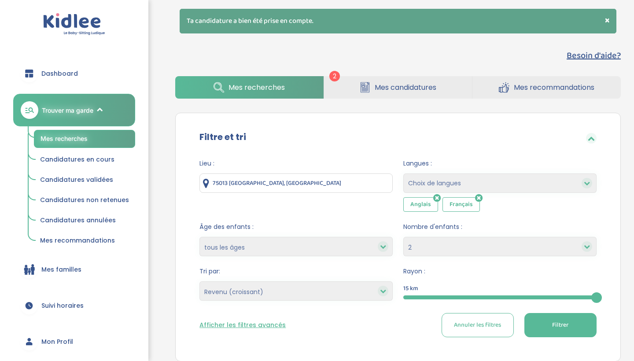
select select "2"
select select "salary_asc"
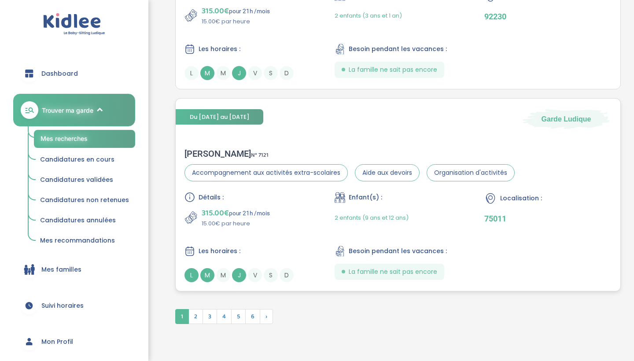
scroll to position [2131, 0]
click at [276, 210] on div "315.00€ pour 21h /mois 15.00€ par heure" at bounding box center [247, 217] width 127 height 21
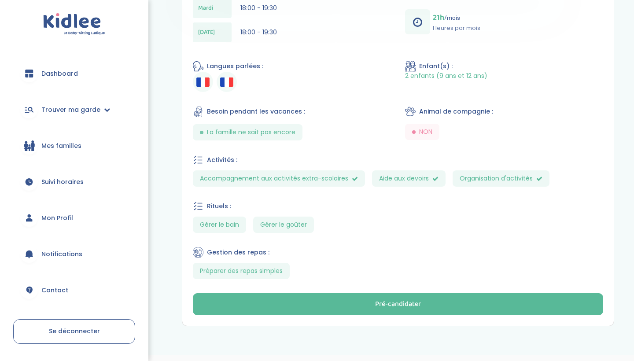
scroll to position [299, 0]
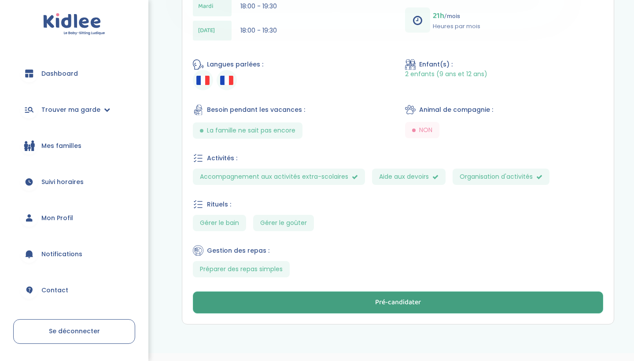
click at [287, 293] on button "Pré-candidater" at bounding box center [398, 302] width 410 height 22
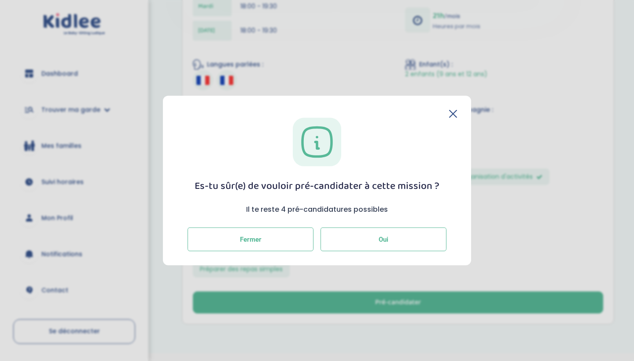
click at [341, 235] on button "Oui" at bounding box center [383, 239] width 126 height 24
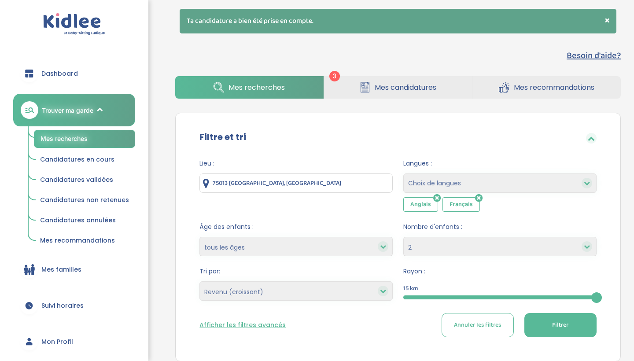
select select "2"
select select "salary_asc"
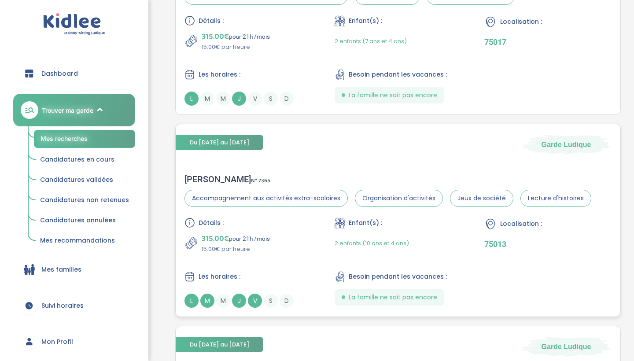
scroll to position [1703, 0]
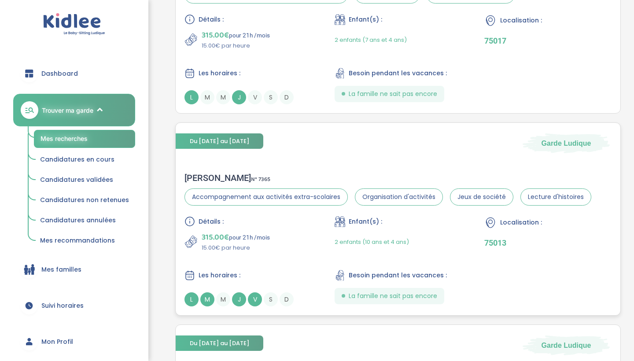
click at [286, 239] on div "315.00€ pour 21h /mois 15.00€ par heure" at bounding box center [247, 241] width 127 height 21
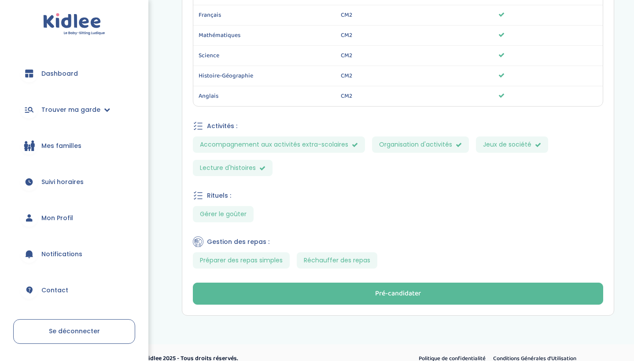
scroll to position [501, 0]
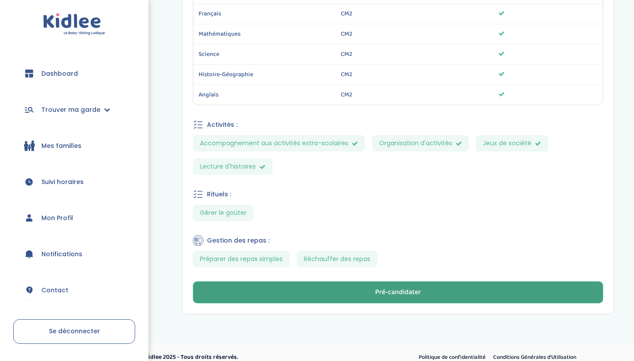
click at [287, 296] on button "Pré-candidater" at bounding box center [398, 292] width 410 height 22
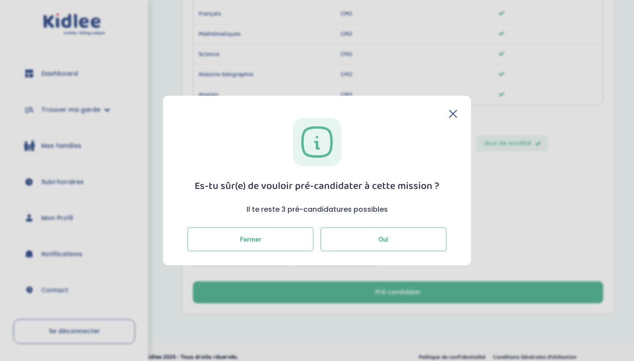
click at [357, 236] on button "Oui" at bounding box center [383, 239] width 126 height 24
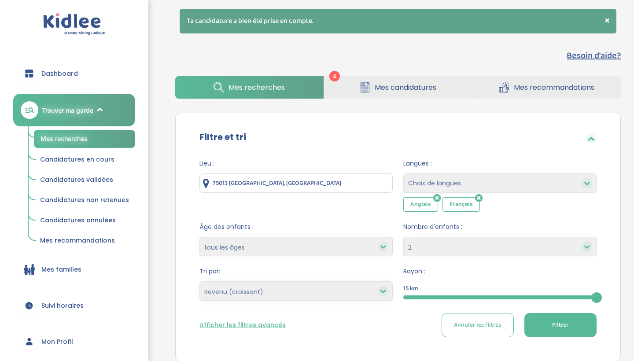
select select "2"
select select "salary_asc"
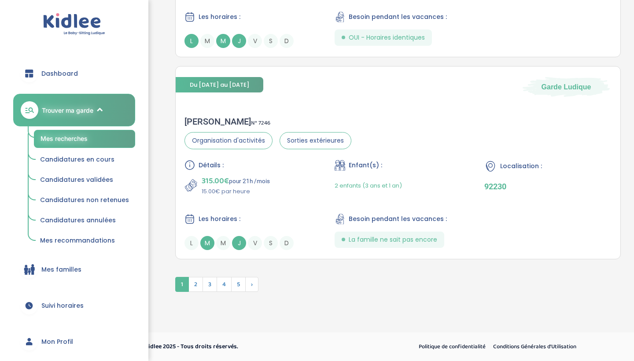
scroll to position [2141, 0]
click at [214, 288] on span "3" at bounding box center [209, 284] width 15 height 15
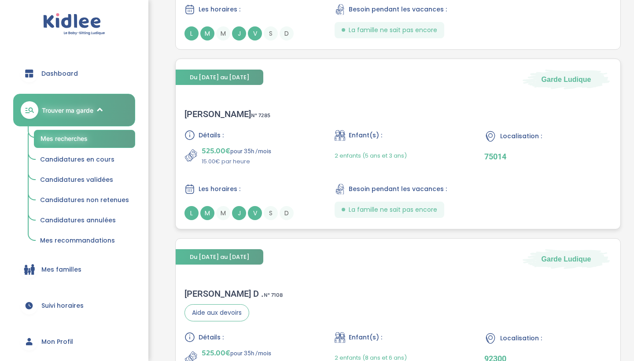
scroll to position [1541, 0]
click at [266, 164] on p "15.00€ par heure" at bounding box center [237, 161] width 70 height 9
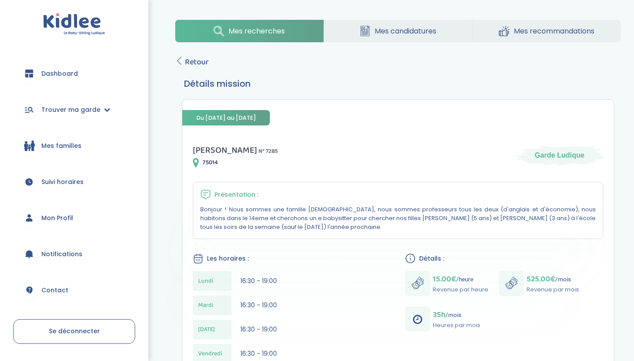
click at [388, 32] on span "Mes candidatures" at bounding box center [405, 31] width 62 height 11
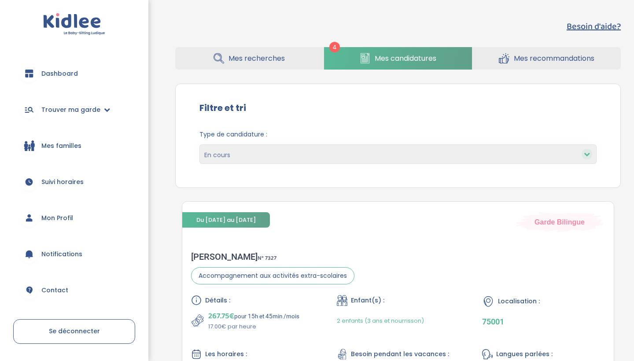
select select "accepted"
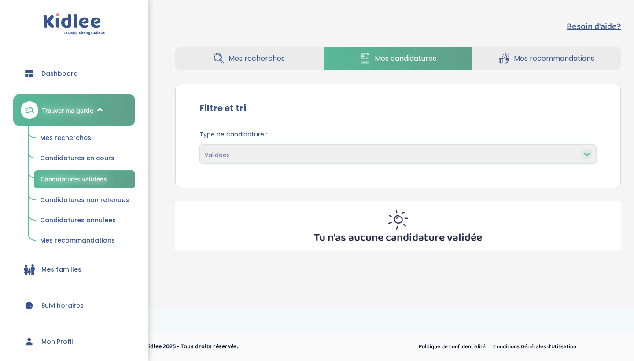
select select "declined"
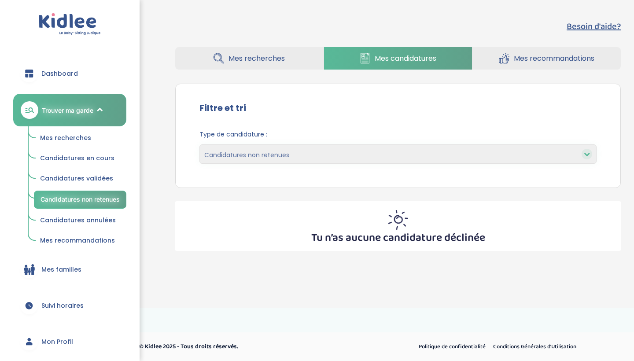
select select "canceled"
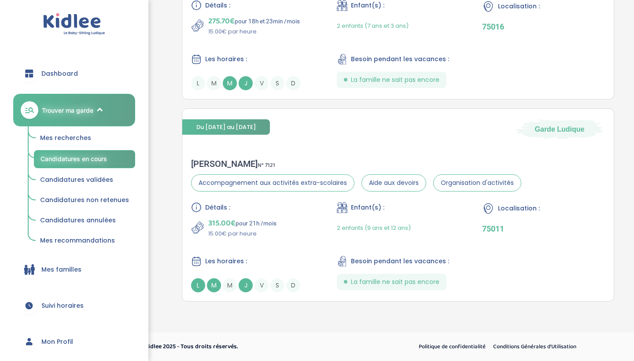
scroll to position [699, 0]
click at [94, 185] on link "Candidatures validées" at bounding box center [84, 180] width 101 height 17
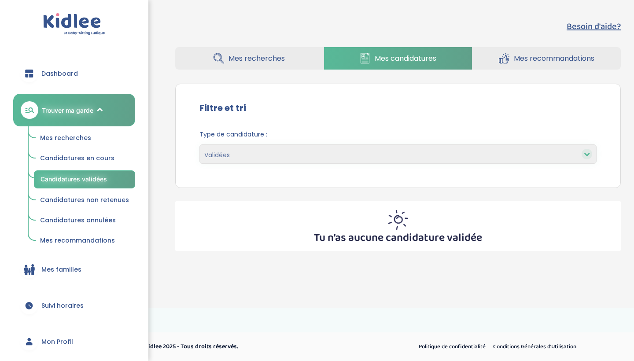
select select "accepted"
click at [236, 65] on link "Mes recherches" at bounding box center [249, 58] width 148 height 22
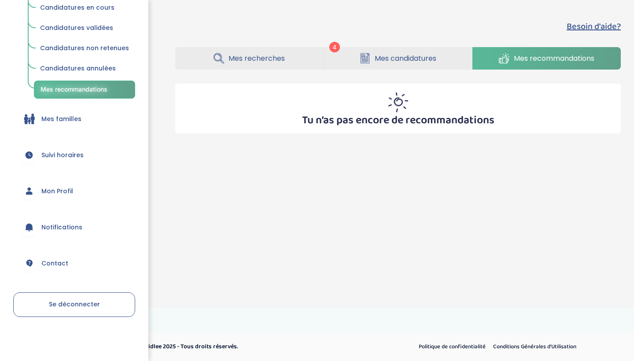
scroll to position [150, 0]
click at [64, 182] on link "Mon Profil" at bounding box center [74, 192] width 122 height 32
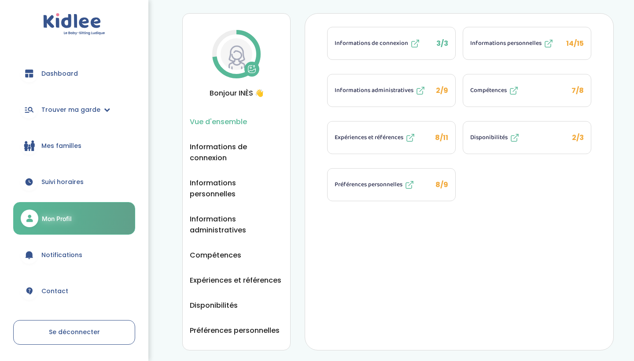
scroll to position [14, 0]
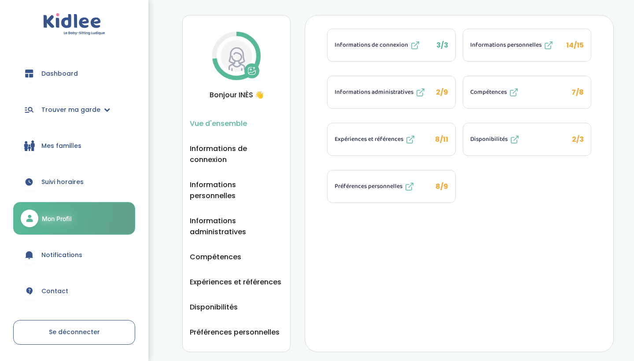
click at [227, 125] on span "Vue d'ensemble" at bounding box center [218, 123] width 57 height 11
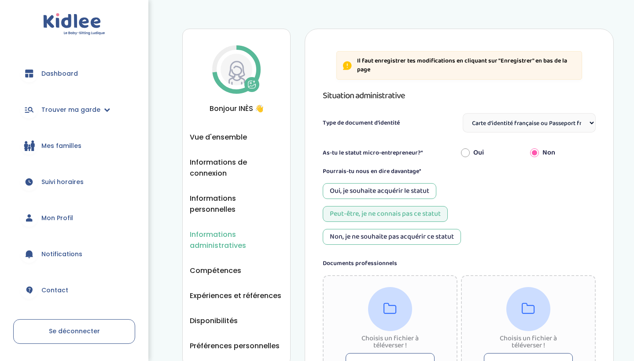
select select "Carte d'identité française ou Passeport français daté de moins de 5 ans"
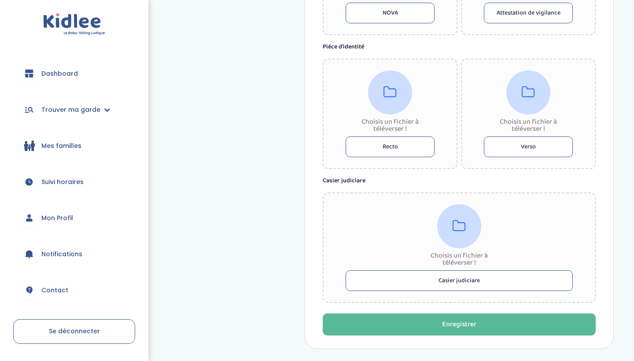
click at [55, 217] on span "Mon Profil" at bounding box center [57, 217] width 32 height 9
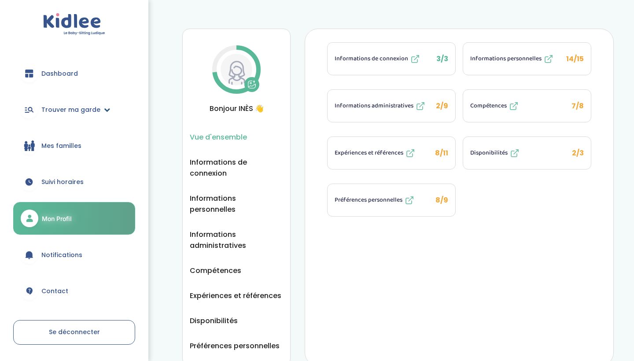
click at [89, 109] on span "Trouver ma garde" at bounding box center [70, 109] width 59 height 9
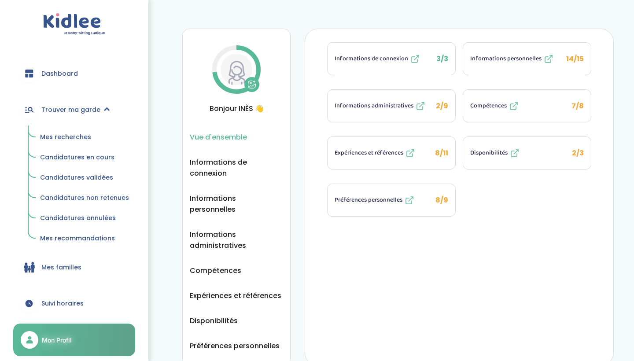
click at [88, 174] on span "Candidatures validées" at bounding box center [76, 177] width 73 height 9
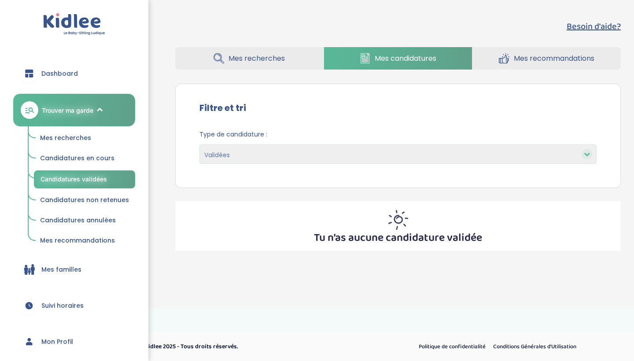
select select "accepted"
click at [92, 202] on span "Candidatures non retenues" at bounding box center [84, 199] width 89 height 9
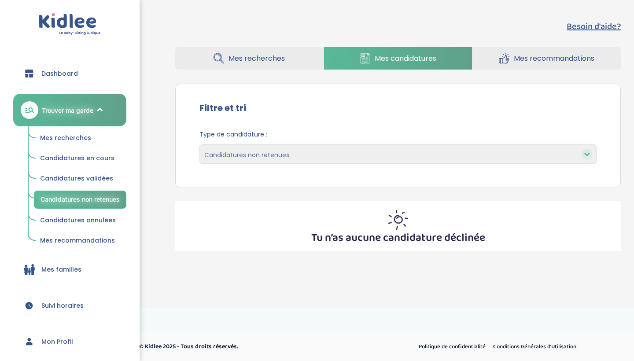
select select "declined"
click at [94, 158] on span "Candidatures en cours" at bounding box center [77, 158] width 74 height 9
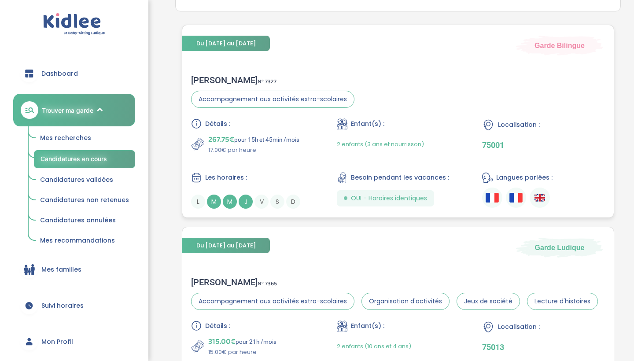
scroll to position [160, 0]
